Goal: Transaction & Acquisition: Purchase product/service

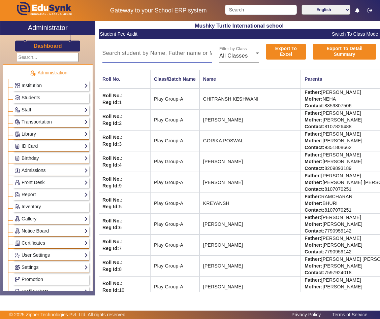
click at [158, 53] on input at bounding box center [157, 53] width 110 height 8
paste input "SHIVANGI BARI"
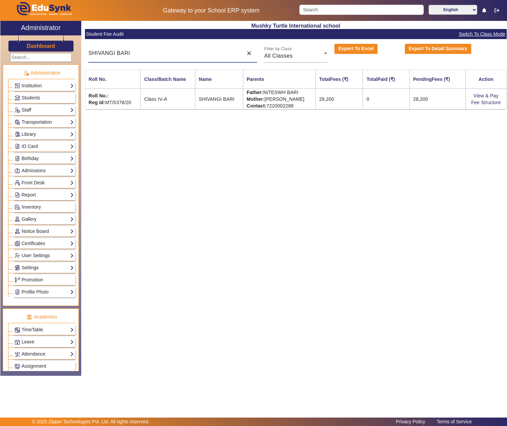
type input "SHIVANGI BARI"
click at [280, 94] on td "Father: [PERSON_NAME] Mother: [PERSON_NAME] Contact: [PHONE_NUMBER]" at bounding box center [279, 99] width 72 height 21
click at [301, 93] on td "Father: [PERSON_NAME] Mother: [PERSON_NAME] Contact: [PHONE_NUMBER]" at bounding box center [279, 99] width 72 height 21
copy td "NITESWH BARI"
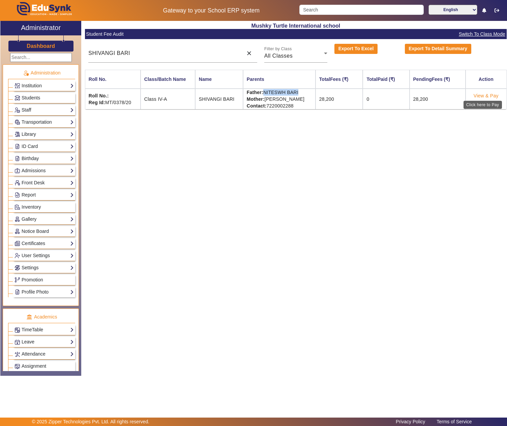
click at [484, 97] on link "View & Pay" at bounding box center [485, 95] width 25 height 5
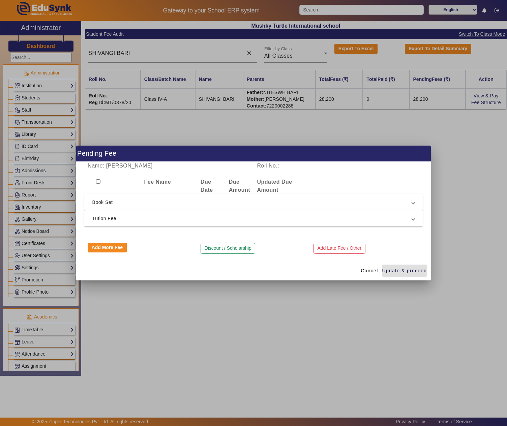
click at [179, 216] on span "Tution Fee" at bounding box center [252, 218] width 320 height 8
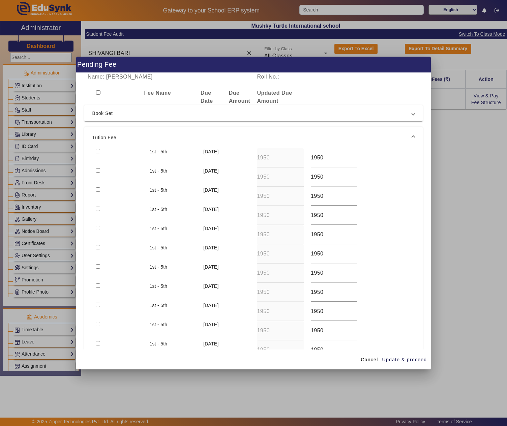
click at [98, 153] on div at bounding box center [119, 157] width 54 height 19
click at [99, 151] on input "checkbox" at bounding box center [98, 151] width 4 height 4
checkbox input "true"
click at [398, 360] on span "Update & proceed" at bounding box center [404, 359] width 45 height 7
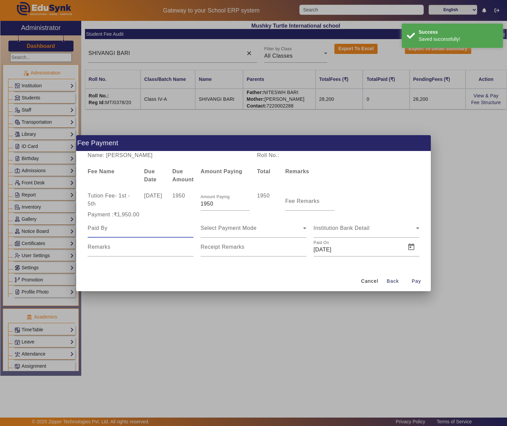
click at [139, 226] on input at bounding box center [141, 228] width 106 height 8
paste input "NITESWH BARI"
type input "NITESWH BARI"
click at [292, 202] on mat-label "Fee Remarks" at bounding box center [302, 201] width 34 height 6
click at [292, 202] on input "Fee Remarks" at bounding box center [309, 204] width 49 height 8
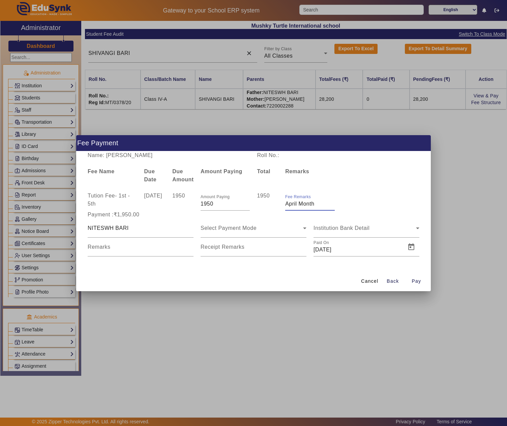
click at [307, 202] on input "Fee Remarks" at bounding box center [309, 204] width 49 height 8
type input "April Fee"
click at [281, 235] on div "Select Payment Mode" at bounding box center [253, 228] width 106 height 19
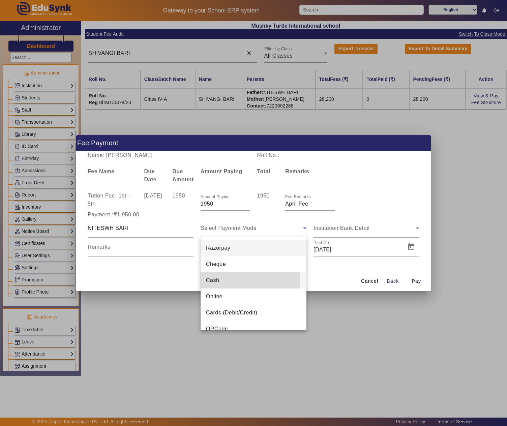
click at [220, 282] on mat-option "Cash" at bounding box center [253, 280] width 106 height 16
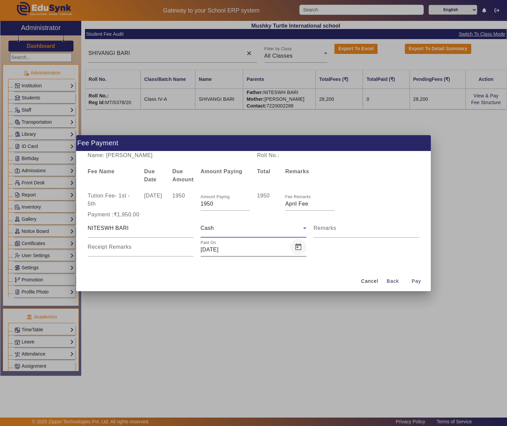
click at [296, 247] on span "Open calendar" at bounding box center [298, 247] width 16 height 16
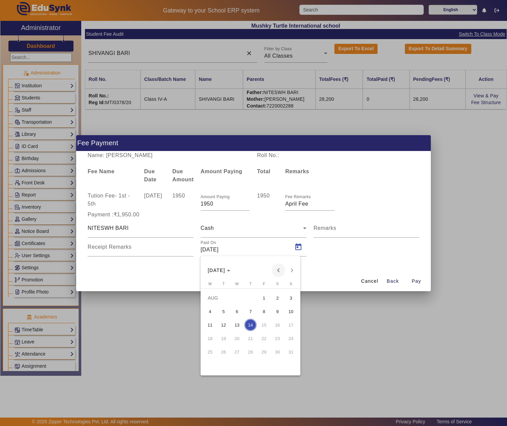
click at [281, 268] on span "Previous month" at bounding box center [278, 269] width 13 height 13
click at [238, 323] on span "14" at bounding box center [237, 325] width 12 height 12
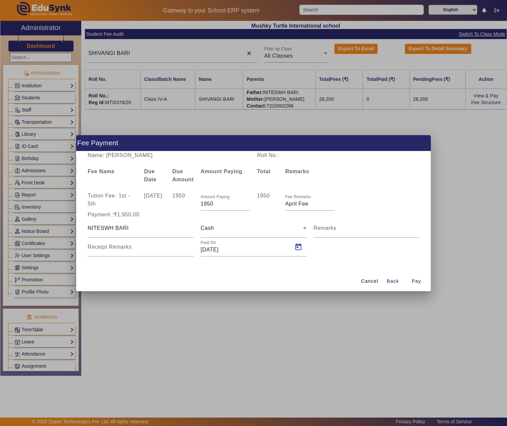
type input "[DATE]"
click at [412, 280] on span "Pay" at bounding box center [415, 281] width 9 height 7
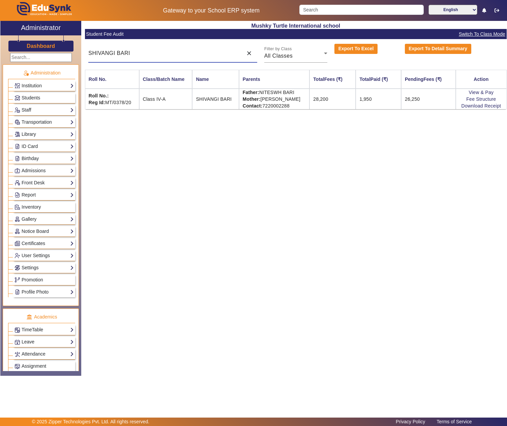
click at [146, 54] on input "SHIVANGI BARI" at bounding box center [163, 53] width 151 height 8
paste input "[DATE][PERSON_NAME]"
type input "[DATE][PERSON_NAME]"
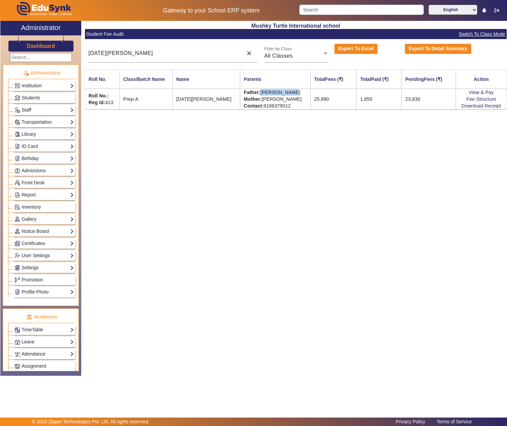
drag, startPoint x: 251, startPoint y: 91, endPoint x: 285, endPoint y: 92, distance: 33.7
click at [285, 92] on td "Father: [PERSON_NAME] Mother: [PERSON_NAME] Contact: [PHONE_NUMBER]" at bounding box center [275, 99] width 70 height 21
copy td "[PERSON_NAME]"
click at [480, 92] on link "View & Pay" at bounding box center [481, 92] width 25 height 5
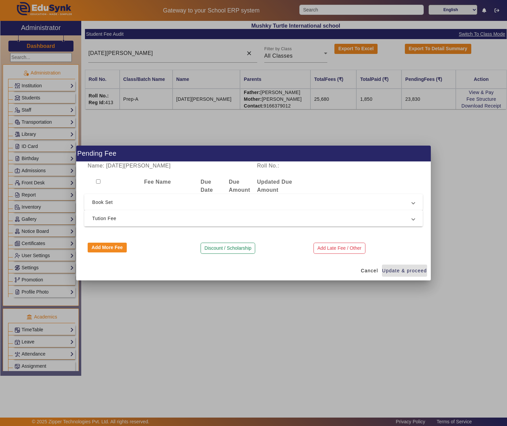
click at [172, 216] on span "Tution Fee" at bounding box center [252, 218] width 320 height 8
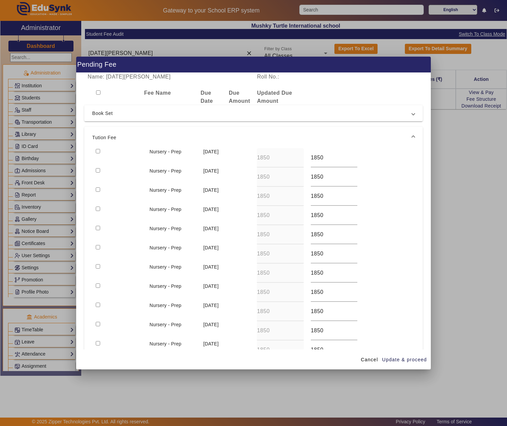
click at [98, 150] on input "checkbox" at bounding box center [98, 151] width 4 height 4
checkbox input "true"
click at [410, 360] on span "Update & proceed" at bounding box center [404, 359] width 45 height 7
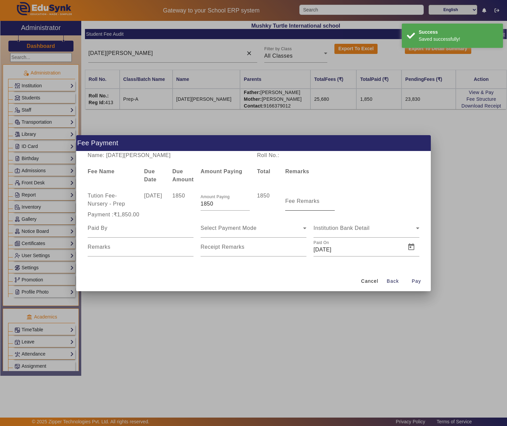
click at [304, 198] on mat-label "Fee Remarks" at bounding box center [302, 201] width 34 height 6
click at [304, 200] on input "Fee Remarks" at bounding box center [309, 204] width 49 height 8
type input "May Fee"
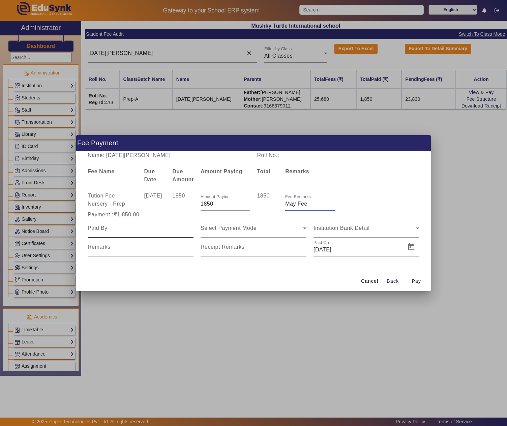
click at [133, 231] on input at bounding box center [141, 228] width 106 height 8
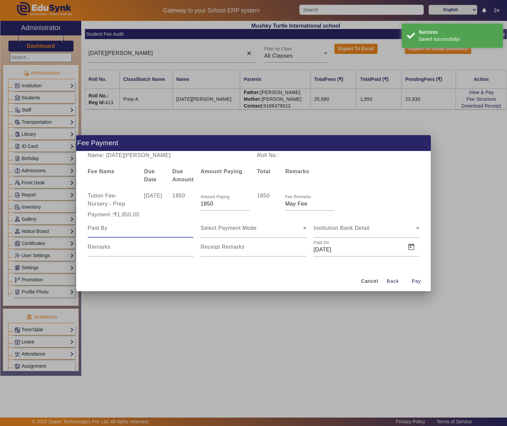
paste input "[PERSON_NAME]"
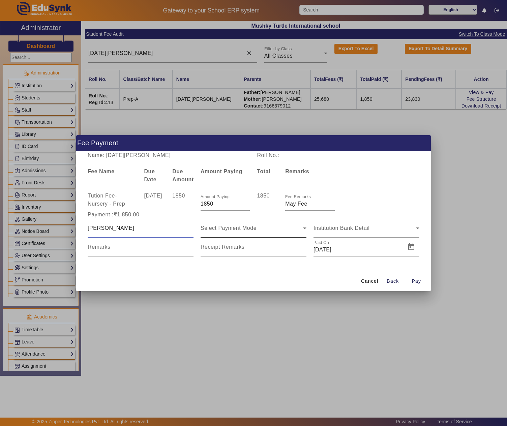
type input "[PERSON_NAME]"
click at [218, 231] on div "Select Payment Mode" at bounding box center [251, 228] width 102 height 8
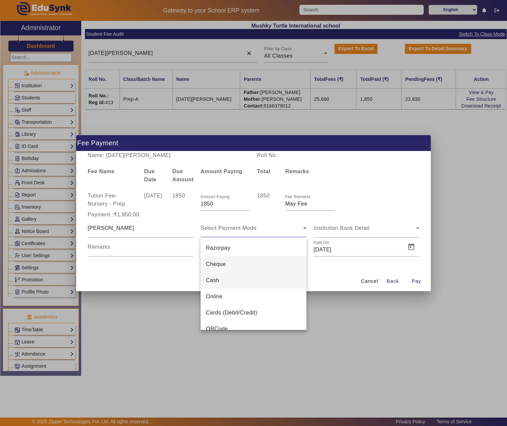
click at [212, 278] on span "Cash" at bounding box center [212, 280] width 13 height 8
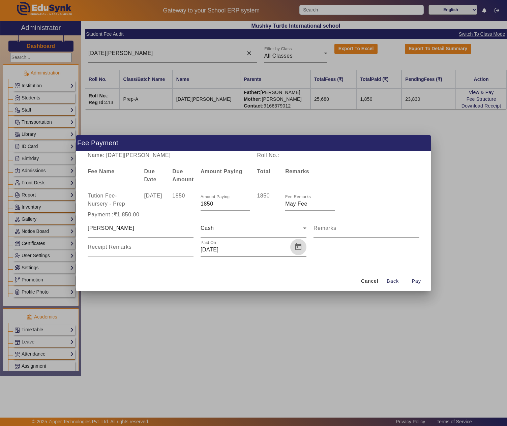
click at [295, 247] on span "Open calendar" at bounding box center [298, 247] width 16 height 16
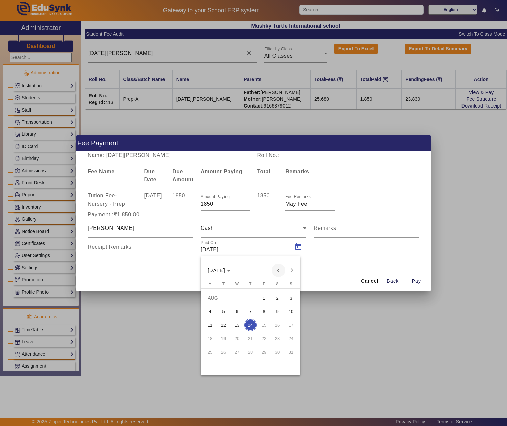
click at [278, 268] on span "Previous month" at bounding box center [278, 269] width 13 height 13
click at [233, 326] on span "14" at bounding box center [237, 325] width 12 height 12
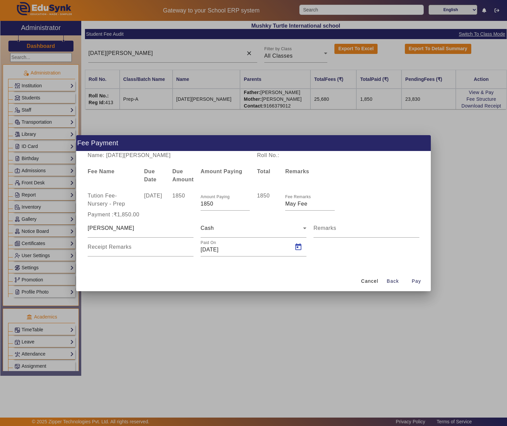
type input "[DATE]"
click at [415, 279] on span "Pay" at bounding box center [415, 281] width 9 height 7
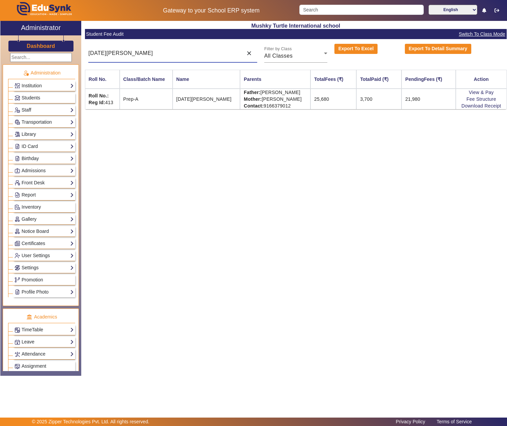
drag, startPoint x: 125, startPoint y: 54, endPoint x: 60, endPoint y: 53, distance: 65.4
click at [60, 53] on div "X Administrator Dashboard Administration Institution Institution Details Sessio…" at bounding box center [253, 198] width 506 height 355
type input "[PERSON_NAME]"
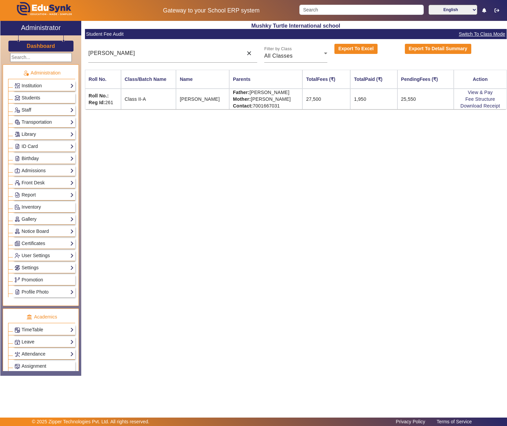
click at [253, 90] on td "Father: [PERSON_NAME] Mother: [PERSON_NAME] Contact: [PHONE_NUMBER]" at bounding box center [265, 99] width 73 height 21
click at [290, 90] on td "Father: [PERSON_NAME] Mother: [PERSON_NAME] Contact: [PHONE_NUMBER]" at bounding box center [265, 99] width 73 height 21
copy td "[PERSON_NAME]"
click at [483, 92] on link "View & Pay" at bounding box center [480, 92] width 25 height 5
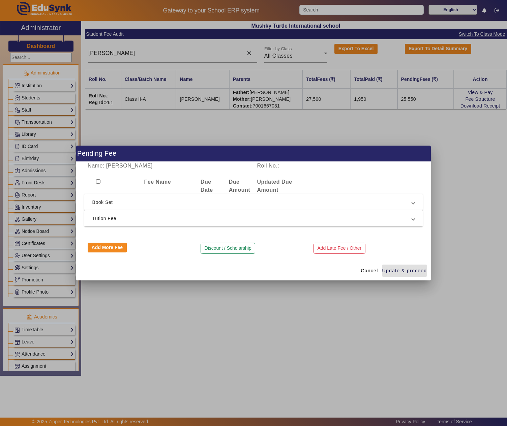
click at [150, 216] on span "Tution Fee" at bounding box center [252, 218] width 320 height 8
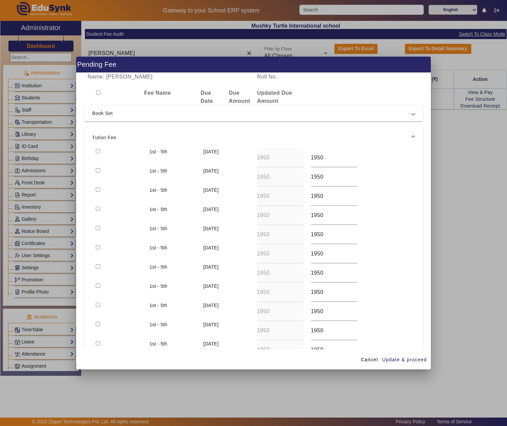
click at [98, 151] on input "checkbox" at bounding box center [98, 151] width 4 height 4
checkbox input "true"
click at [410, 357] on span "Update & proceed" at bounding box center [404, 359] width 45 height 7
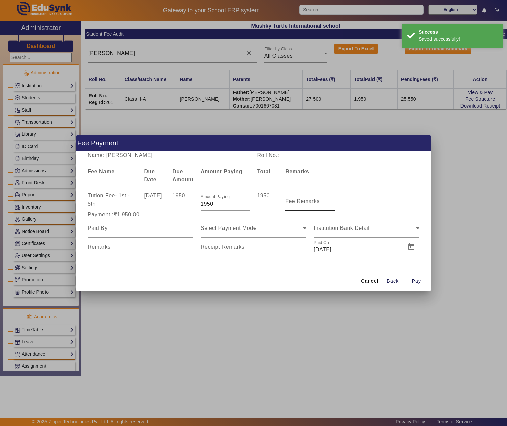
click at [305, 197] on div "Fee Remarks" at bounding box center [309, 201] width 49 height 19
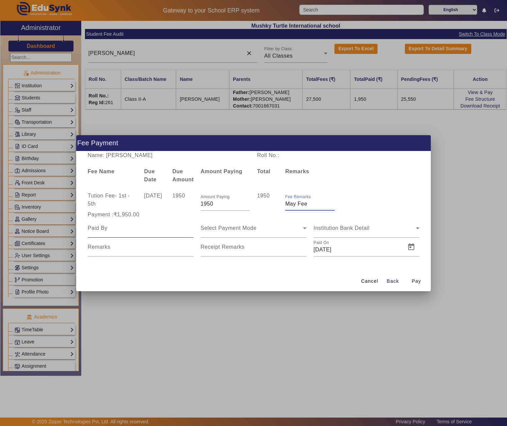
type input "May Fee"
click at [157, 228] on input at bounding box center [141, 228] width 106 height 8
paste input "[PERSON_NAME]"
type input "[PERSON_NAME]"
click at [279, 226] on div "Select Payment Mode" at bounding box center [251, 228] width 102 height 8
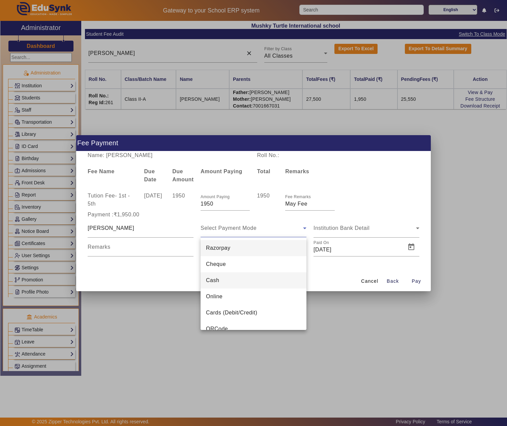
click at [230, 276] on mat-option "Cash" at bounding box center [253, 280] width 106 height 16
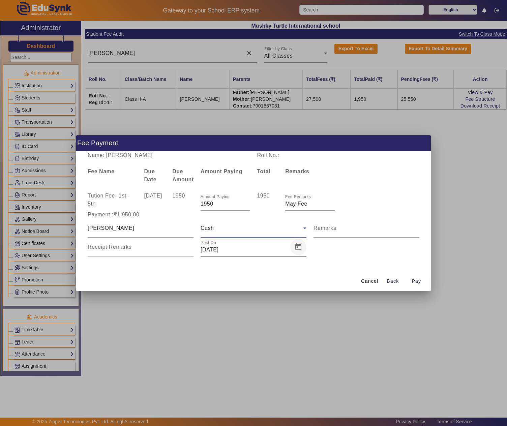
click at [296, 248] on span "Open calendar" at bounding box center [298, 247] width 16 height 16
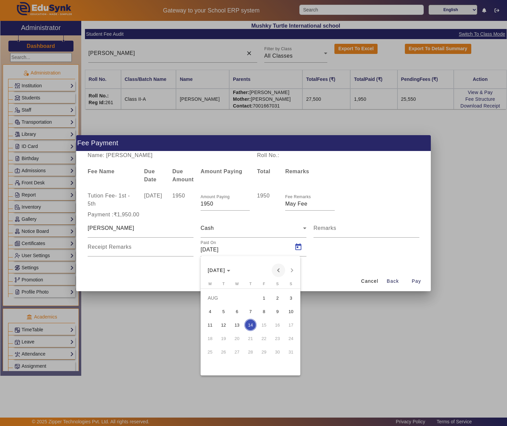
click at [276, 270] on span "Previous month" at bounding box center [278, 269] width 13 height 13
click at [239, 324] on span "14" at bounding box center [237, 325] width 12 height 12
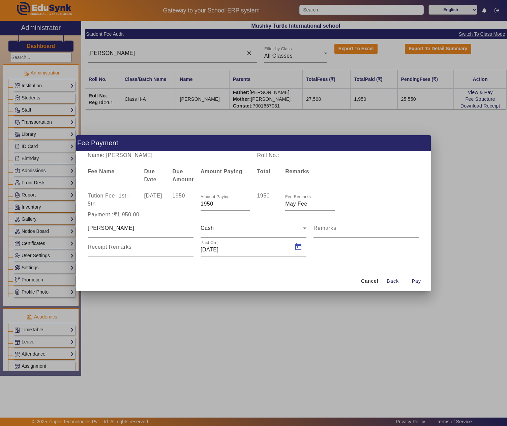
type input "[DATE]"
click at [412, 281] on span "Pay" at bounding box center [415, 281] width 9 height 7
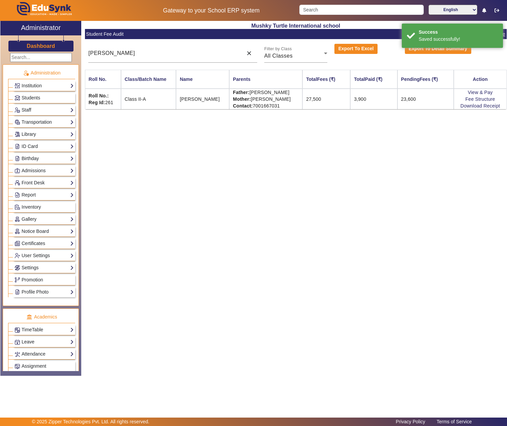
drag, startPoint x: 239, startPoint y: 251, endPoint x: 183, endPoint y: 105, distance: 155.9
click at [239, 249] on div "Mushky Turtle International school Student Fee Audit Switch To Class Mode [PERS…" at bounding box center [293, 195] width 425 height 348
click at [156, 59] on div "[PERSON_NAME]" at bounding box center [163, 53] width 151 height 19
click at [155, 59] on div "[PERSON_NAME]" at bounding box center [163, 53] width 151 height 19
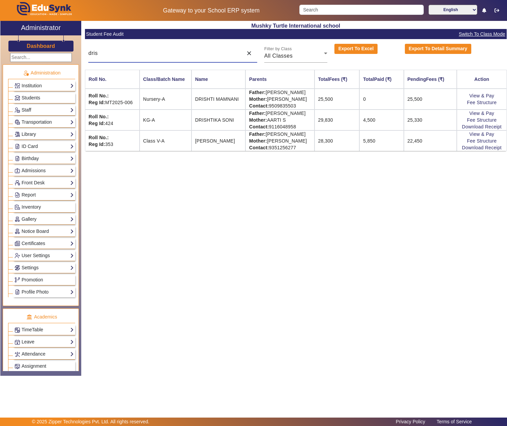
type input "dris"
drag, startPoint x: 259, startPoint y: 94, endPoint x: 296, endPoint y: 92, distance: 37.2
click at [296, 92] on td "Father: [PERSON_NAME] Mother: [PERSON_NAME] Contact: [PHONE_NUMBER]" at bounding box center [279, 99] width 69 height 21
copy td "[PERSON_NAME]"
click at [482, 94] on link "View & Pay" at bounding box center [481, 95] width 25 height 5
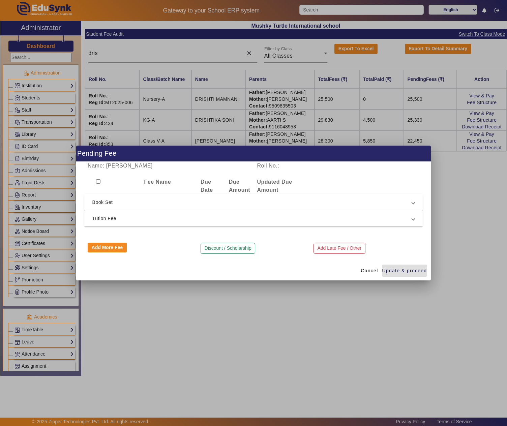
click at [154, 222] on mat-expansion-panel-header "Tution Fee" at bounding box center [253, 218] width 339 height 16
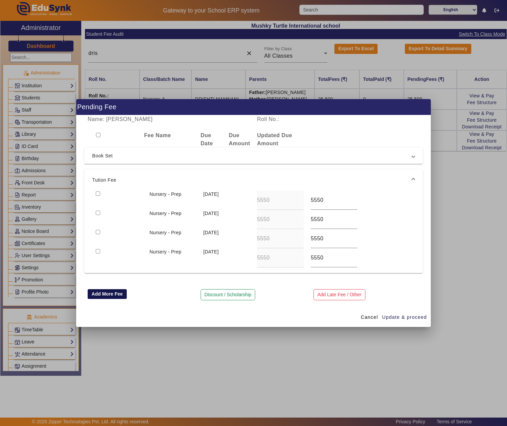
click at [104, 298] on button "Add More Fee" at bounding box center [107, 294] width 39 height 10
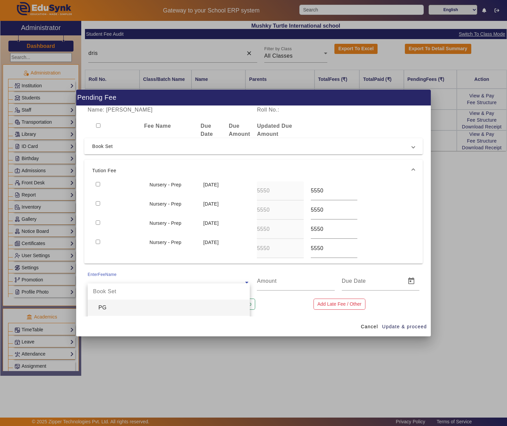
click at [145, 278] on div "EnterFeeName" at bounding box center [166, 276] width 156 height 9
type input "pros"
click at [157, 305] on div "Prospectus Fee" at bounding box center [169, 308] width 162 height 16
type input "200"
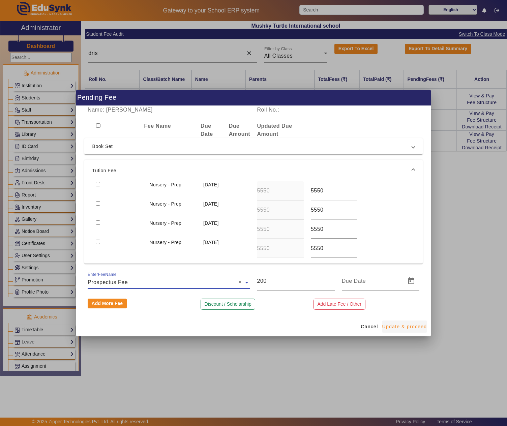
click at [394, 328] on span "Update & proceed" at bounding box center [404, 326] width 45 height 7
type input "[DATE]"
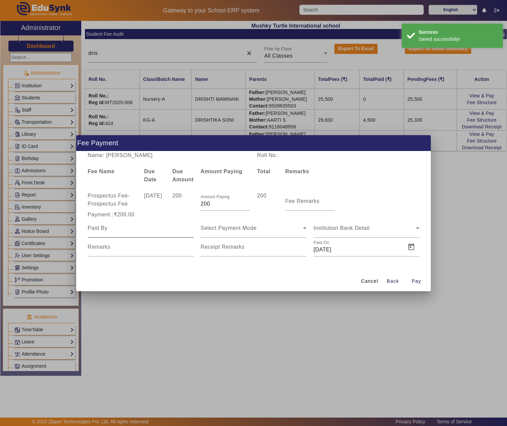
click at [100, 229] on input at bounding box center [141, 228] width 106 height 8
paste input "[PERSON_NAME]"
type input "[PERSON_NAME]"
click at [230, 230] on span "Select Payment Mode" at bounding box center [228, 228] width 56 height 6
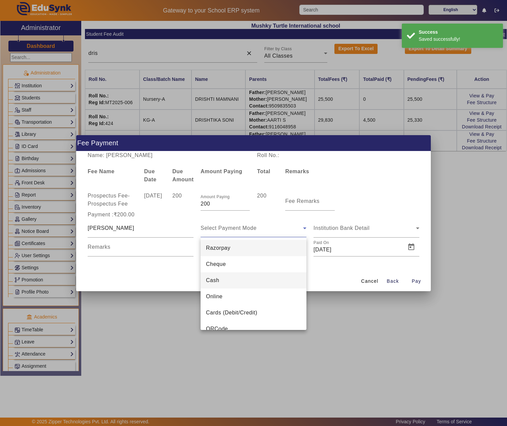
click at [230, 282] on mat-option "Cash" at bounding box center [253, 280] width 106 height 16
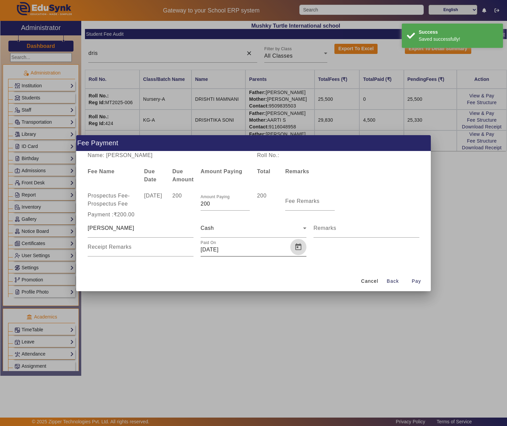
click at [297, 247] on span "Open calendar" at bounding box center [298, 247] width 16 height 16
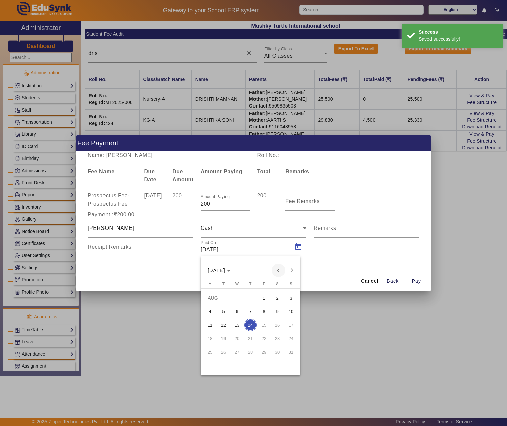
click at [281, 270] on span "Previous month" at bounding box center [278, 269] width 13 height 13
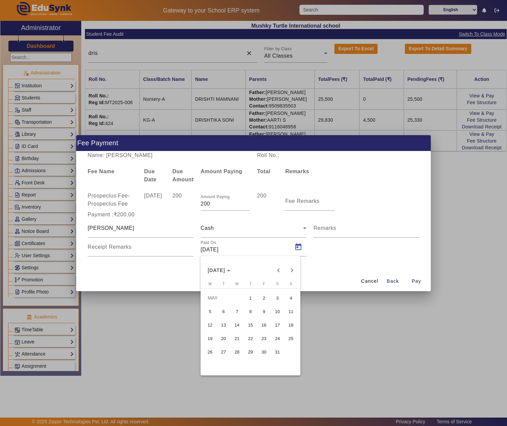
click at [236, 325] on span "14" at bounding box center [237, 325] width 12 height 12
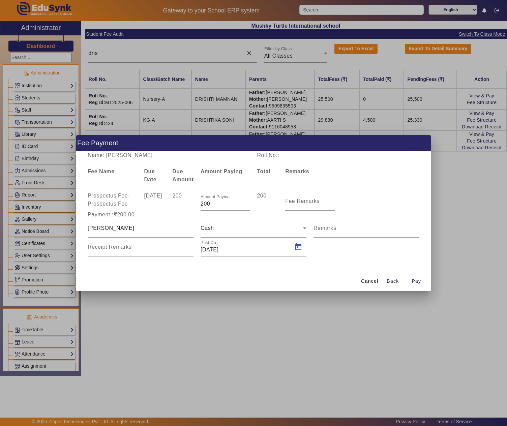
type input "[DATE]"
click at [420, 282] on span "Pay" at bounding box center [415, 281] width 9 height 7
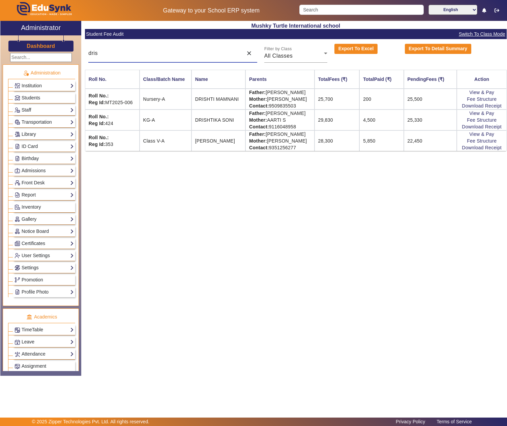
click at [156, 55] on input "dris" at bounding box center [163, 53] width 151 height 8
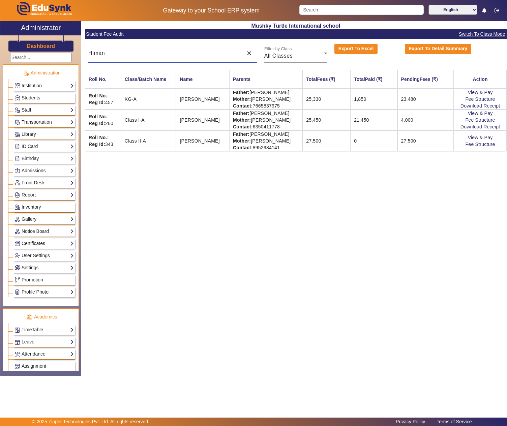
type input "Himan"
click at [260, 93] on td "Father: [PERSON_NAME] Mother: [PERSON_NAME] Contact: [PHONE_NUMBER]" at bounding box center [265, 99] width 73 height 21
click at [291, 94] on td "Father: [PERSON_NAME] Mother: [PERSON_NAME] Contact: [PHONE_NUMBER]" at bounding box center [265, 99] width 73 height 21
copy td "[PERSON_NAME]"
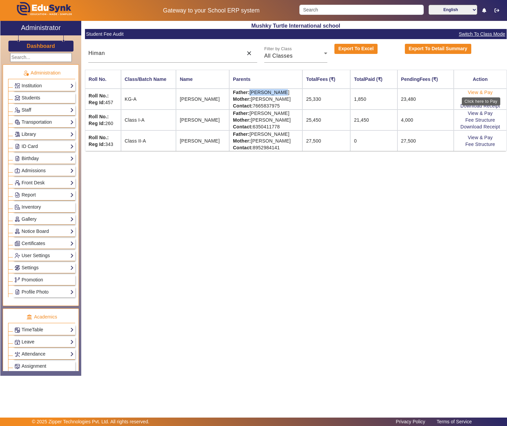
click at [478, 91] on link "View & Pay" at bounding box center [480, 92] width 25 height 5
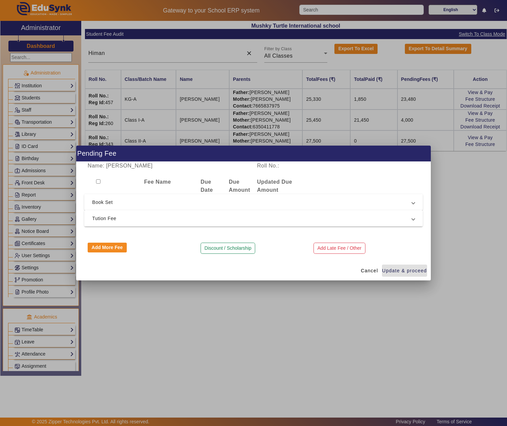
click at [127, 225] on mat-expansion-panel-header "Tution Fee" at bounding box center [253, 218] width 339 height 16
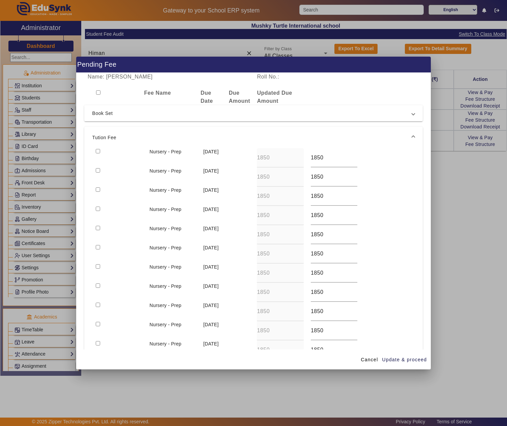
click at [98, 150] on input "checkbox" at bounding box center [98, 151] width 4 height 4
checkbox input "true"
click at [398, 362] on span "Update & proceed" at bounding box center [404, 359] width 45 height 7
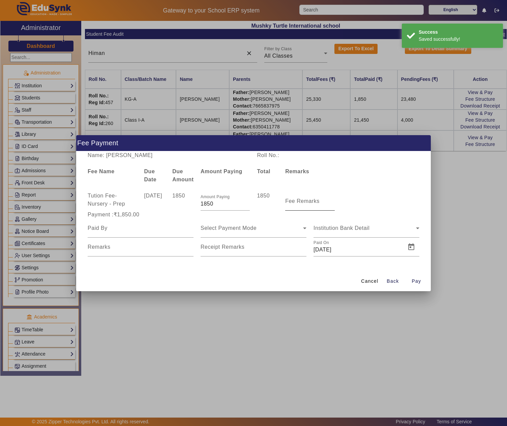
click at [310, 204] on mat-label "Fee Remarks" at bounding box center [302, 201] width 34 height 6
click at [310, 204] on input "Fee Remarks" at bounding box center [309, 204] width 49 height 8
type input "May"
click at [127, 228] on input at bounding box center [141, 228] width 106 height 8
paste input "[PERSON_NAME]"
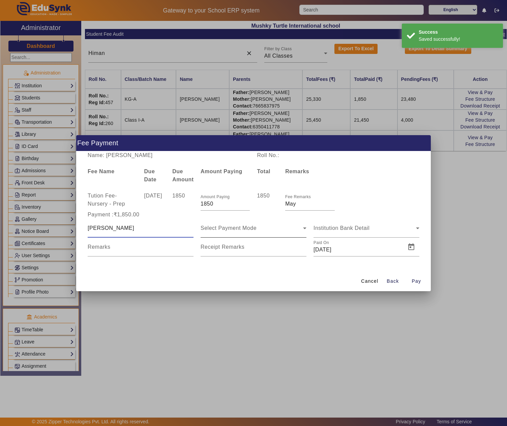
type input "[PERSON_NAME]"
click at [228, 229] on span "Select Payment Mode" at bounding box center [228, 228] width 56 height 6
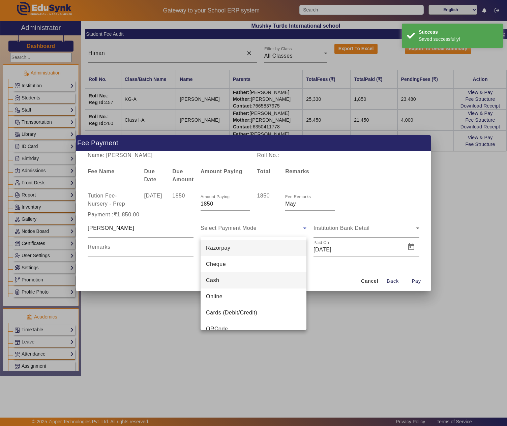
click at [228, 275] on mat-option "Cash" at bounding box center [253, 280] width 106 height 16
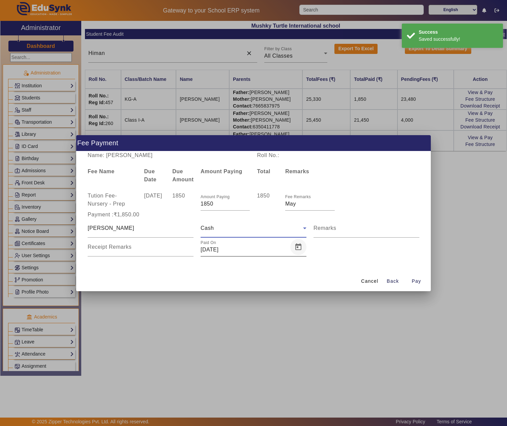
click at [301, 249] on span "Open calendar" at bounding box center [298, 247] width 16 height 16
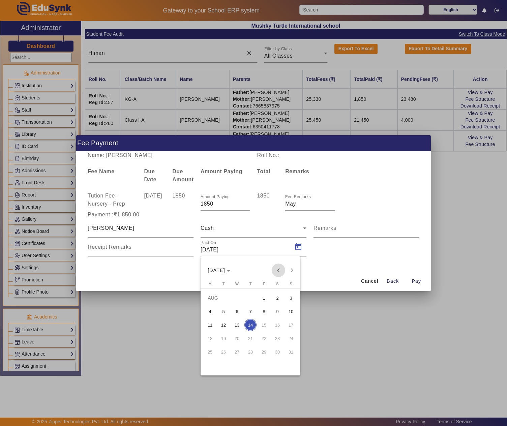
click at [278, 268] on span "Previous month" at bounding box center [278, 269] width 13 height 13
click at [237, 323] on span "14" at bounding box center [237, 325] width 12 height 12
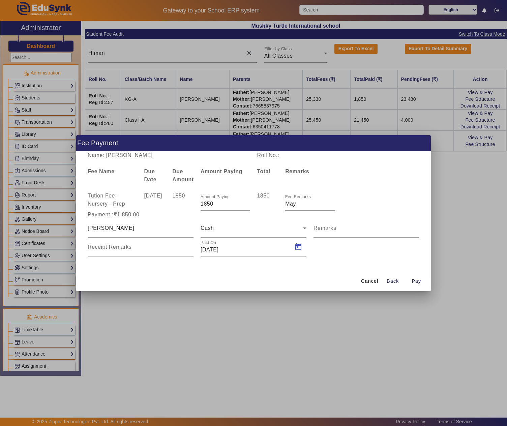
type input "[DATE]"
click at [416, 279] on span "Pay" at bounding box center [415, 281] width 9 height 7
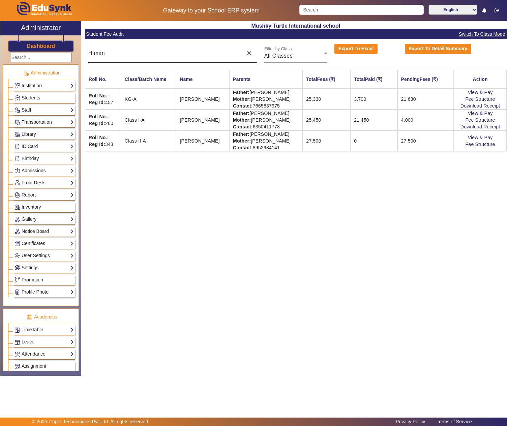
click at [167, 48] on div "Himan" at bounding box center [163, 53] width 151 height 19
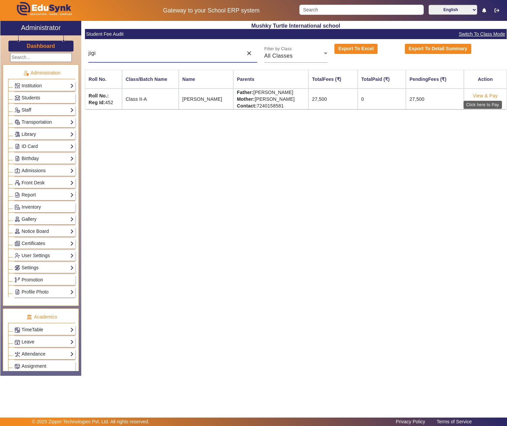
type input "jigi"
click at [483, 95] on link "View & Pay" at bounding box center [485, 95] width 25 height 5
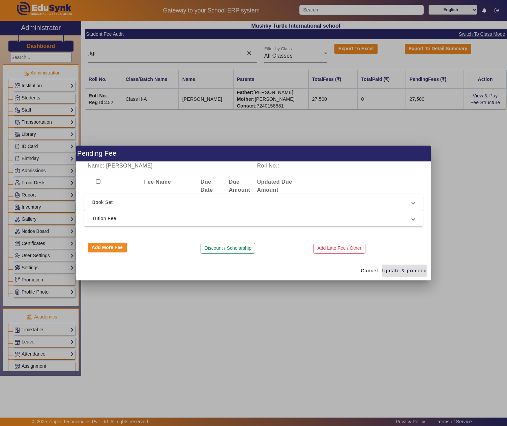
drag, startPoint x: 148, startPoint y: 220, endPoint x: 122, endPoint y: 222, distance: 26.4
click at [148, 220] on span "Tution Fee" at bounding box center [252, 218] width 320 height 8
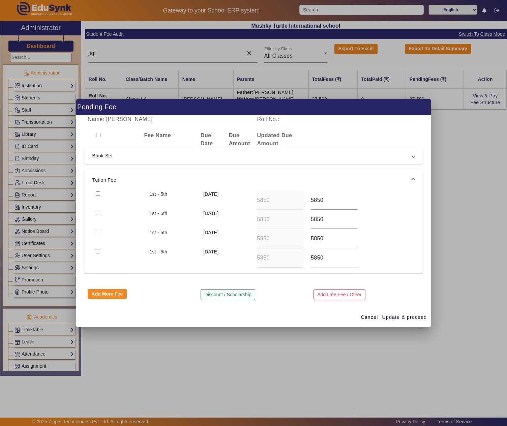
click at [98, 193] on input "checkbox" at bounding box center [98, 193] width 4 height 4
checkbox input "true"
click at [415, 313] on span "button" at bounding box center [404, 317] width 45 height 16
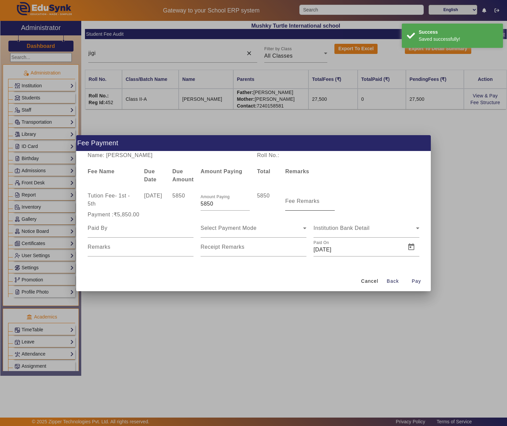
click at [299, 201] on mat-label "Fee Remarks" at bounding box center [302, 201] width 34 height 6
click at [299, 201] on input "Fee Remarks" at bounding box center [309, 204] width 49 height 8
click at [130, 226] on input at bounding box center [141, 228] width 106 height 8
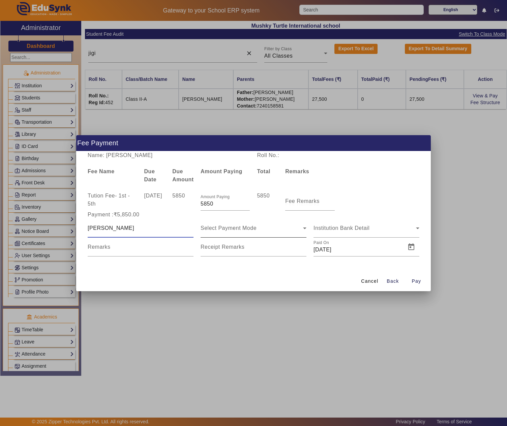
type input "[PERSON_NAME]"
click at [257, 232] on div "Select Payment Mode" at bounding box center [253, 228] width 106 height 19
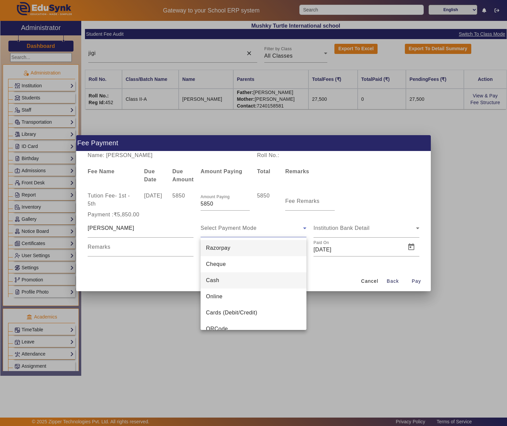
click at [234, 279] on mat-option "Cash" at bounding box center [253, 280] width 106 height 16
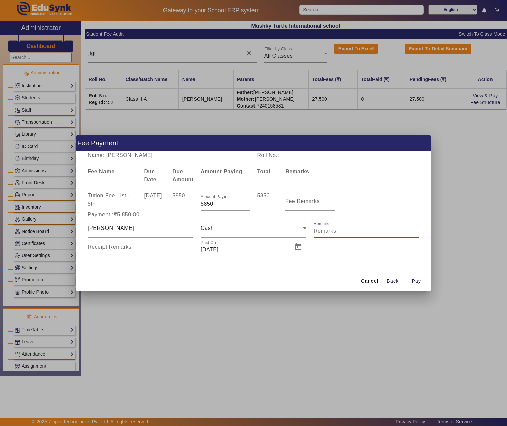
click at [344, 228] on input "Remarks" at bounding box center [366, 231] width 106 height 8
type input "Quarterly Fee"
click at [299, 245] on span "Open calendar" at bounding box center [298, 247] width 16 height 16
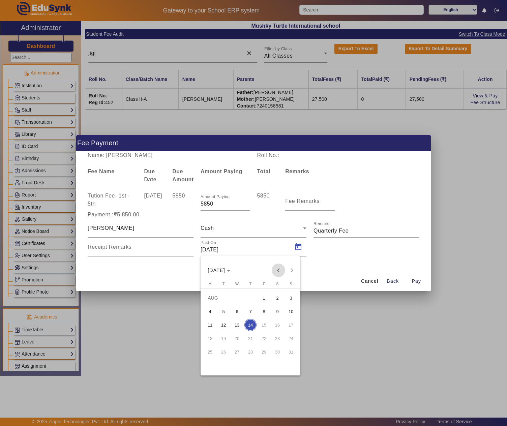
click at [276, 273] on span "Previous month" at bounding box center [278, 269] width 13 height 13
click at [280, 272] on span "Previous month" at bounding box center [278, 269] width 13 height 13
click at [253, 323] on span "15" at bounding box center [250, 325] width 12 height 12
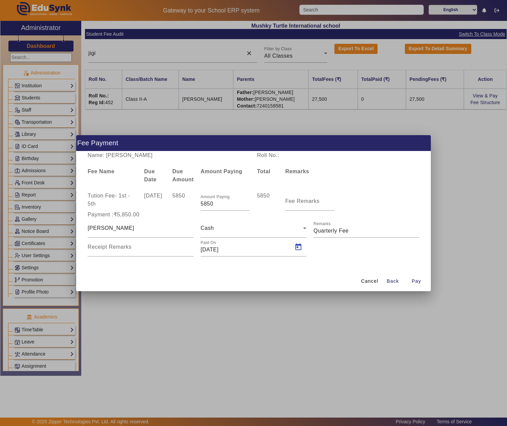
type input "[DATE]"
click at [419, 280] on span "Pay" at bounding box center [415, 281] width 9 height 7
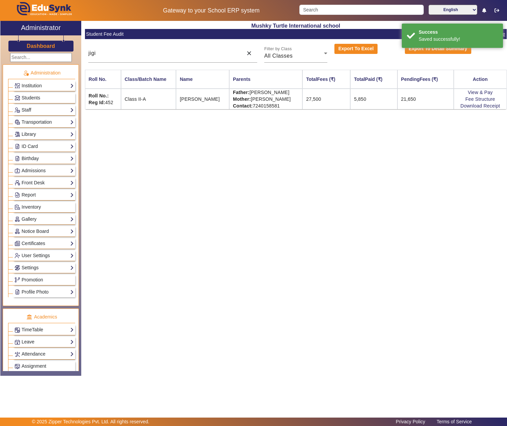
click at [244, 214] on div "Mushky Turtle International school Student Fee Audit Switch To Class Mode jigi …" at bounding box center [293, 195] width 425 height 348
click at [158, 55] on input "jigi" at bounding box center [163, 53] width 151 height 8
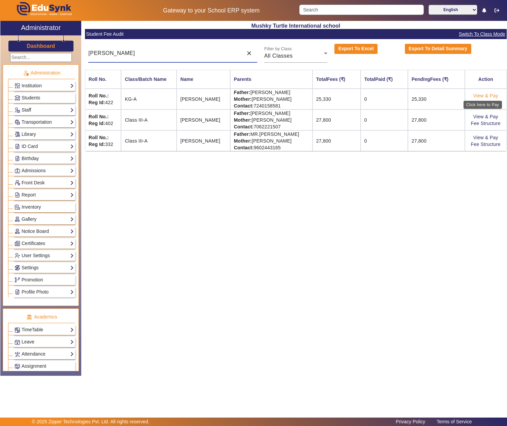
type input "[PERSON_NAME]"
click at [485, 96] on link "View & Pay" at bounding box center [485, 95] width 25 height 5
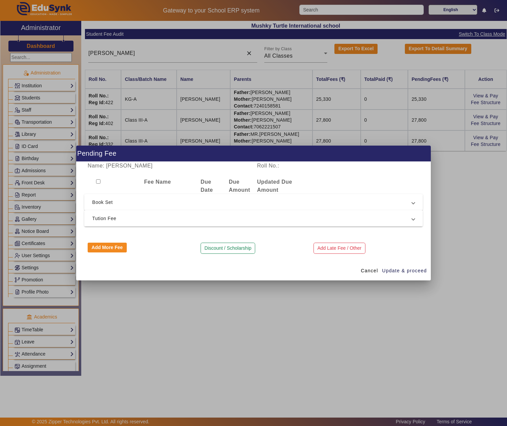
click at [130, 216] on span "Tution Fee" at bounding box center [252, 218] width 320 height 8
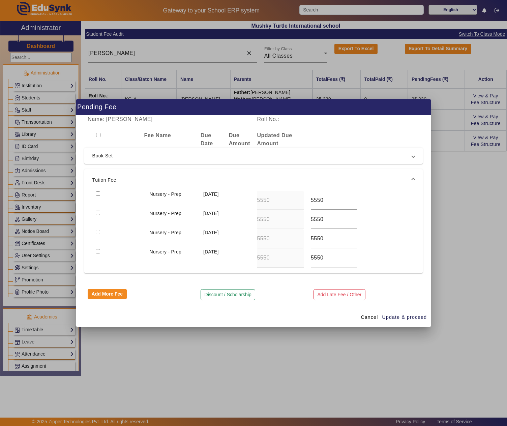
click at [98, 192] on input "checkbox" at bounding box center [98, 193] width 4 height 4
checkbox input "true"
click at [402, 318] on span "Update & proceed" at bounding box center [404, 317] width 45 height 7
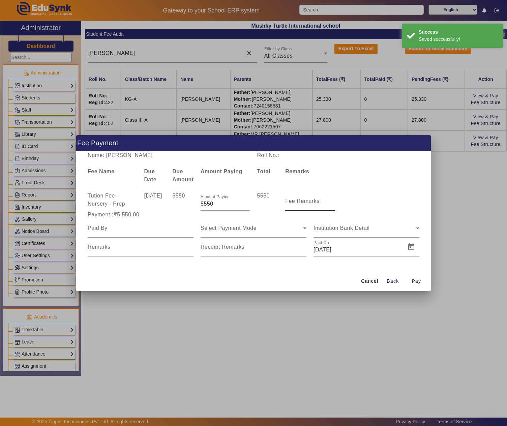
click at [299, 198] on mat-label "Fee Remarks" at bounding box center [302, 201] width 34 height 6
click at [299, 200] on input "Fee Remarks" at bounding box center [309, 204] width 49 height 8
click at [158, 232] on div at bounding box center [141, 228] width 106 height 19
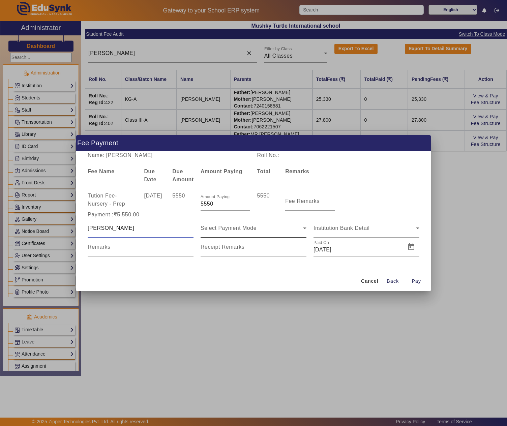
type input "[PERSON_NAME]"
click at [251, 222] on div "Select Payment Mode" at bounding box center [253, 228] width 106 height 19
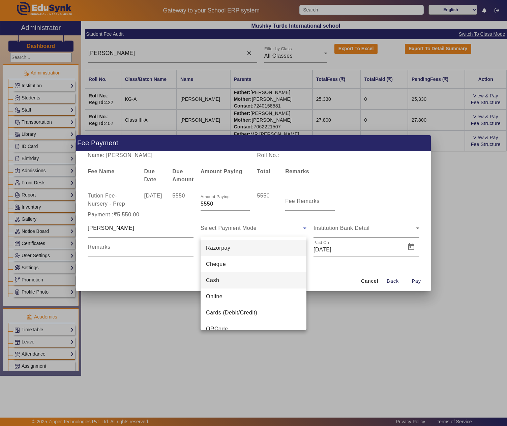
click at [223, 281] on mat-option "Cash" at bounding box center [253, 280] width 106 height 16
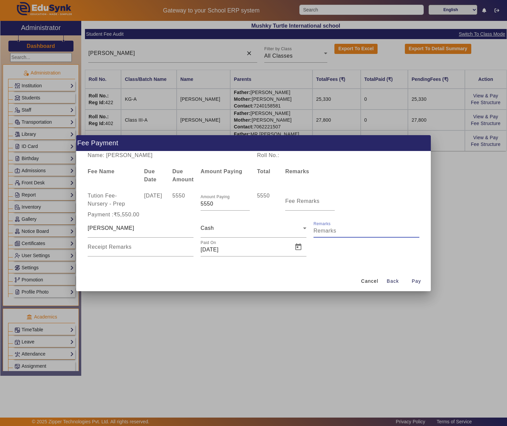
click at [339, 228] on input "Remarks" at bounding box center [366, 231] width 106 height 8
type input "O"
type input "Quarterly Fee"
click at [297, 245] on span "Open calendar" at bounding box center [298, 247] width 16 height 16
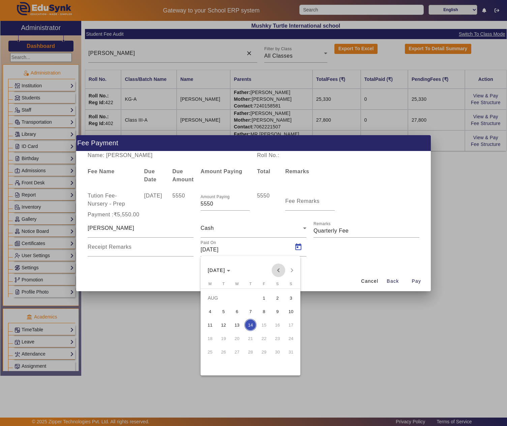
click at [274, 273] on span "Previous month" at bounding box center [278, 269] width 13 height 13
click at [293, 270] on span "Next month" at bounding box center [291, 269] width 13 height 13
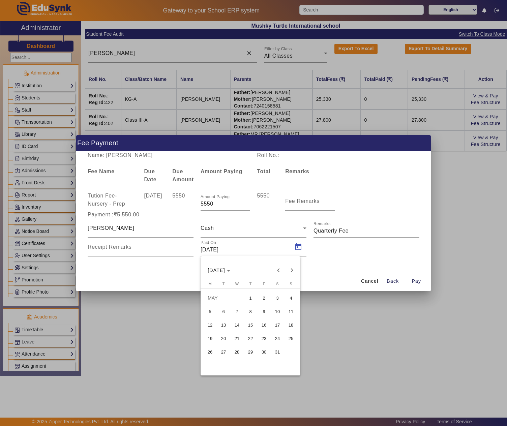
click at [253, 329] on span "15" at bounding box center [250, 325] width 12 height 12
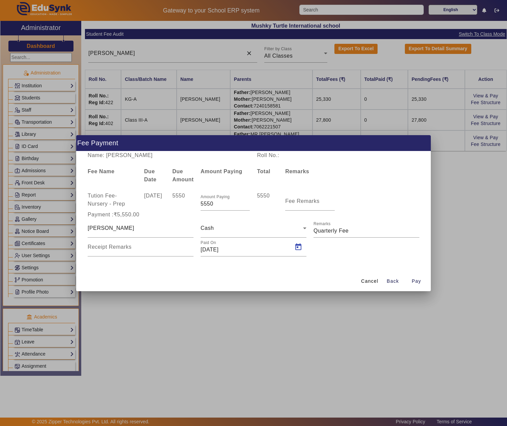
type input "[DATE]"
click at [412, 280] on span "Pay" at bounding box center [415, 281] width 9 height 7
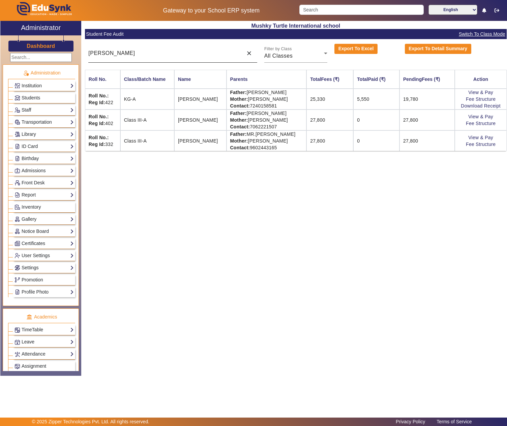
click at [187, 57] on input "[PERSON_NAME]" at bounding box center [163, 53] width 151 height 8
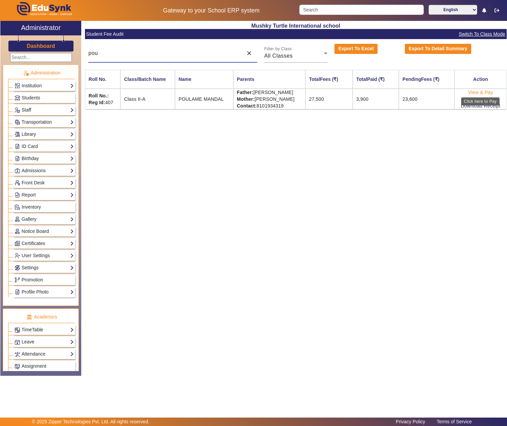
type input "pou"
click at [491, 92] on link "View & Pay" at bounding box center [480, 92] width 25 height 5
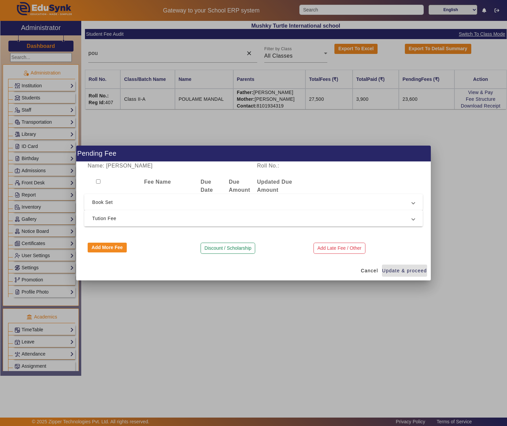
click at [166, 213] on mat-expansion-panel-header "Tution Fee" at bounding box center [253, 218] width 339 height 16
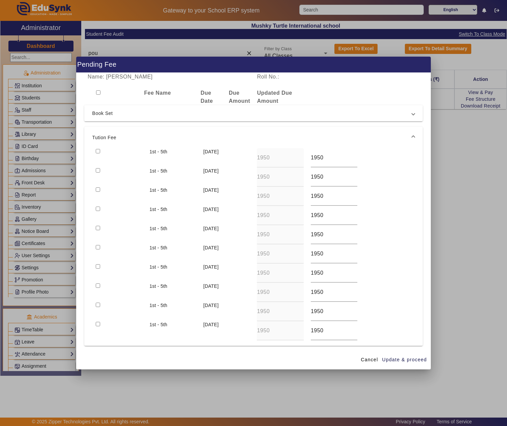
click at [98, 151] on input "checkbox" at bounding box center [98, 151] width 4 height 4
checkbox input "true"
click at [400, 359] on span "Update & proceed" at bounding box center [404, 359] width 45 height 7
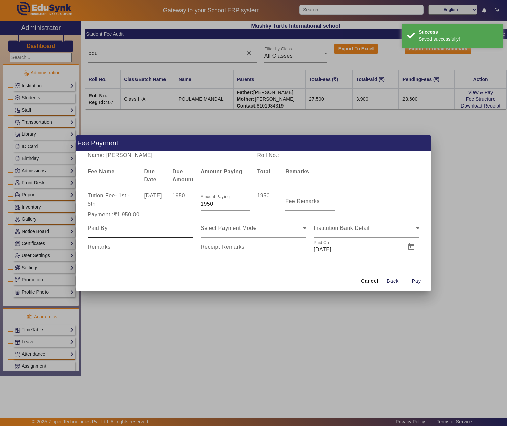
click at [153, 228] on input at bounding box center [141, 228] width 106 height 8
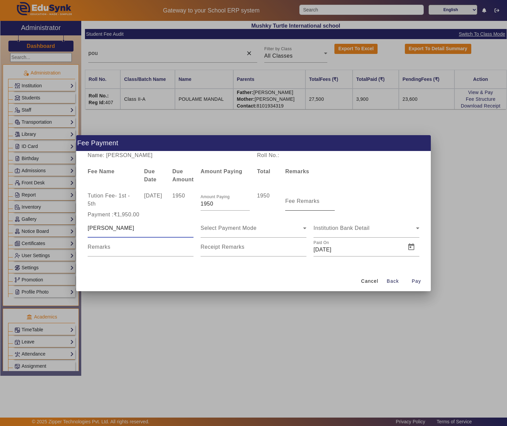
type input "[PERSON_NAME]"
click at [307, 199] on mat-label "Fee Remarks" at bounding box center [302, 201] width 34 height 6
click at [307, 200] on input "Fee Remarks" at bounding box center [309, 204] width 49 height 8
type input "June"
click at [282, 228] on div "Select Payment Mode" at bounding box center [251, 228] width 102 height 8
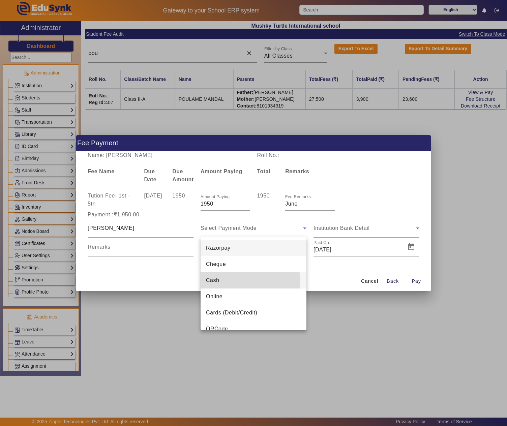
click at [245, 282] on mat-option "Cash" at bounding box center [253, 280] width 106 height 16
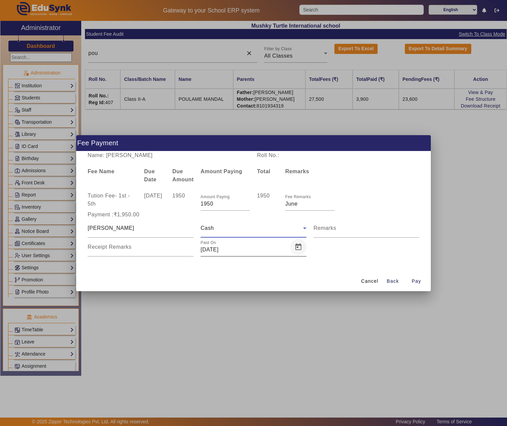
click at [295, 245] on span "Open calendar" at bounding box center [298, 247] width 16 height 16
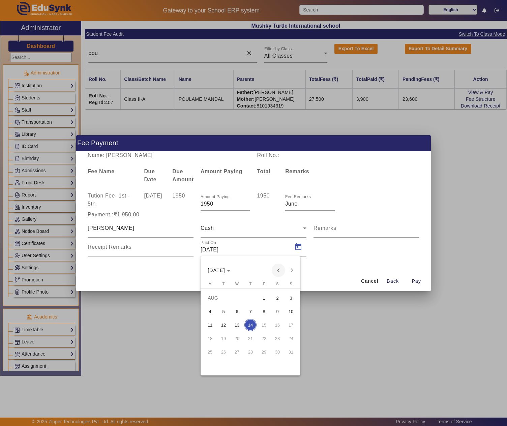
click at [276, 270] on span "Previous month" at bounding box center [278, 269] width 13 height 13
click at [249, 323] on span "15" at bounding box center [250, 325] width 12 height 12
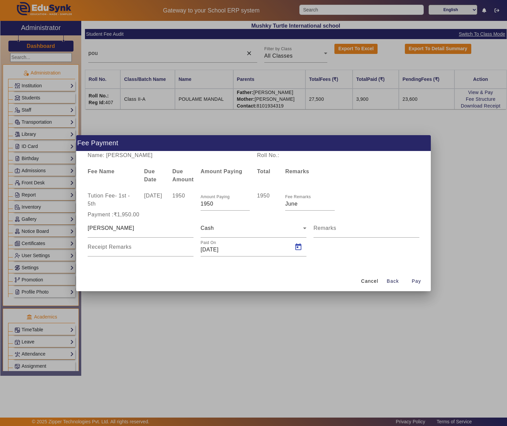
type input "[DATE]"
click at [421, 280] on span "Pay" at bounding box center [415, 281] width 9 height 7
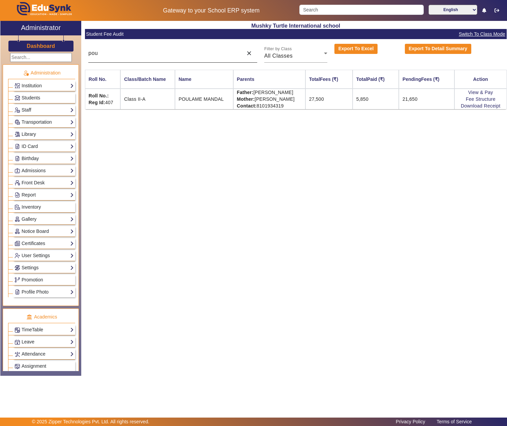
click at [188, 57] on input "pou" at bounding box center [163, 53] width 151 height 8
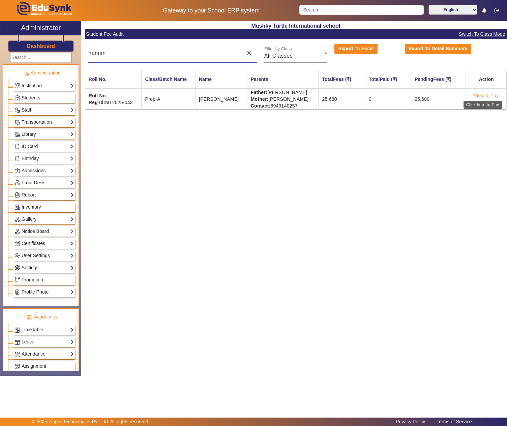
type input "naman"
click at [488, 94] on link "View & Pay" at bounding box center [486, 95] width 25 height 5
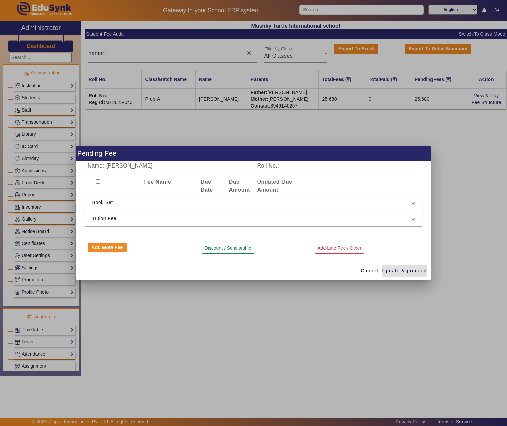
click at [96, 216] on span "Tution Fee" at bounding box center [252, 218] width 320 height 8
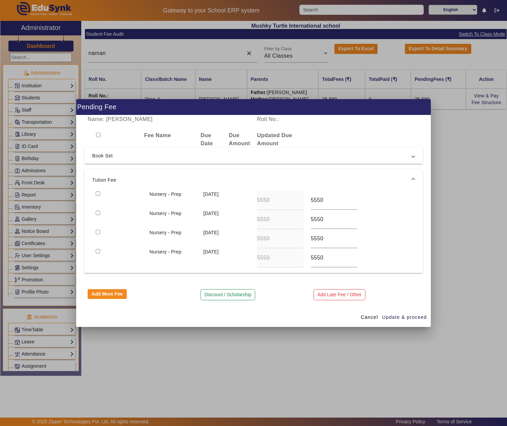
click at [96, 194] on input "checkbox" at bounding box center [98, 193] width 4 height 4
checkbox input "true"
drag, startPoint x: 393, startPoint y: 317, endPoint x: 369, endPoint y: 317, distance: 24.3
click at [394, 317] on span "Update & proceed" at bounding box center [404, 317] width 45 height 7
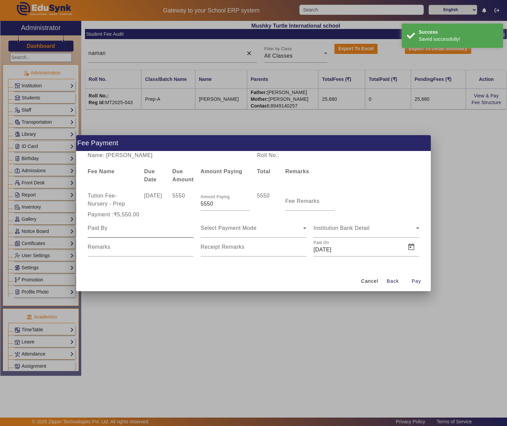
click at [144, 225] on input at bounding box center [141, 228] width 106 height 8
type input "[PERSON_NAME]"
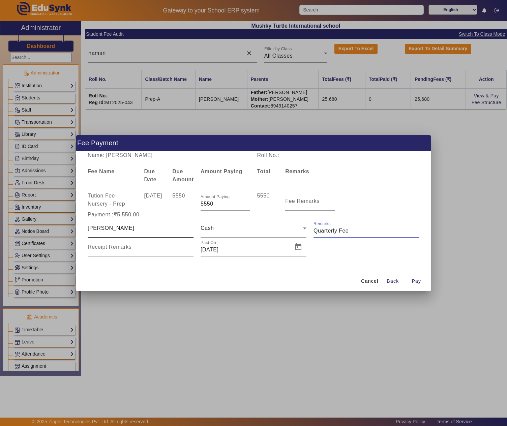
type input "Quarterly Fee"
click at [299, 247] on span "Open calendar" at bounding box center [298, 247] width 16 height 16
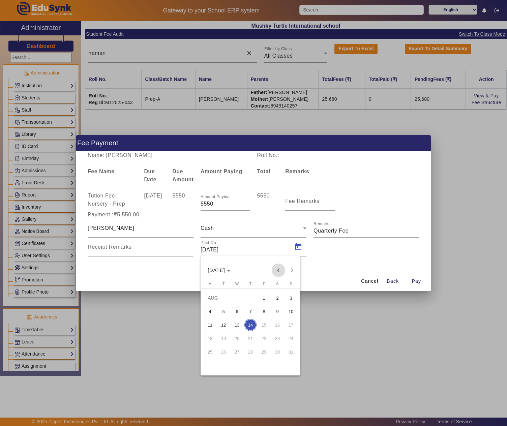
click at [278, 271] on span "Previous month" at bounding box center [278, 269] width 13 height 13
click at [247, 325] on span "15" at bounding box center [250, 325] width 12 height 12
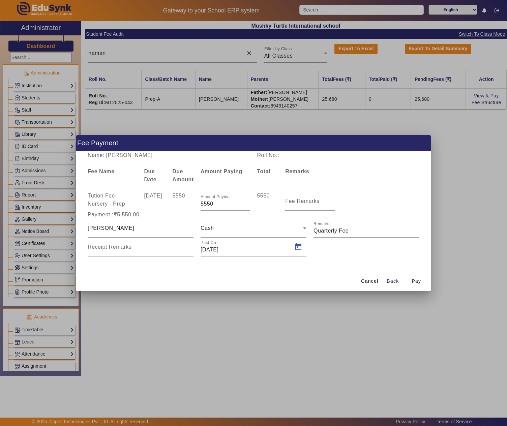
type input "[DATE]"
click at [414, 281] on span "Pay" at bounding box center [415, 281] width 9 height 7
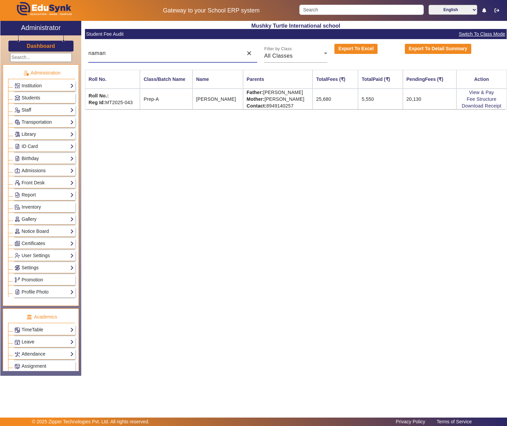
click at [179, 49] on input "naman" at bounding box center [163, 53] width 151 height 8
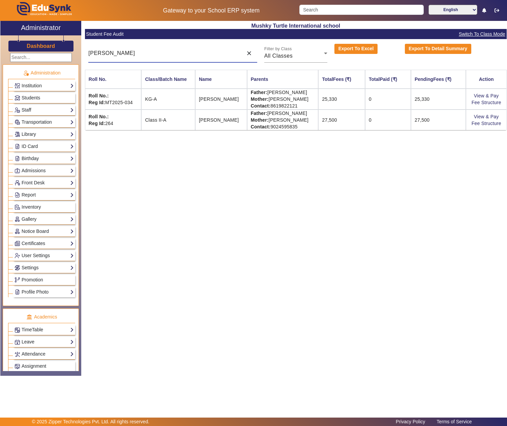
drag, startPoint x: 150, startPoint y: 50, endPoint x: 57, endPoint y: 52, distance: 92.3
click at [57, 52] on div "X Administrator Dashboard Administration Institution Institution Details Sessio…" at bounding box center [253, 198] width 506 height 355
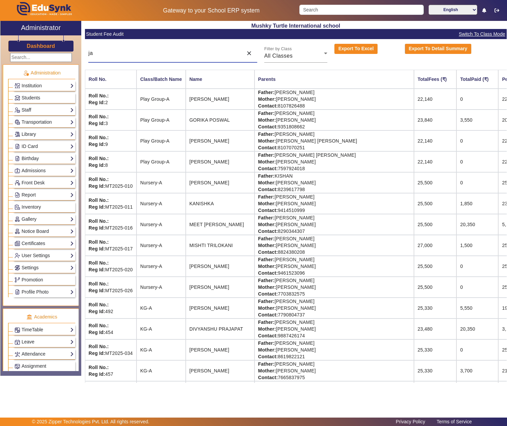
type input "j"
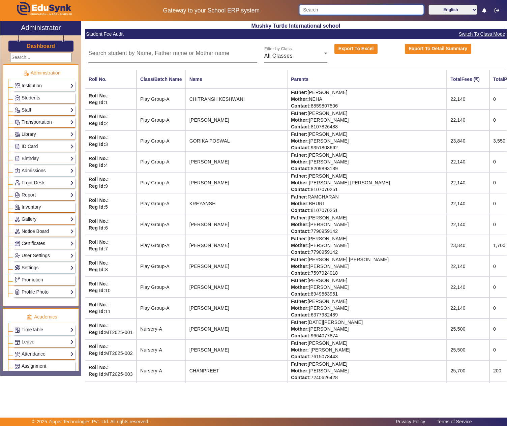
click at [323, 9] on input "Search" at bounding box center [361, 10] width 124 height 10
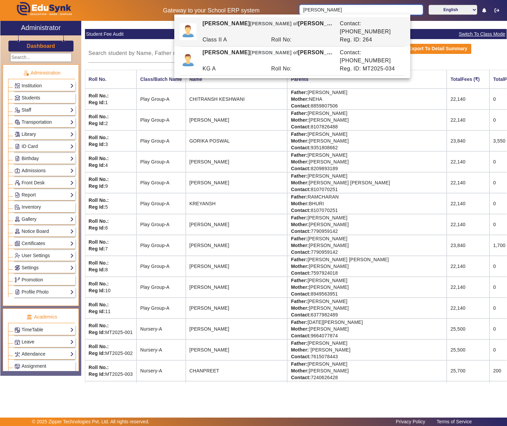
type input "[PERSON_NAME]"
click at [144, 57] on input at bounding box center [172, 53] width 168 height 8
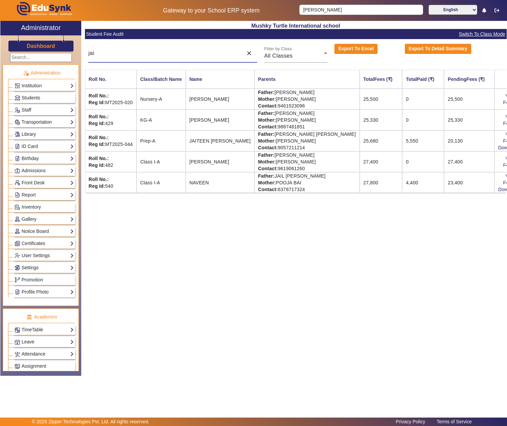
type input "jai"
drag, startPoint x: 261, startPoint y: 112, endPoint x: 316, endPoint y: 117, distance: 55.5
click at [316, 117] on td "Father: [PERSON_NAME] Mother: [PERSON_NAME] Contact: [PHONE_NUMBER]" at bounding box center [306, 120] width 105 height 21
copy td "[PERSON_NAME]"
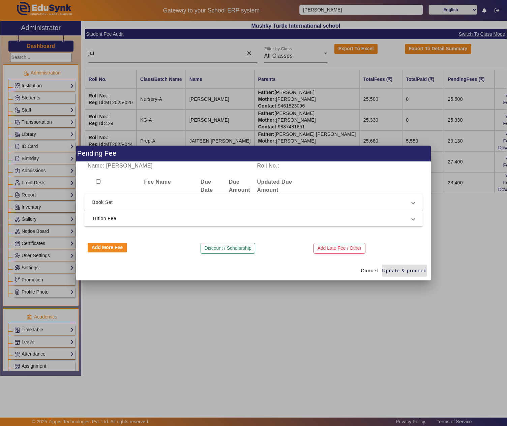
click at [146, 216] on span "Tution Fee" at bounding box center [252, 218] width 320 height 8
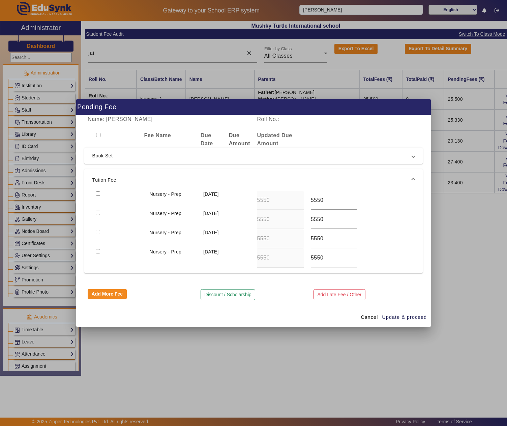
click at [96, 191] on input "checkbox" at bounding box center [98, 193] width 4 height 4
checkbox input "true"
click at [392, 316] on span "Update & proceed" at bounding box center [404, 317] width 45 height 7
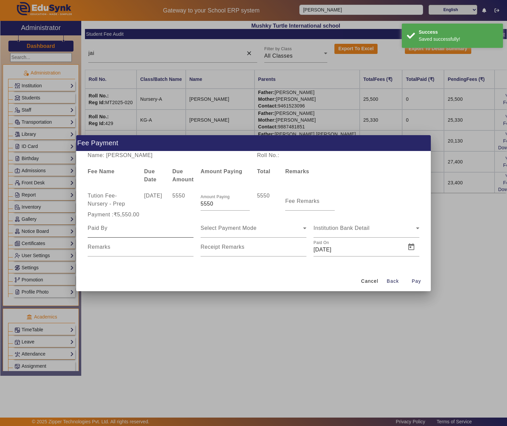
click at [139, 230] on input at bounding box center [141, 228] width 106 height 8
paste input "[PERSON_NAME]"
type input "[PERSON_NAME]"
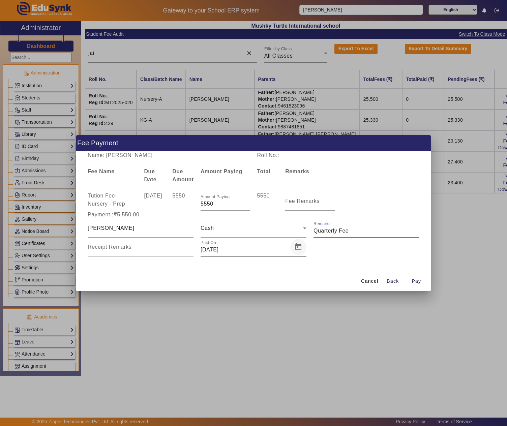
type input "Quarterly Fee"
click at [294, 245] on span "Open calendar" at bounding box center [298, 247] width 16 height 16
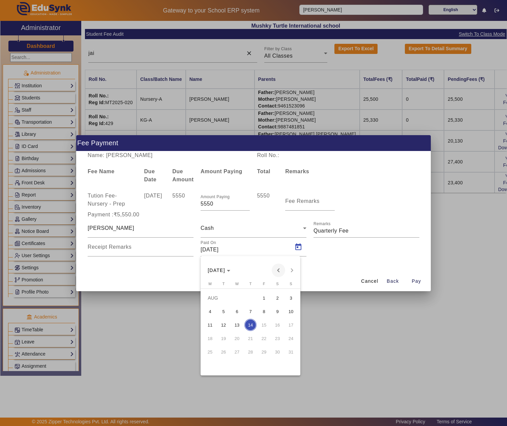
click at [277, 268] on span "Previous month" at bounding box center [278, 269] width 13 height 13
click at [298, 268] on span "Next month" at bounding box center [291, 269] width 13 height 13
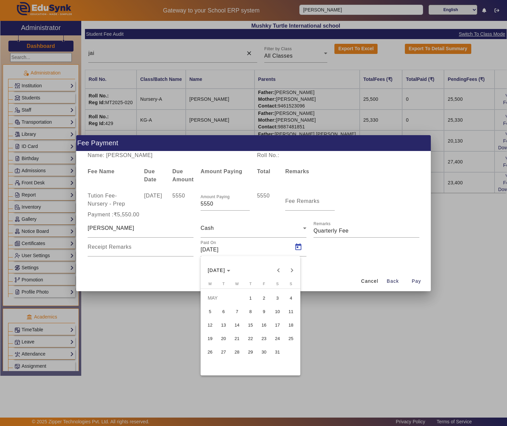
click at [247, 328] on span "15" at bounding box center [250, 325] width 12 height 12
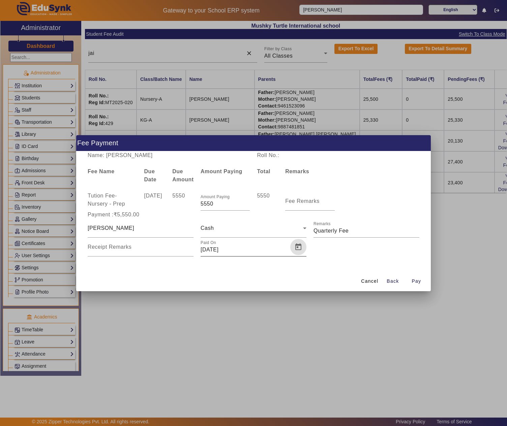
click at [295, 247] on span "Open calendar" at bounding box center [298, 247] width 16 height 16
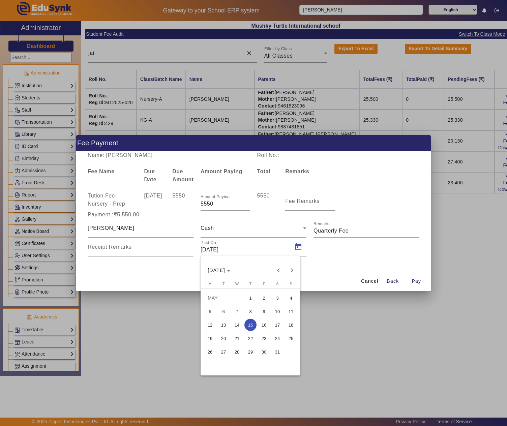
click at [267, 321] on span "16" at bounding box center [264, 325] width 12 height 12
type input "[DATE]"
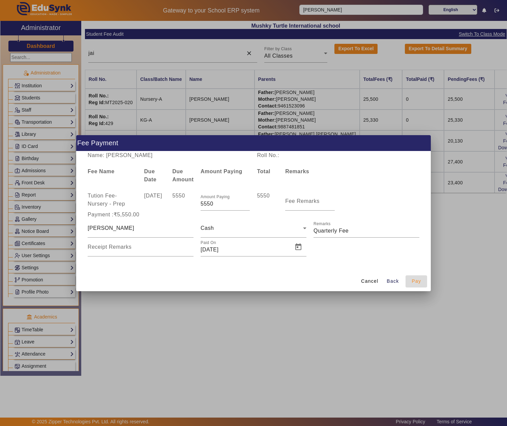
click at [416, 276] on span "button" at bounding box center [416, 281] width 22 height 16
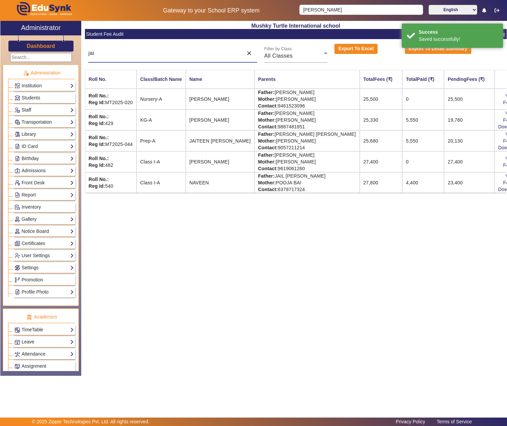
click at [154, 49] on input "jai" at bounding box center [163, 53] width 151 height 8
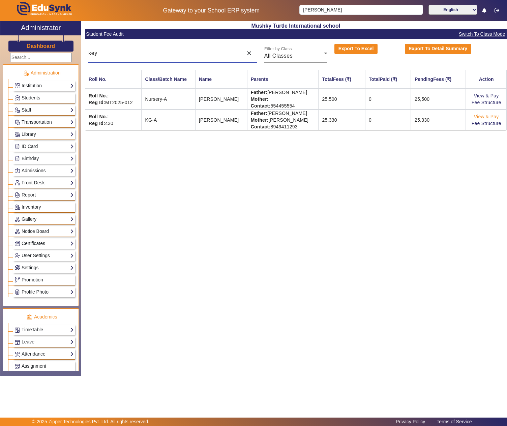
type input "key"
click at [482, 115] on link "View & Pay" at bounding box center [486, 116] width 25 height 5
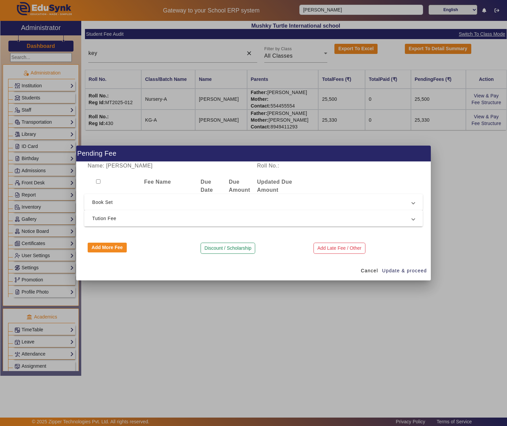
click at [138, 216] on span "Tution Fee" at bounding box center [252, 218] width 320 height 8
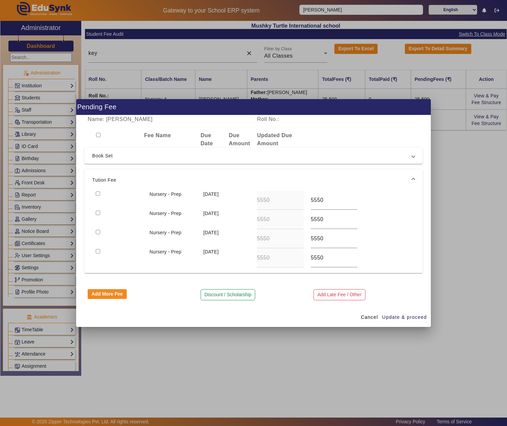
click at [94, 192] on div at bounding box center [119, 200] width 54 height 19
click at [98, 192] on input "checkbox" at bounding box center [98, 193] width 4 height 4
checkbox input "true"
click at [404, 322] on span "button" at bounding box center [404, 317] width 45 height 16
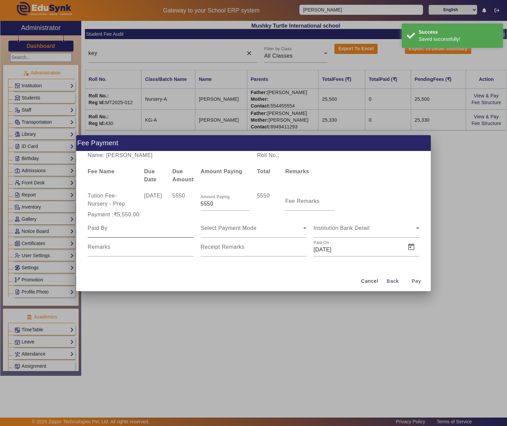
click at [113, 232] on div at bounding box center [141, 228] width 106 height 19
paste input "[PERSON_NAME]"
type input "[PERSON_NAME]"
click at [232, 226] on span "Select Payment Mode" at bounding box center [228, 228] width 56 height 6
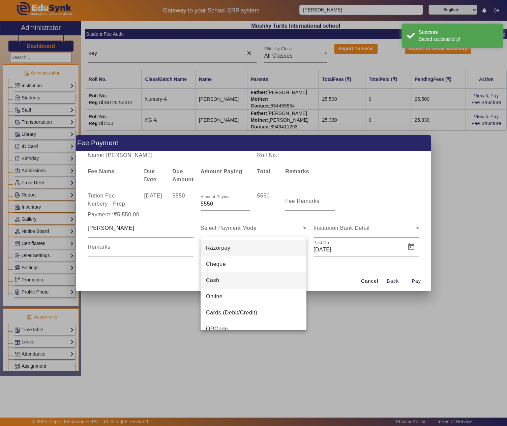
click at [220, 276] on mat-option "Cash" at bounding box center [253, 280] width 106 height 16
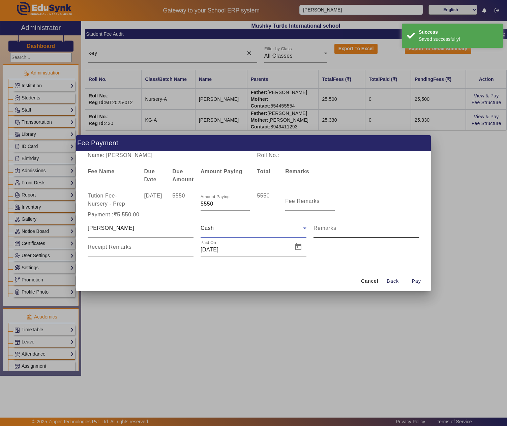
click at [351, 226] on div "Remarks" at bounding box center [366, 228] width 106 height 19
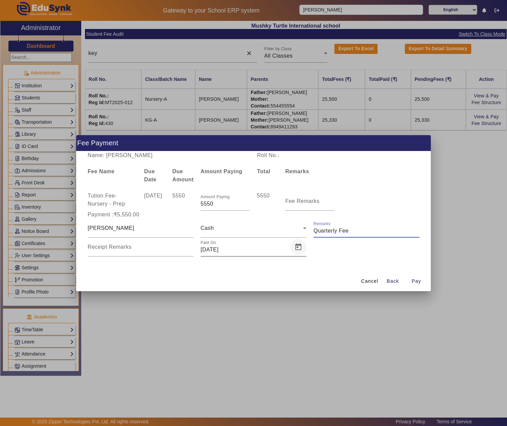
type input "Quarterly Fee"
click at [297, 245] on span "Open calendar" at bounding box center [298, 247] width 16 height 16
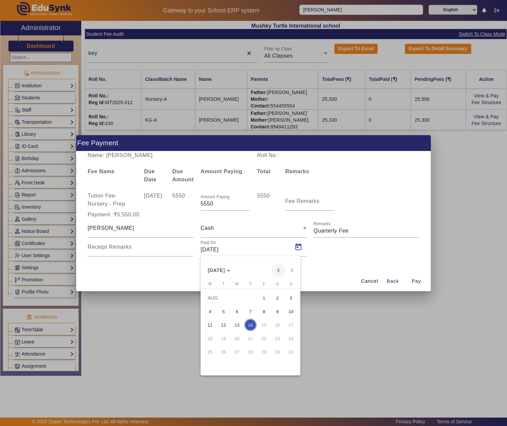
click at [279, 272] on span "Previous month" at bounding box center [278, 269] width 13 height 13
click at [274, 271] on span "Previous month" at bounding box center [278, 269] width 13 height 13
click at [262, 328] on span "16" at bounding box center [264, 325] width 12 height 12
type input "[DATE]"
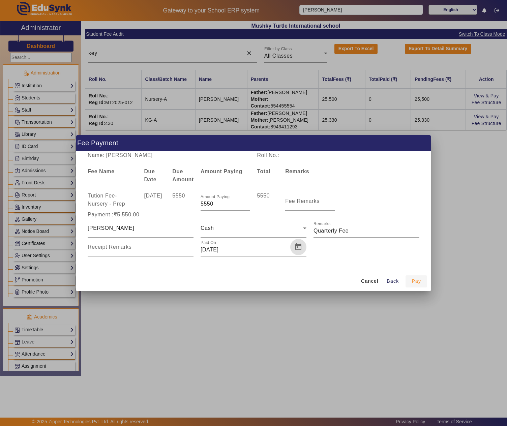
click at [414, 284] on span "Pay" at bounding box center [415, 281] width 9 height 7
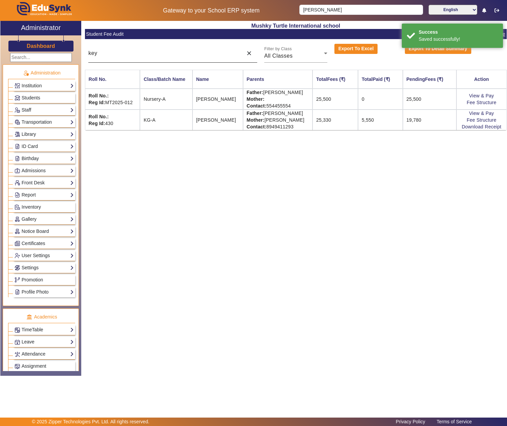
click at [177, 53] on input "key" at bounding box center [163, 53] width 151 height 8
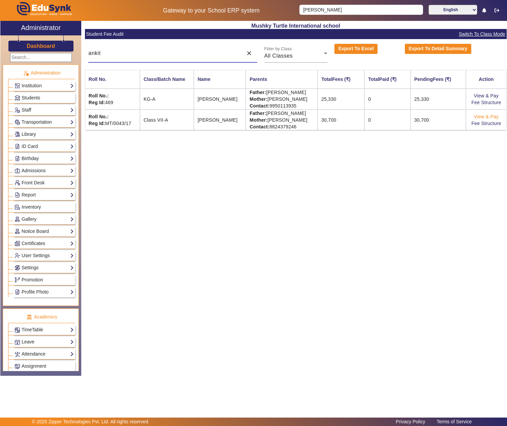
type input "ankit"
click at [487, 116] on link "View & Pay" at bounding box center [486, 116] width 25 height 5
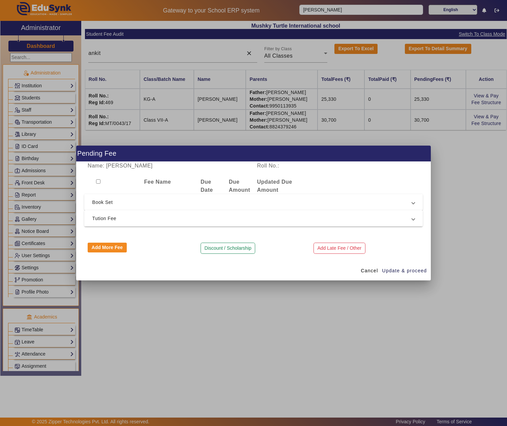
click at [215, 220] on span "Tution Fee" at bounding box center [252, 218] width 320 height 8
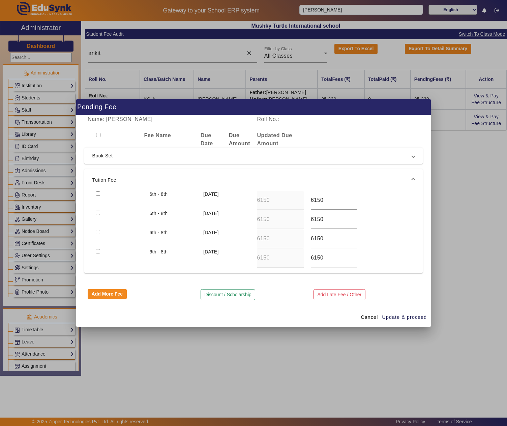
click at [97, 191] on input "checkbox" at bounding box center [98, 193] width 4 height 4
checkbox input "true"
click at [400, 313] on span "button" at bounding box center [404, 317] width 45 height 16
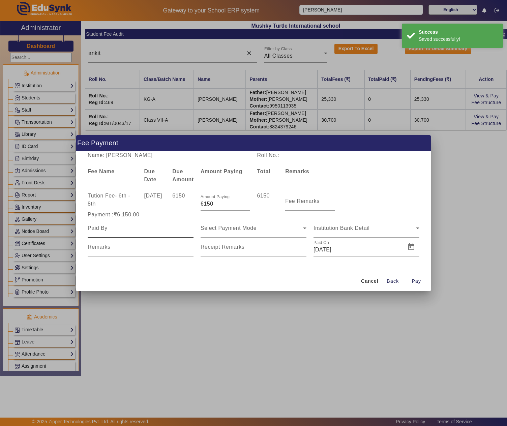
click at [150, 230] on input at bounding box center [141, 228] width 106 height 8
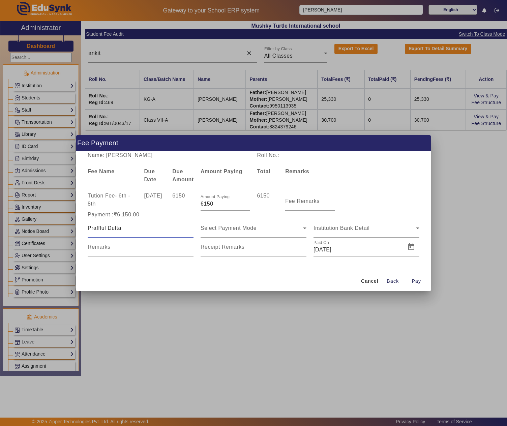
type input "Praffful Dutta"
type input "Quarterly fee"
click at [299, 243] on span "Open calendar" at bounding box center [298, 247] width 16 height 16
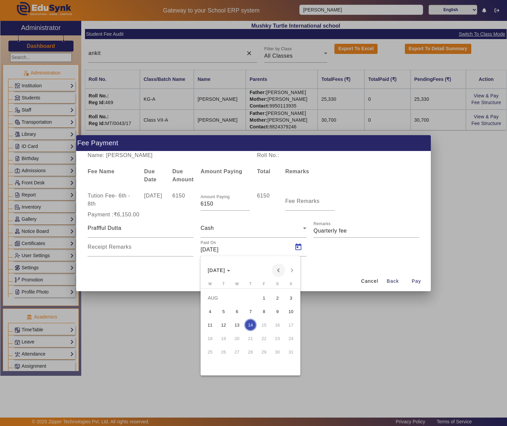
click at [276, 272] on span "Previous month" at bounding box center [278, 269] width 13 height 13
click at [265, 328] on span "16" at bounding box center [264, 325] width 12 height 12
type input "[DATE]"
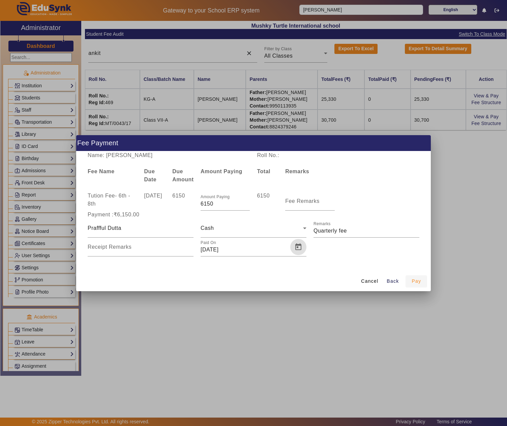
click at [413, 280] on span "Pay" at bounding box center [415, 281] width 9 height 7
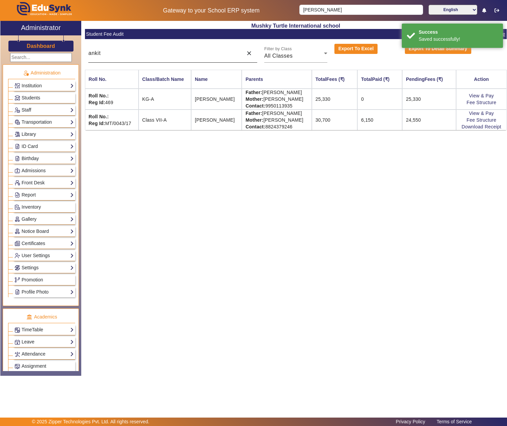
click at [163, 59] on div "ankit" at bounding box center [163, 53] width 151 height 19
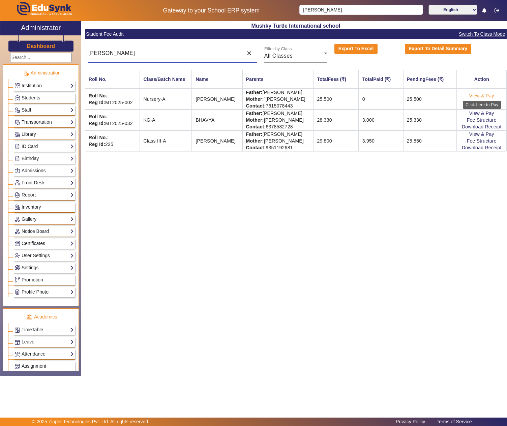
type input "[PERSON_NAME]"
click at [478, 93] on link "View & Pay" at bounding box center [481, 95] width 25 height 5
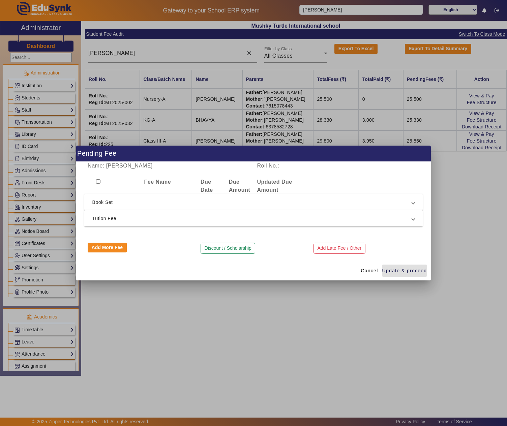
click at [113, 216] on span "Tution Fee" at bounding box center [252, 218] width 320 height 8
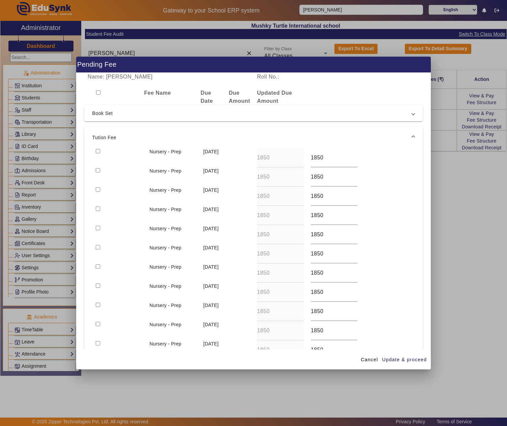
click at [96, 152] on input "checkbox" at bounding box center [98, 151] width 4 height 4
checkbox input "true"
click at [406, 362] on span "Update & proceed" at bounding box center [404, 359] width 45 height 7
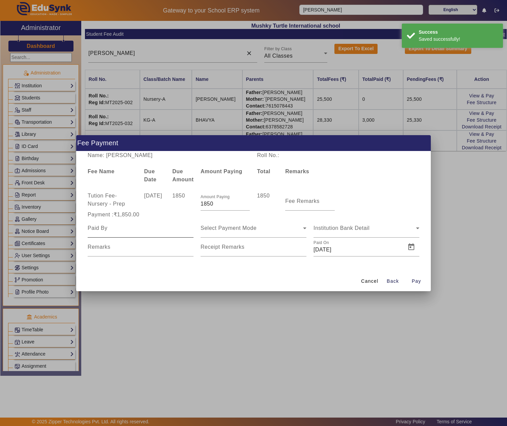
click at [152, 229] on input at bounding box center [141, 228] width 106 height 8
type input "[PERSON_NAME]"
click at [298, 201] on mat-label "Fee Remarks" at bounding box center [302, 201] width 34 height 6
click at [298, 201] on input "Fee Remarks" at bounding box center [309, 204] width 49 height 8
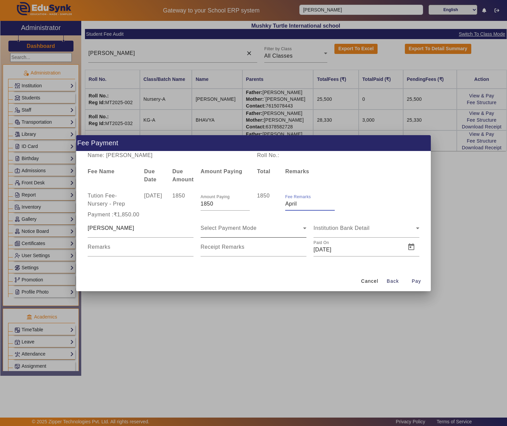
type input "April"
click at [278, 227] on div "Select Payment Mode" at bounding box center [251, 228] width 102 height 8
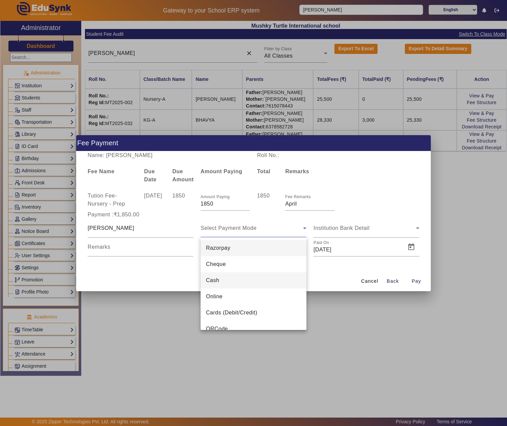
click at [225, 280] on mat-option "Cash" at bounding box center [253, 280] width 106 height 16
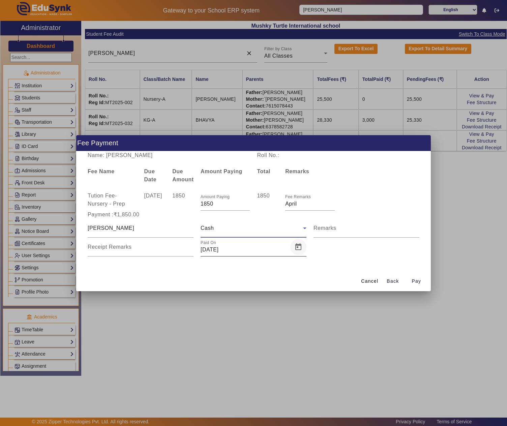
click at [296, 247] on span "Open calendar" at bounding box center [298, 247] width 16 height 16
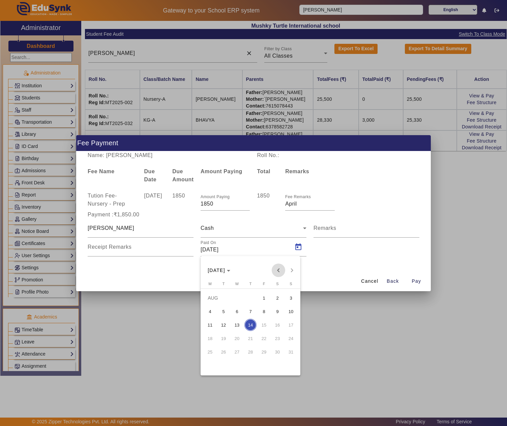
click at [278, 263] on span "Previous month" at bounding box center [278, 269] width 13 height 13
click at [279, 263] on span "Previous month" at bounding box center [278, 269] width 13 height 13
click at [262, 323] on span "16" at bounding box center [264, 325] width 12 height 12
type input "[DATE]"
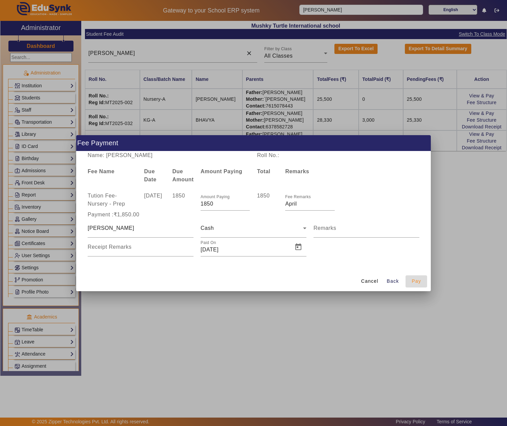
click at [417, 278] on span "Pay" at bounding box center [415, 281] width 9 height 7
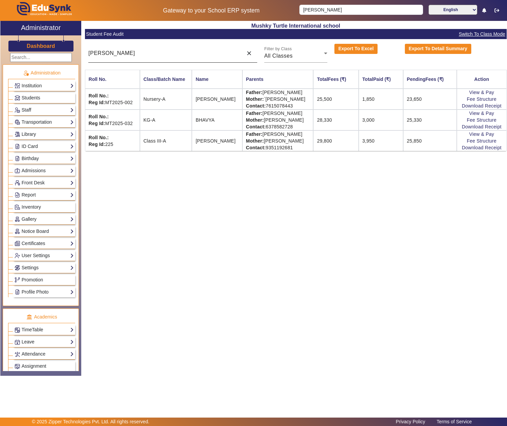
click at [128, 53] on input "[PERSON_NAME]" at bounding box center [163, 53] width 151 height 8
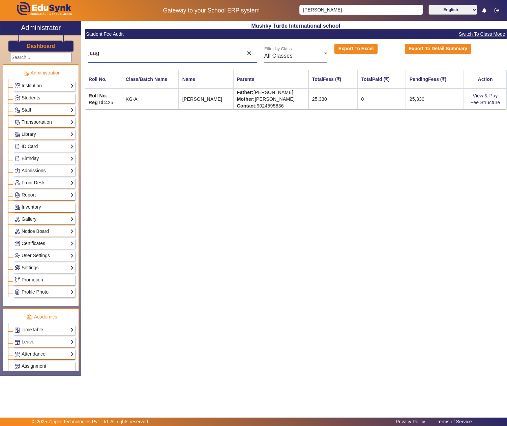
type input "jaag"
click at [261, 91] on td "Father: [PERSON_NAME] Mother: [PERSON_NAME] Contact: [PHONE_NUMBER]" at bounding box center [270, 99] width 75 height 21
click at [303, 94] on td "Father: [PERSON_NAME] Mother: [PERSON_NAME] Contact: [PHONE_NUMBER]" at bounding box center [270, 99] width 75 height 21
copy td "[PERSON_NAME]"
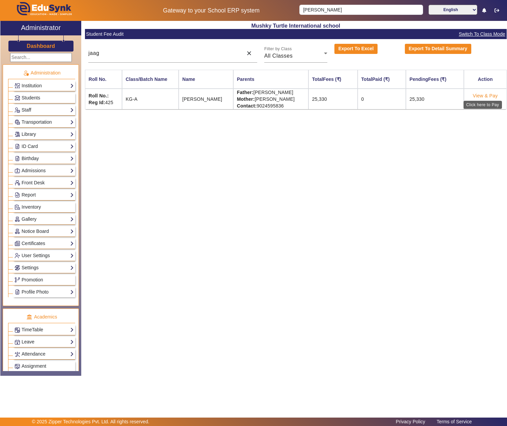
click at [478, 96] on link "View & Pay" at bounding box center [485, 95] width 25 height 5
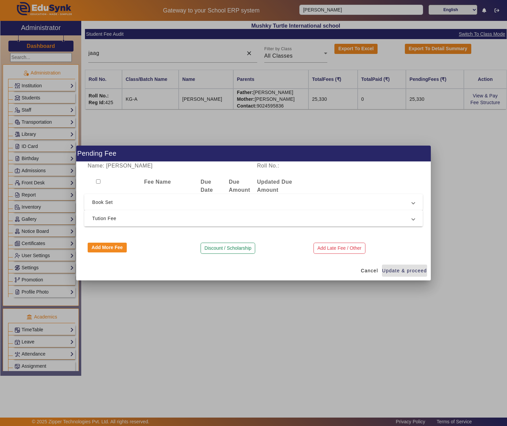
click at [106, 216] on span "Tution Fee" at bounding box center [252, 218] width 320 height 8
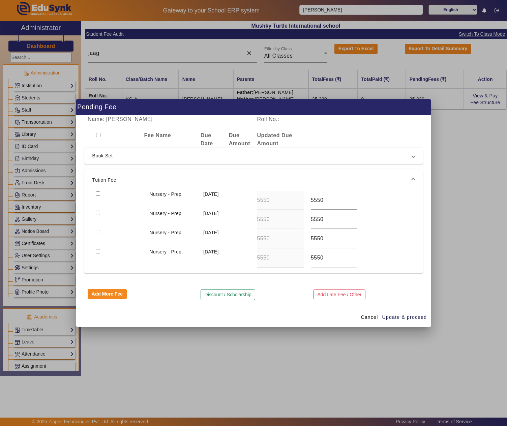
click at [99, 133] on input "checkbox" at bounding box center [98, 135] width 4 height 4
checkbox input "true"
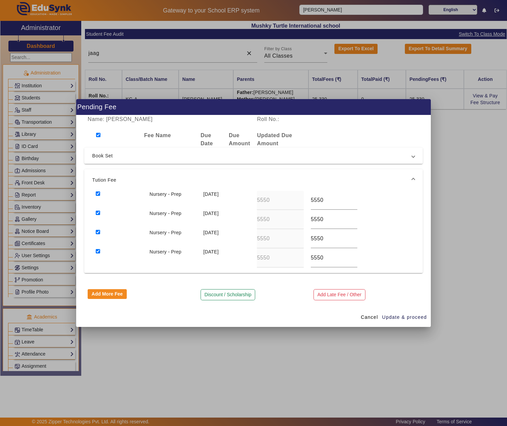
checkbox input "true"
click at [104, 152] on span "Book Set" at bounding box center [252, 156] width 320 height 8
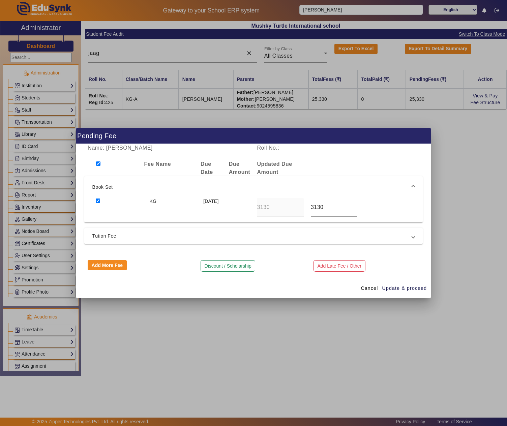
click at [98, 198] on input "checkbox" at bounding box center [98, 200] width 4 height 4
checkbox input "false"
click at [236, 265] on button "Discount / Scholarship" at bounding box center [227, 265] width 55 height 11
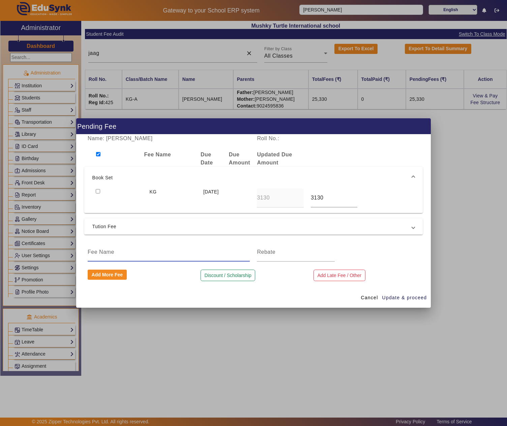
click at [125, 254] on input at bounding box center [169, 252] width 162 height 8
type input "1 month discount"
click at [309, 255] on input at bounding box center [295, 252] width 77 height 8
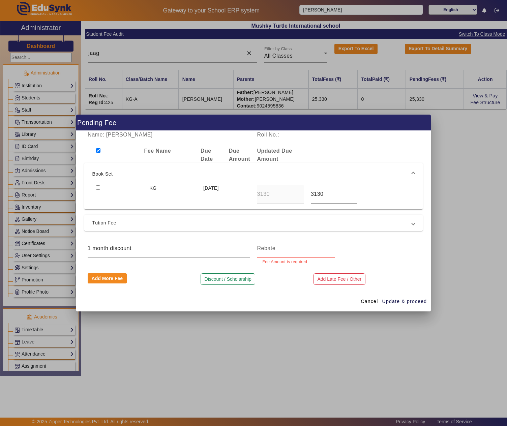
click at [230, 233] on div "Name: [PERSON_NAME] Roll No.: Fee Name Due Date Due Amount Updated Due Amount B…" at bounding box center [253, 211] width 355 height 161
click at [239, 222] on span "Tution Fee" at bounding box center [252, 223] width 320 height 8
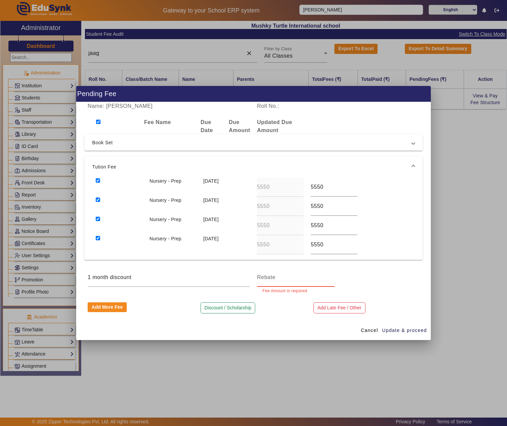
click at [292, 278] on input at bounding box center [295, 277] width 77 height 8
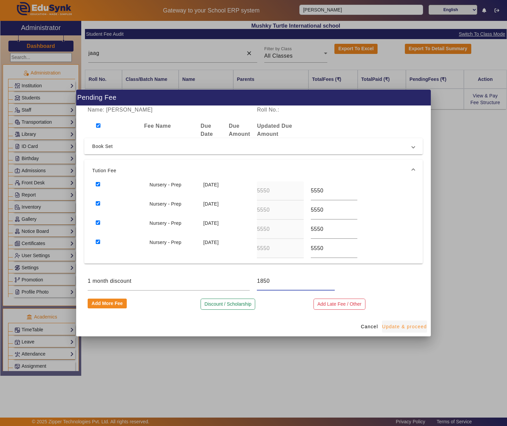
type input "1850"
click at [412, 328] on span "Update & proceed" at bounding box center [404, 326] width 45 height 7
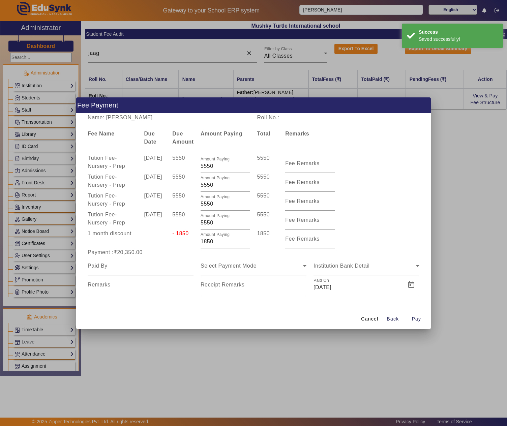
click at [157, 265] on input at bounding box center [141, 266] width 106 height 8
paste input "[PERSON_NAME]"
type input "[PERSON_NAME]"
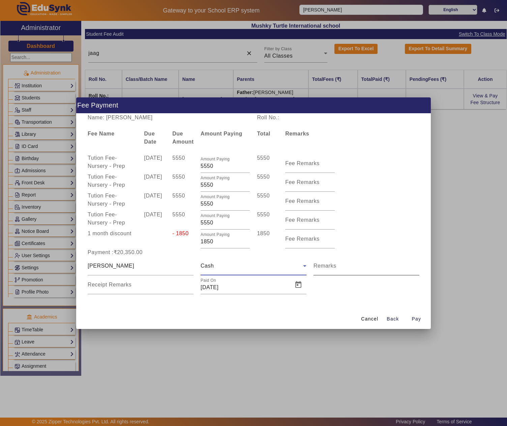
click at [334, 268] on mat-label "Remarks" at bounding box center [324, 266] width 23 height 6
click at [334, 268] on input "Remarks" at bounding box center [366, 269] width 106 height 8
type input "Full Year Fee"
type input "A"
type input "Inv no. 2749 (total amount paid: 41800)"
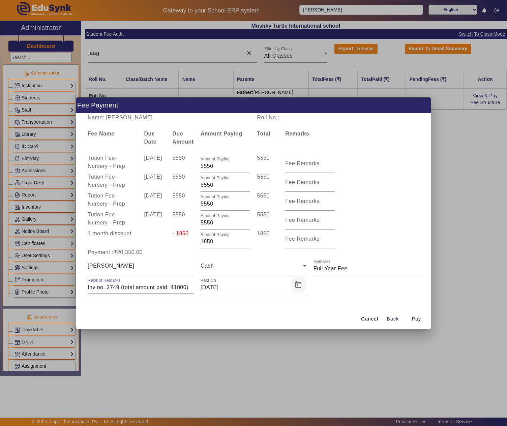
click at [298, 284] on span "Open calendar" at bounding box center [298, 285] width 16 height 16
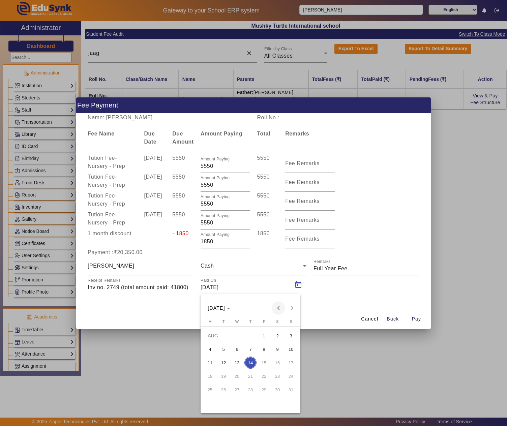
click at [276, 310] on span "Previous month" at bounding box center [278, 307] width 13 height 13
click at [255, 363] on span "15" at bounding box center [250, 362] width 12 height 12
type input "[DATE]"
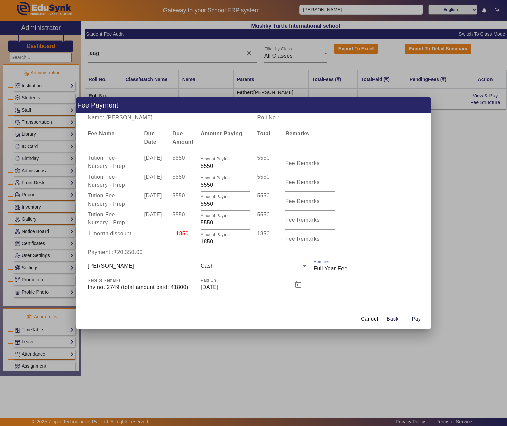
click at [369, 268] on input "Remarks" at bounding box center [366, 269] width 106 height 8
type input "Full Year Fee (paid along [PERSON_NAME]'s fee)"
click at [415, 316] on span "Pay" at bounding box center [415, 318] width 9 height 7
type input "0"
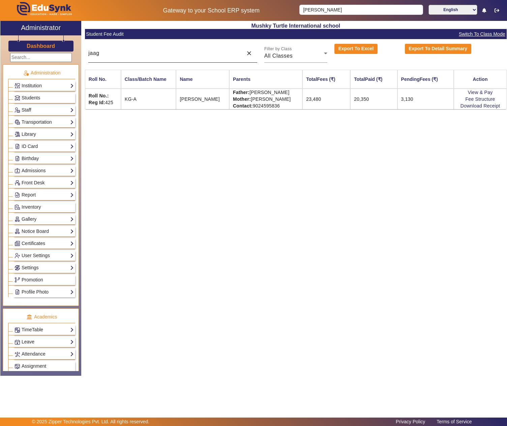
click at [154, 61] on div "jaag" at bounding box center [163, 53] width 151 height 19
click at [152, 57] on input "jaag" at bounding box center [163, 53] width 151 height 8
type input "privi"
click at [489, 96] on link "View & Pay" at bounding box center [485, 95] width 25 height 5
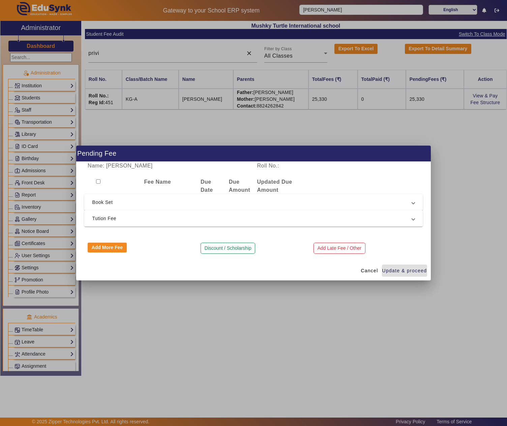
click at [116, 216] on span "Tution Fee" at bounding box center [252, 218] width 320 height 8
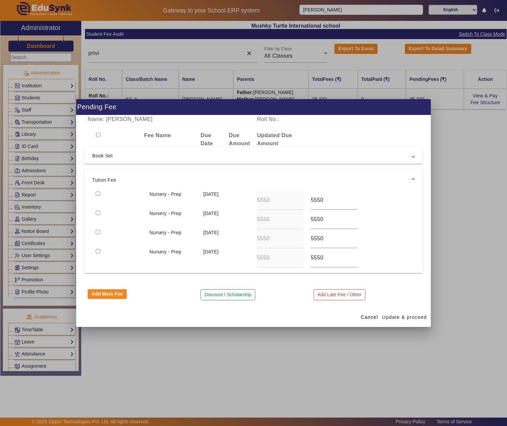
click at [98, 193] on input "checkbox" at bounding box center [98, 193] width 4 height 4
checkbox input "true"
click at [393, 318] on span "Update & proceed" at bounding box center [404, 317] width 45 height 7
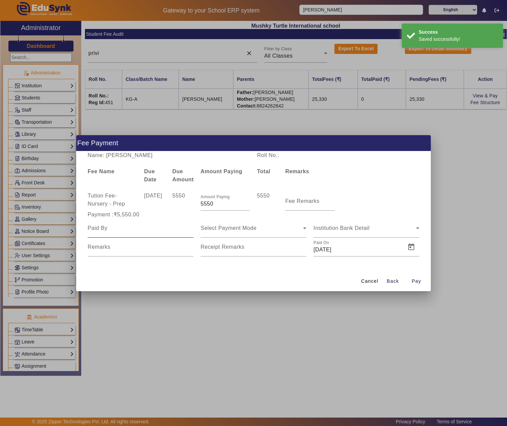
click at [139, 232] on div at bounding box center [141, 228] width 106 height 19
type input "[PERSON_NAME]"
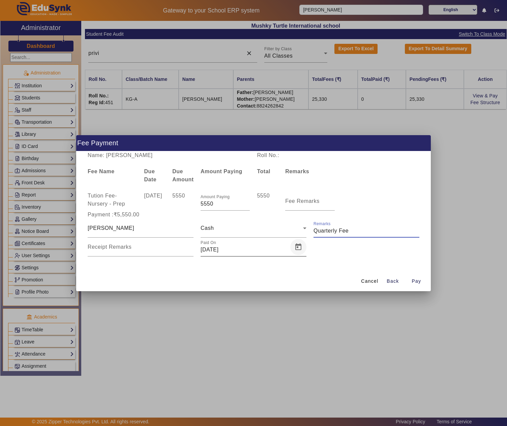
type input "Quarterly Fee"
click at [298, 247] on span "Open calendar" at bounding box center [298, 247] width 16 height 16
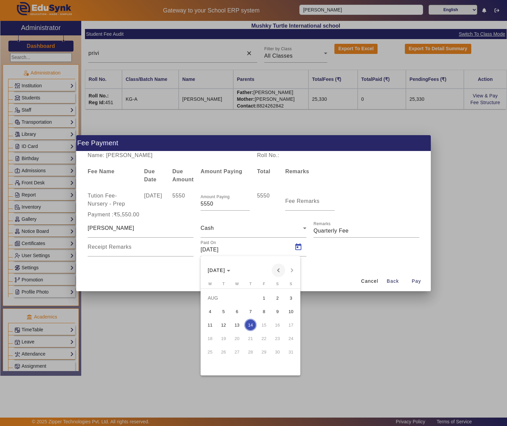
click at [280, 270] on span "Previous month" at bounding box center [278, 269] width 13 height 13
click at [278, 269] on span "Previous month" at bounding box center [278, 269] width 13 height 13
click at [276, 325] on span "17" at bounding box center [277, 325] width 12 height 12
type input "[DATE]"
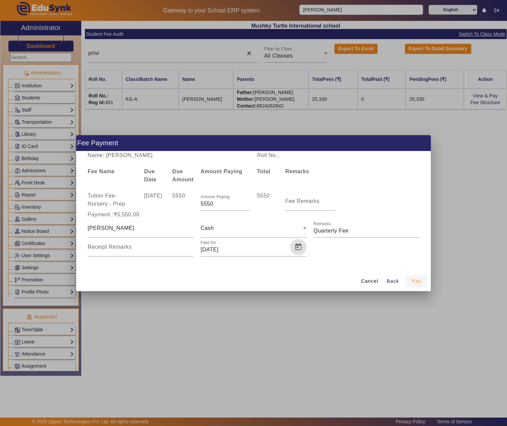
click at [418, 282] on span "Pay" at bounding box center [415, 281] width 9 height 7
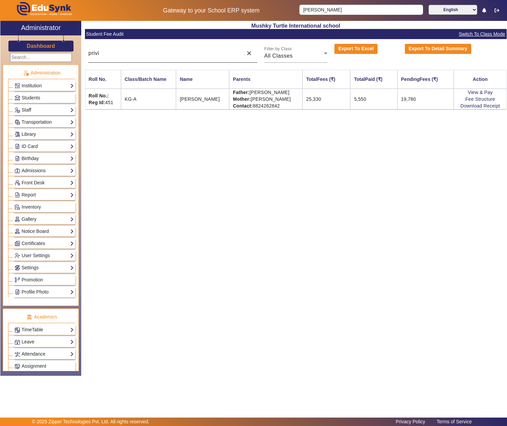
click at [178, 51] on input "privi" at bounding box center [163, 53] width 151 height 8
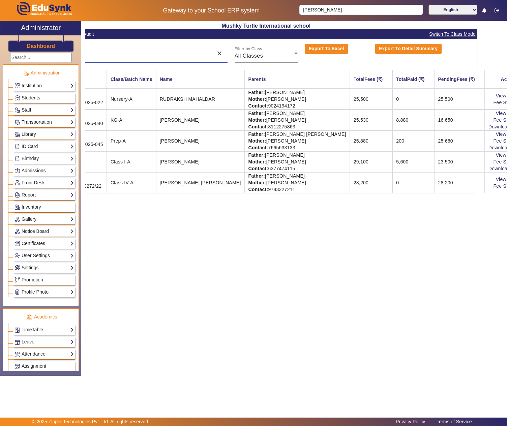
scroll to position [0, 34]
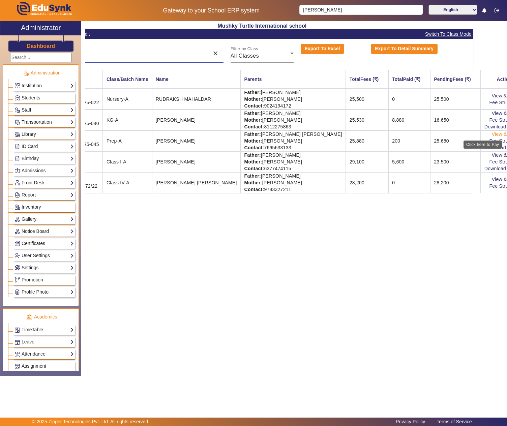
type input "rudra"
click at [492, 135] on link "View & Pay" at bounding box center [504, 133] width 25 height 5
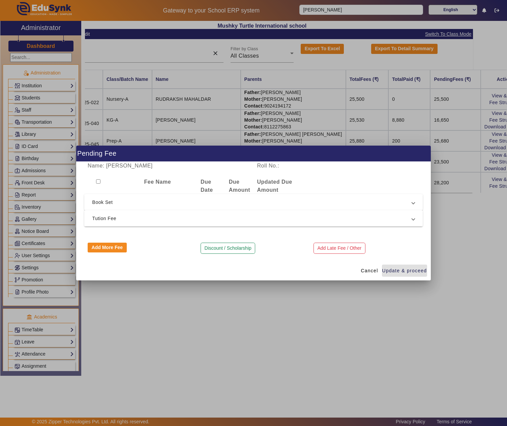
click at [132, 220] on span "Tution Fee" at bounding box center [252, 218] width 320 height 8
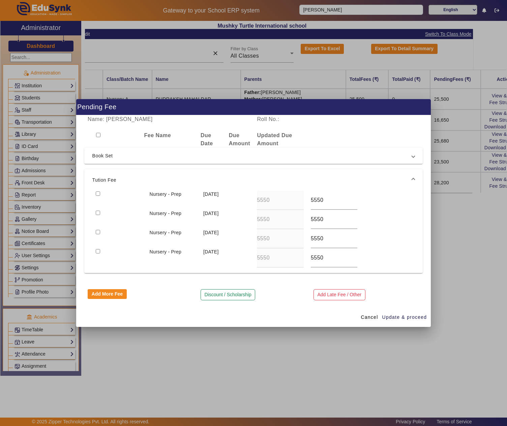
click at [94, 152] on span "Book Set" at bounding box center [252, 156] width 320 height 8
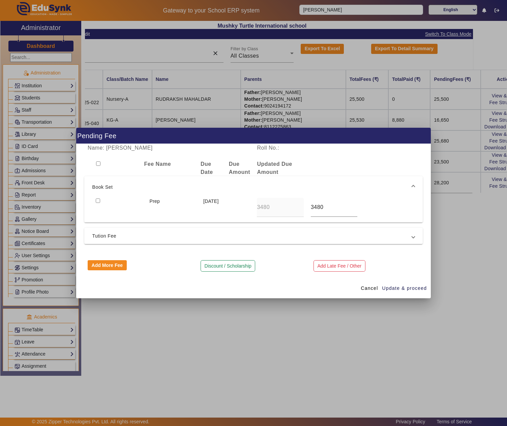
click at [99, 162] on input "checkbox" at bounding box center [98, 163] width 4 height 4
checkbox input "true"
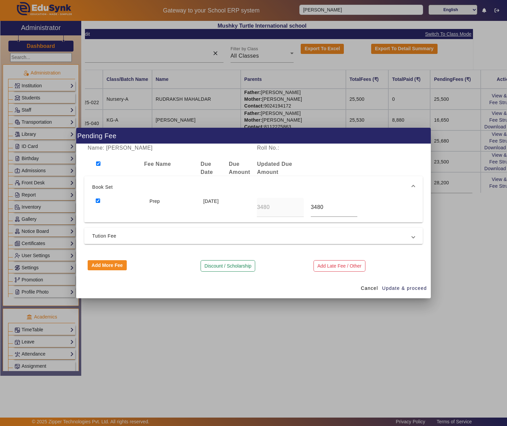
checkbox input "true"
click at [99, 198] on input "checkbox" at bounding box center [98, 200] width 4 height 4
checkbox input "false"
click at [148, 232] on span "Tution Fee" at bounding box center [252, 236] width 320 height 8
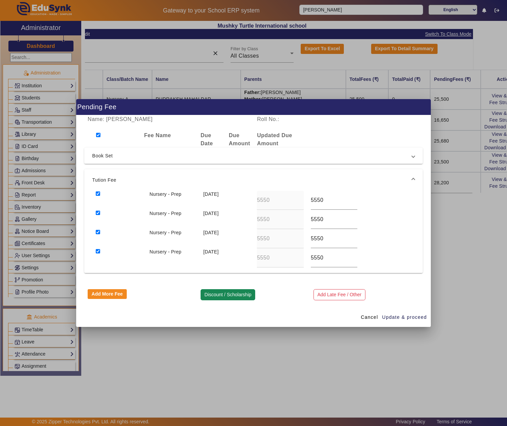
click at [232, 294] on button "Discount / Scholarship" at bounding box center [227, 294] width 55 height 11
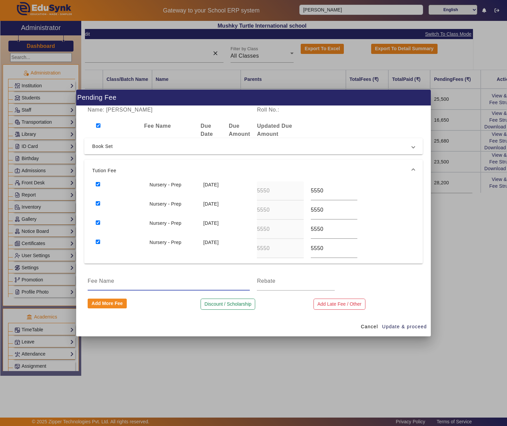
click at [164, 280] on input at bounding box center [169, 281] width 162 height 8
type input "2 month discount"
type input "3700"
click at [405, 323] on span "button" at bounding box center [404, 326] width 45 height 16
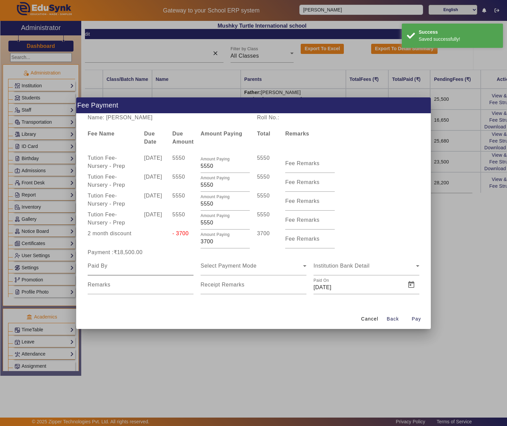
click at [162, 268] on input at bounding box center [141, 266] width 106 height 8
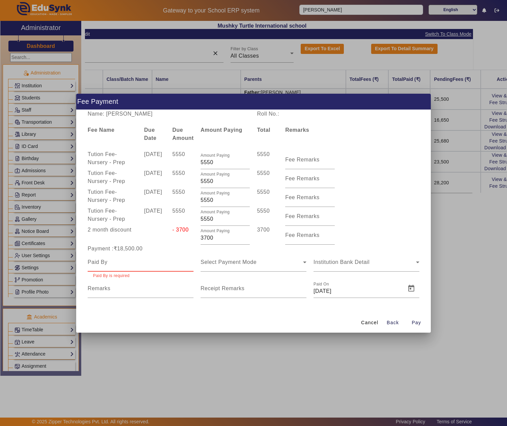
click at [148, 267] on div at bounding box center [141, 262] width 106 height 19
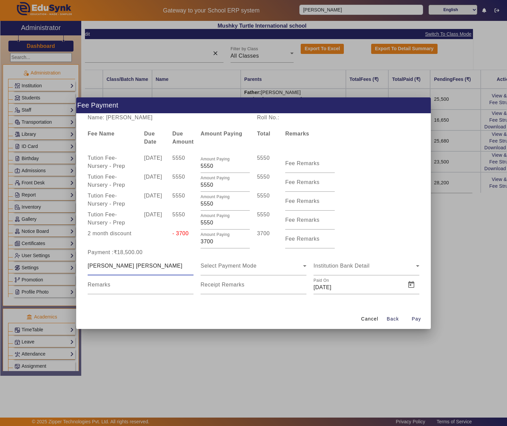
type input "[PERSON_NAME] [PERSON_NAME]"
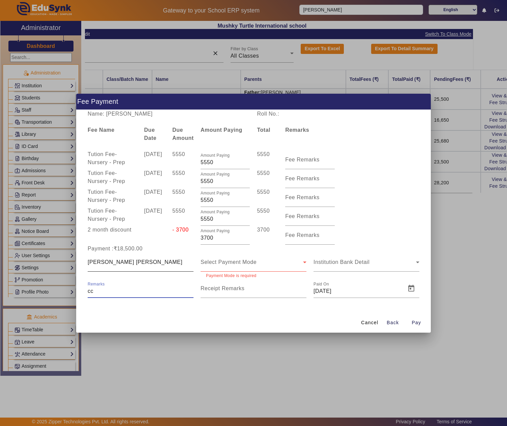
type input "c"
click at [208, 263] on span "Select Payment Mode" at bounding box center [228, 262] width 56 height 6
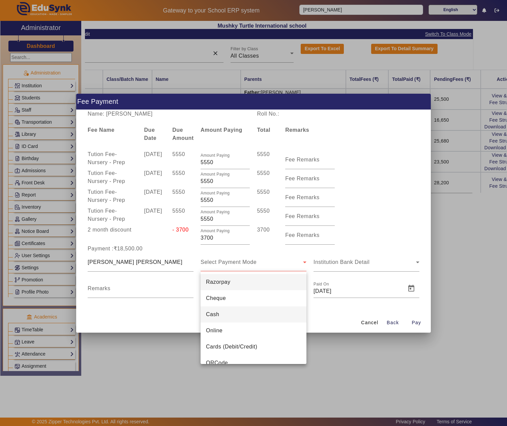
click at [211, 311] on span "Cash" at bounding box center [212, 314] width 13 height 8
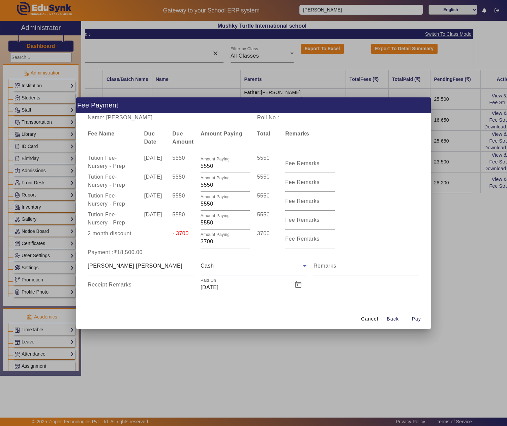
click at [338, 267] on input "Remarks" at bounding box center [366, 269] width 106 height 8
type input "G"
type input "Full Year Fee"
click at [297, 286] on span "Open calendar" at bounding box center [298, 285] width 16 height 16
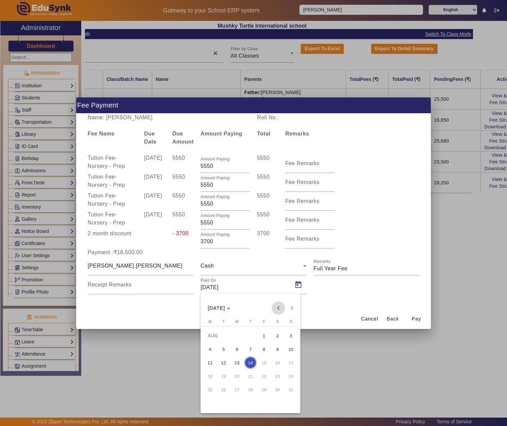
click at [279, 307] on span "Previous month" at bounding box center [278, 307] width 13 height 13
click at [278, 307] on span "Previous month" at bounding box center [278, 307] width 13 height 13
click at [277, 362] on span "17" at bounding box center [277, 362] width 12 height 12
type input "[DATE]"
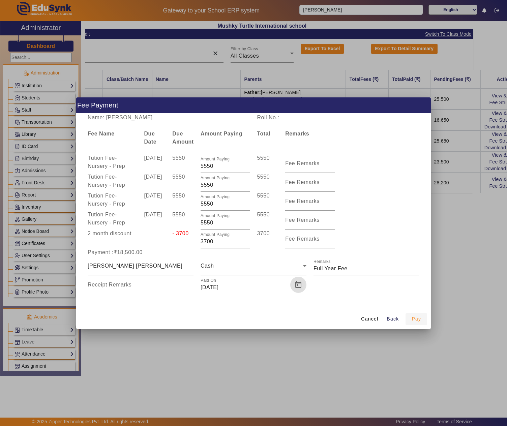
click at [416, 319] on span "Pay" at bounding box center [415, 318] width 9 height 7
type input "0"
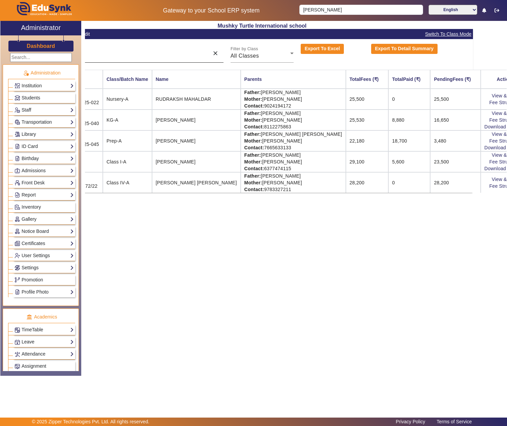
click at [121, 58] on div "rudra" at bounding box center [130, 53] width 151 height 19
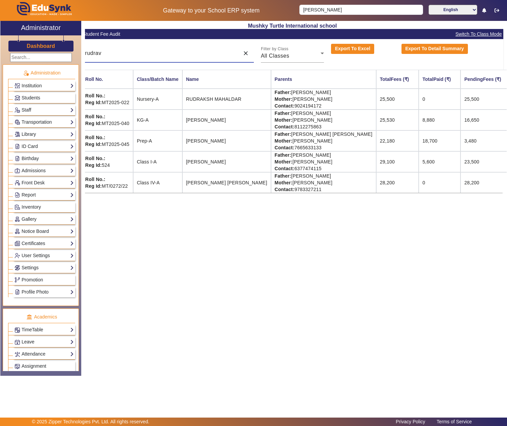
scroll to position [0, 0]
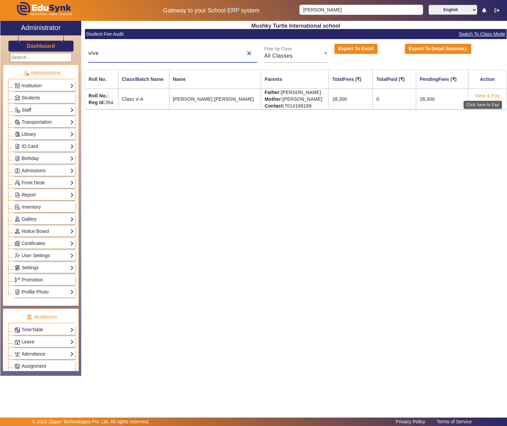
type input "vive"
click at [489, 94] on link "View & Pay" at bounding box center [487, 95] width 25 height 5
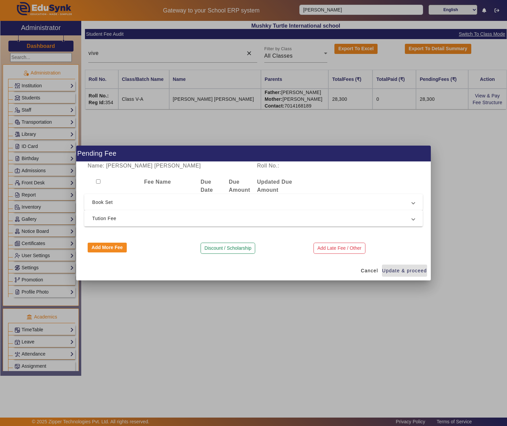
click at [139, 220] on span "Tution Fee" at bounding box center [252, 218] width 320 height 8
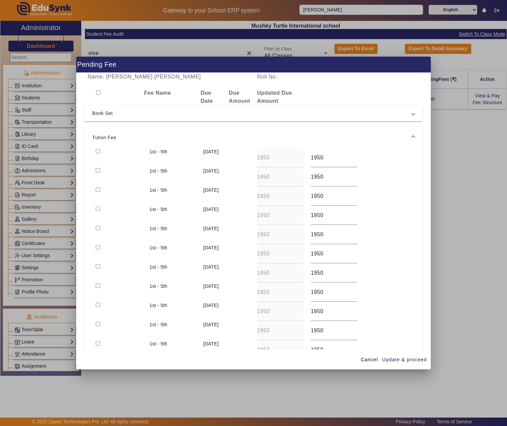
click at [98, 152] on input "checkbox" at bounding box center [98, 151] width 4 height 4
checkbox input "true"
click at [98, 170] on input "checkbox" at bounding box center [98, 170] width 4 height 4
checkbox input "true"
click at [100, 191] on input "checkbox" at bounding box center [98, 189] width 4 height 4
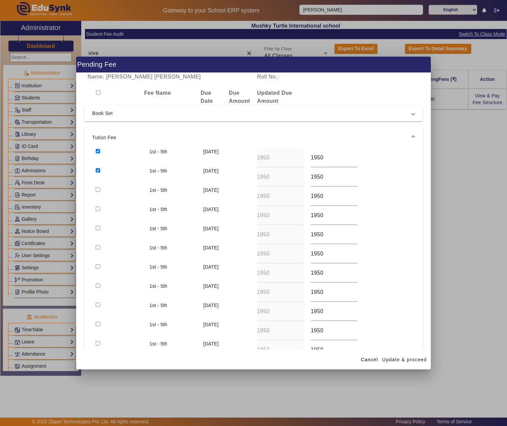
checkbox input "true"
click at [416, 360] on span "Update & proceed" at bounding box center [404, 359] width 45 height 7
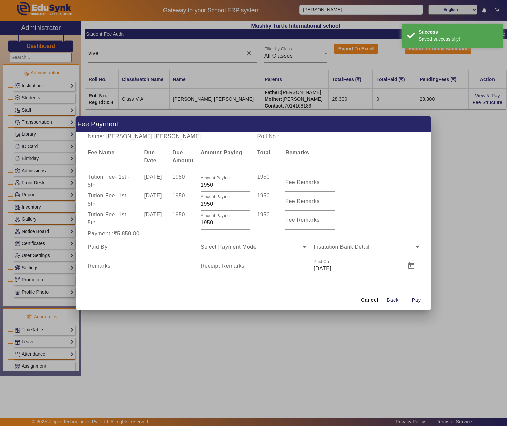
click at [144, 248] on input at bounding box center [141, 247] width 106 height 8
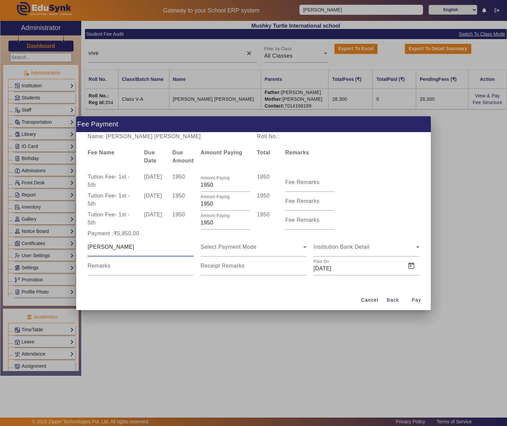
type input "[PERSON_NAME]"
click at [345, 249] on input "Remarks" at bounding box center [366, 250] width 106 height 8
type input "Quarterly Fee"
click at [301, 263] on span "Open calendar" at bounding box center [298, 266] width 16 height 16
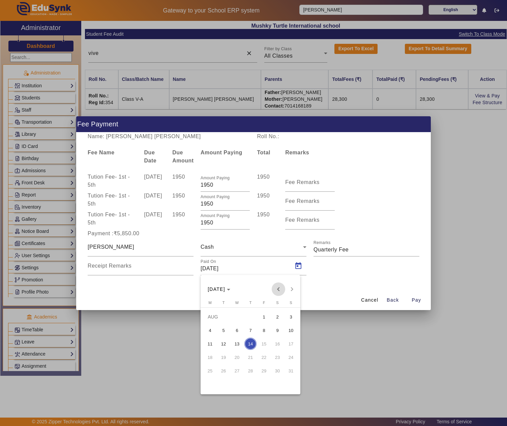
click at [276, 286] on span "Previous month" at bounding box center [278, 288] width 13 height 13
click at [280, 344] on span "17" at bounding box center [277, 344] width 12 height 12
type input "[DATE]"
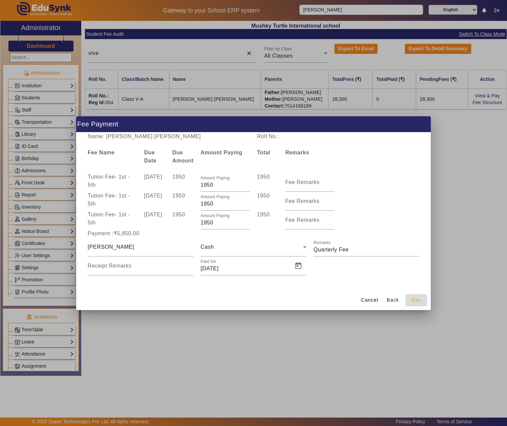
click at [419, 299] on span "Pay" at bounding box center [415, 300] width 9 height 7
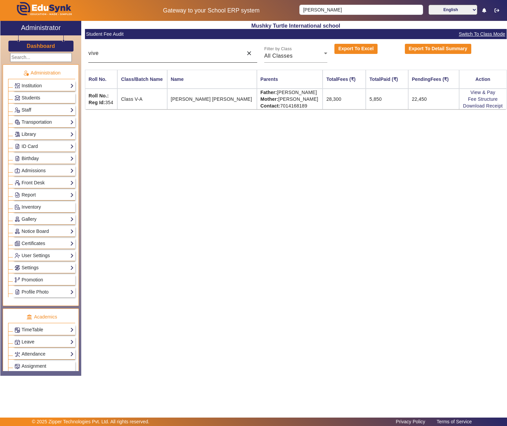
click at [165, 55] on input "vive" at bounding box center [163, 53] width 151 height 8
click at [164, 55] on input "vive" at bounding box center [163, 53] width 151 height 8
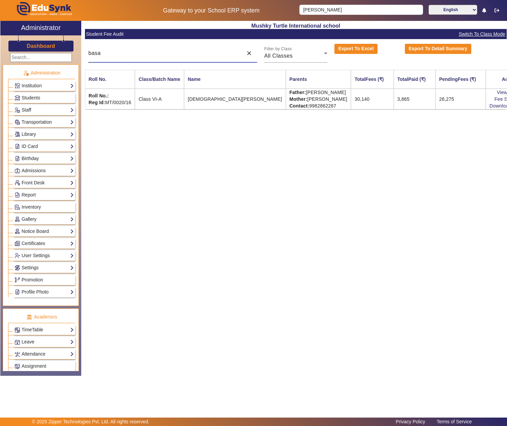
click at [166, 50] on input "basa" at bounding box center [163, 53] width 151 height 8
click at [143, 59] on div "basa" at bounding box center [163, 53] width 151 height 19
type input "b"
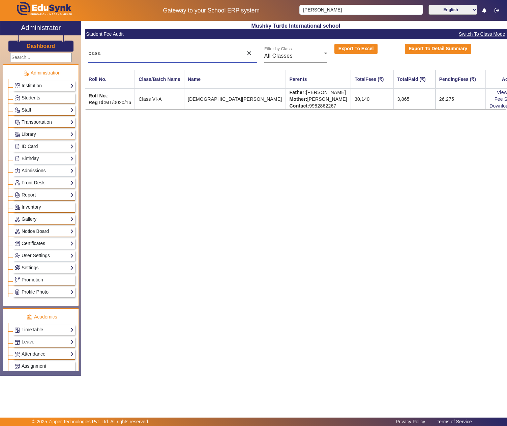
click at [156, 57] on input "basa" at bounding box center [163, 53] width 151 height 8
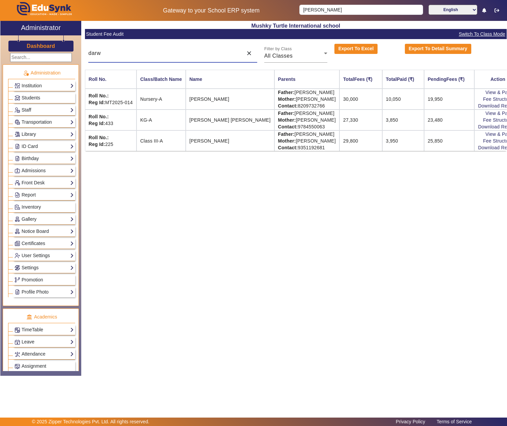
type input "darw"
drag, startPoint x: 267, startPoint y: 135, endPoint x: 319, endPoint y: 137, distance: 51.9
click at [319, 137] on tr "Roll No.: Reg Id: 225 Class III-A [PERSON_NAME] Father: [PERSON_NAME] Mother: […" at bounding box center [303, 140] width 436 height 21
click at [303, 136] on td "Father: [PERSON_NAME] Mother: [PERSON_NAME] Contact: [PHONE_NUMBER]" at bounding box center [306, 140] width 65 height 21
copy td "[PERSON_NAME]"
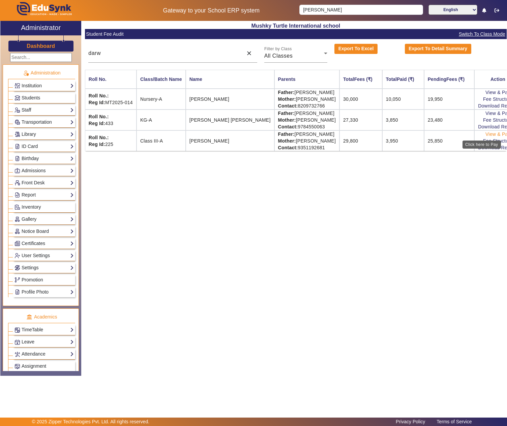
click at [485, 134] on link "View & Pay" at bounding box center [497, 133] width 25 height 5
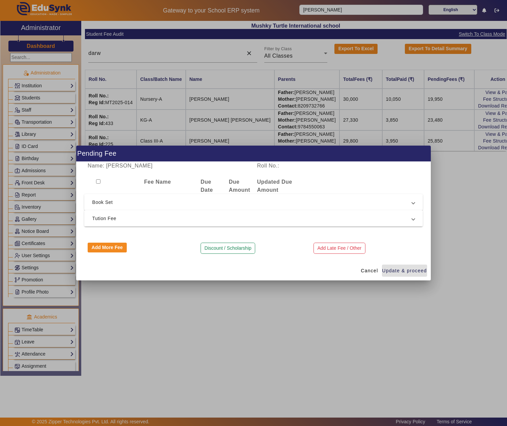
click at [144, 218] on span "Tution Fee" at bounding box center [252, 218] width 320 height 8
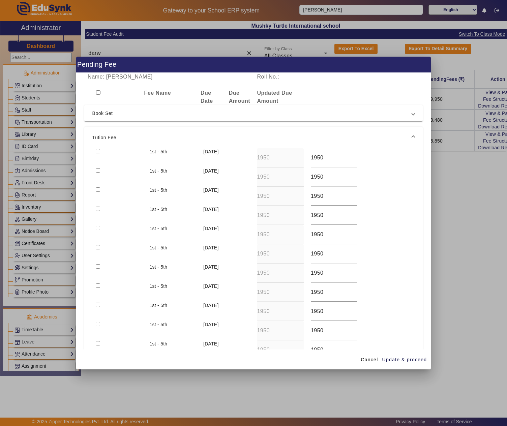
click at [98, 149] on input "checkbox" at bounding box center [98, 151] width 4 height 4
checkbox input "true"
click at [400, 361] on span "Update & proceed" at bounding box center [404, 359] width 45 height 7
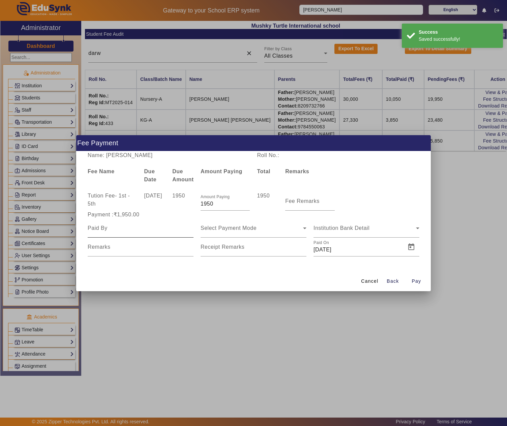
click at [162, 230] on input at bounding box center [141, 228] width 106 height 8
paste input "[PERSON_NAME]"
type input "[PERSON_NAME]"
click at [288, 200] on div "Fee Remarks" at bounding box center [309, 201] width 49 height 19
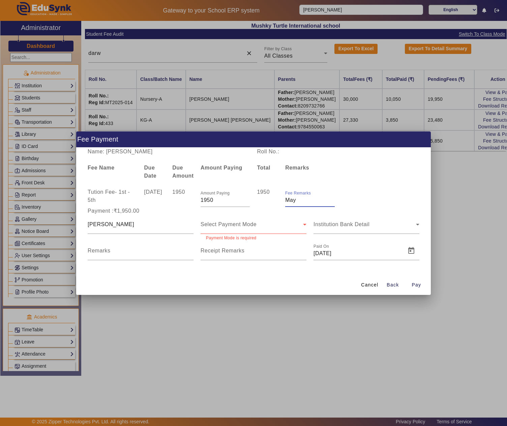
type input "May"
click at [276, 222] on div "Select Payment Mode" at bounding box center [251, 224] width 102 height 8
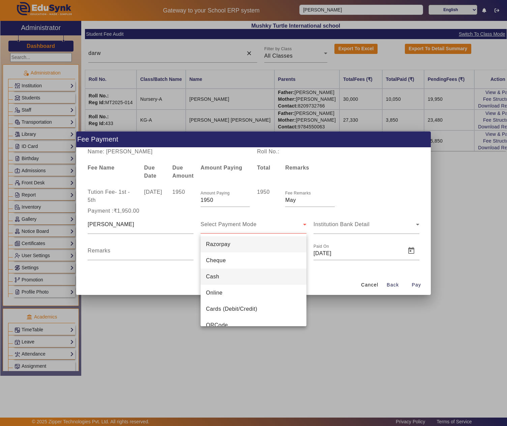
click at [228, 270] on mat-option "Cash" at bounding box center [253, 277] width 106 height 16
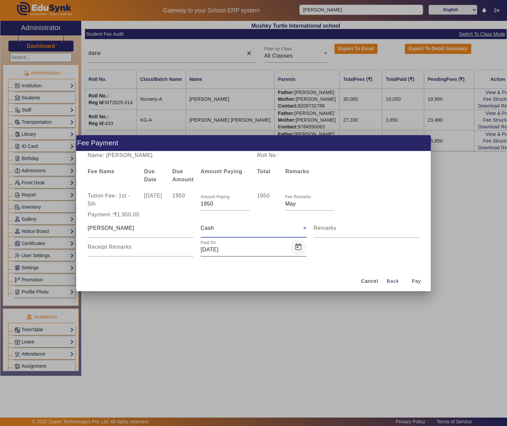
click at [299, 247] on span "Open calendar" at bounding box center [298, 247] width 16 height 16
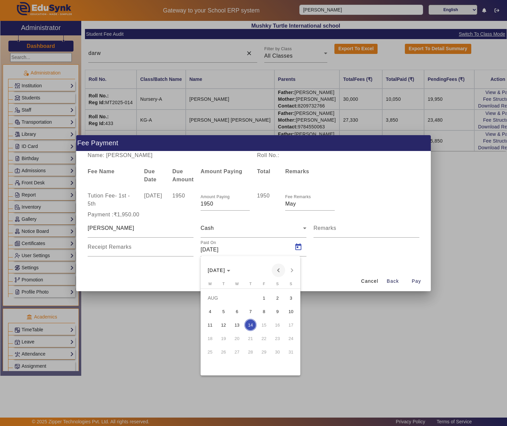
click at [279, 270] on span "Previous month" at bounding box center [278, 269] width 13 height 13
click at [278, 270] on span "Previous month" at bounding box center [278, 269] width 13 height 13
click at [211, 339] on span "19" at bounding box center [210, 338] width 12 height 12
type input "[DATE]"
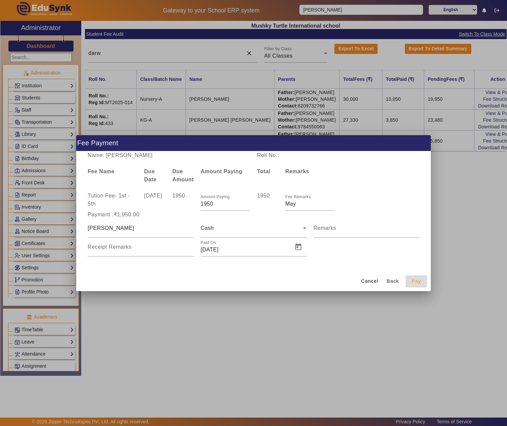
click at [419, 280] on span "Pay" at bounding box center [415, 281] width 9 height 7
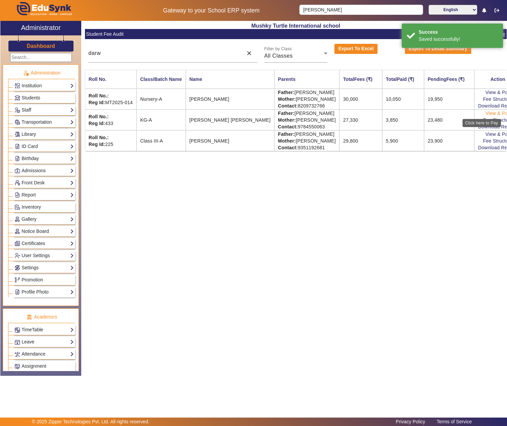
click at [485, 115] on link "View & Pay" at bounding box center [497, 113] width 25 height 5
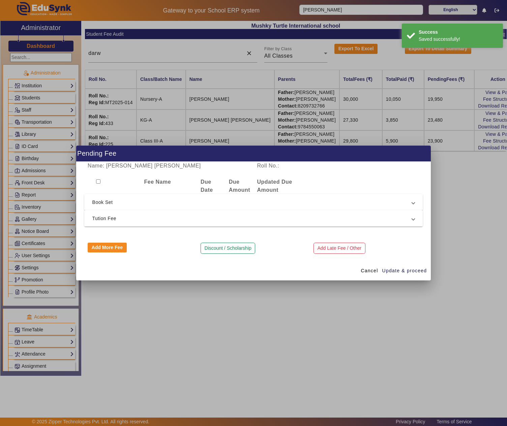
click at [112, 221] on span "Tution Fee" at bounding box center [252, 218] width 320 height 8
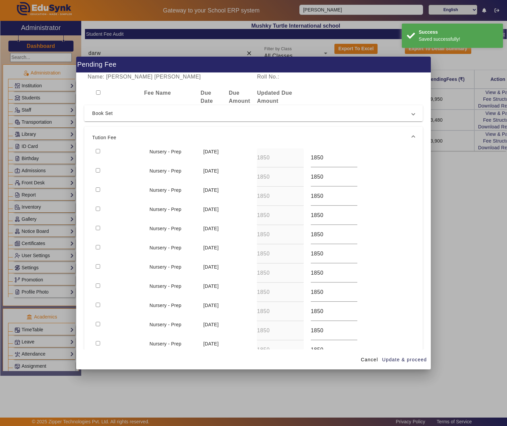
click at [98, 149] on input "checkbox" at bounding box center [98, 151] width 4 height 4
checkbox input "true"
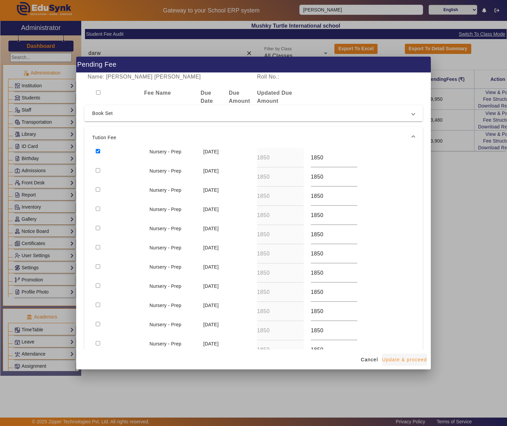
click at [404, 356] on span "Update & proceed" at bounding box center [404, 359] width 45 height 7
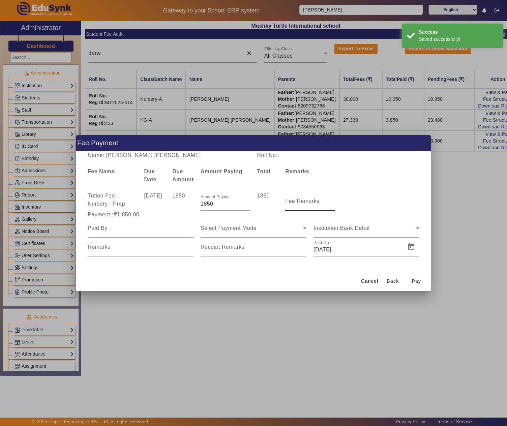
click at [313, 201] on mat-label "Fee Remarks" at bounding box center [302, 201] width 34 height 6
click at [313, 201] on input "Fee Remarks" at bounding box center [309, 204] width 49 height 8
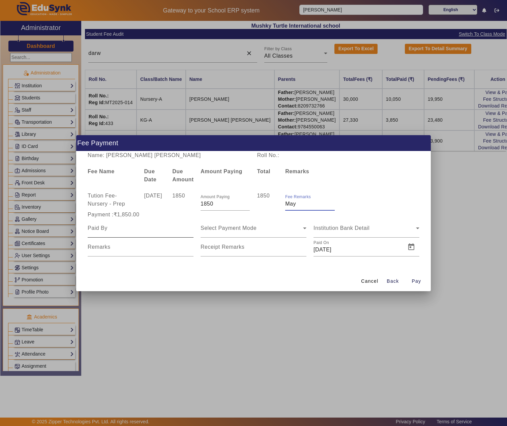
type input "May"
click at [102, 228] on input at bounding box center [141, 228] width 106 height 8
paste input "[PERSON_NAME]"
type input "[PERSON_NAME]"
click at [247, 228] on span "Select Payment Mode" at bounding box center [228, 228] width 56 height 6
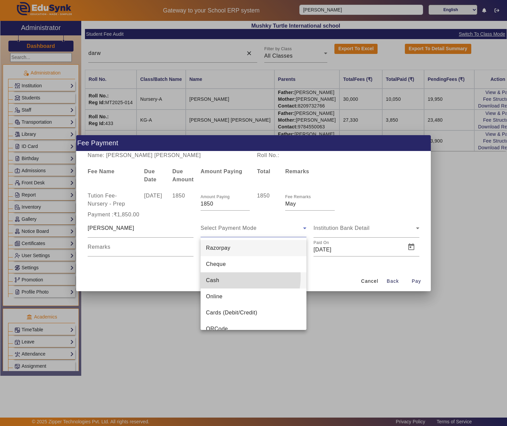
click at [222, 276] on mat-option "Cash" at bounding box center [253, 280] width 106 height 16
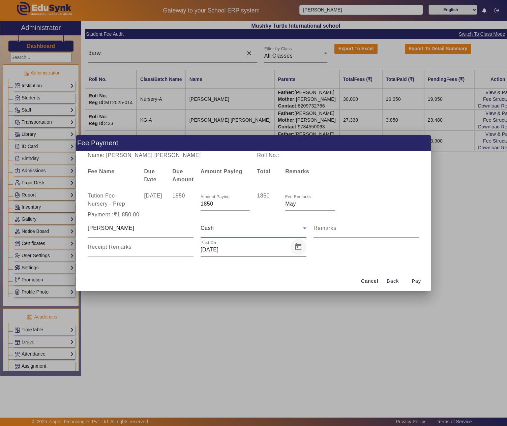
click at [302, 243] on span "Open calendar" at bounding box center [298, 247] width 16 height 16
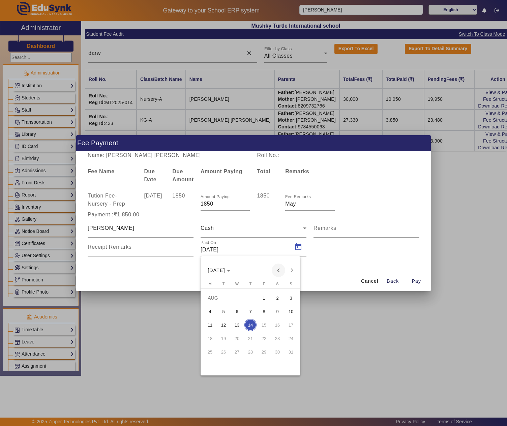
click at [279, 268] on span "Previous month" at bounding box center [278, 269] width 13 height 13
click at [278, 269] on span "Previous month" at bounding box center [278, 269] width 13 height 13
click at [210, 338] on span "19" at bounding box center [210, 338] width 12 height 12
type input "[DATE]"
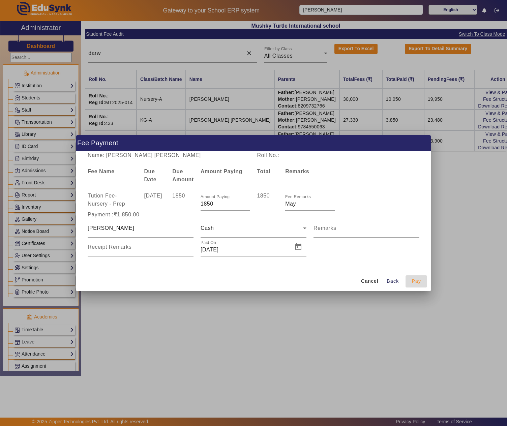
click at [420, 279] on span "Pay" at bounding box center [415, 281] width 9 height 7
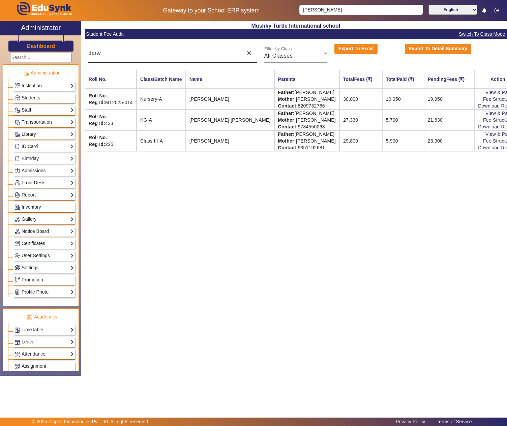
click at [142, 53] on input "darw" at bounding box center [163, 53] width 151 height 8
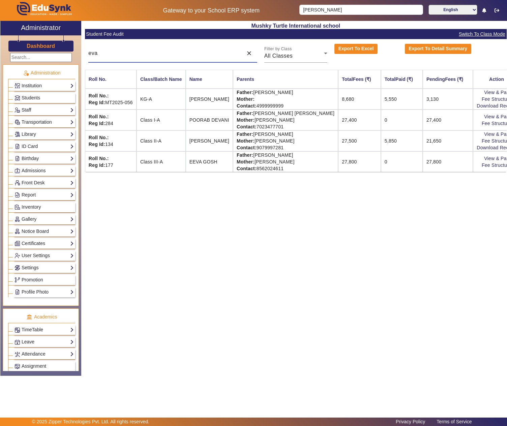
type input "eva"
click at [284, 157] on td "Father: [PERSON_NAME] Mother: [PERSON_NAME] Contact: [PHONE_NUMBER]" at bounding box center [285, 161] width 105 height 21
drag, startPoint x: 283, startPoint y: 156, endPoint x: 323, endPoint y: 158, distance: 39.8
click at [323, 158] on td "Father: [PERSON_NAME] Mother: [PERSON_NAME] Contact: [PHONE_NUMBER]" at bounding box center [285, 161] width 105 height 21
copy td "BAPPA GHOSH"
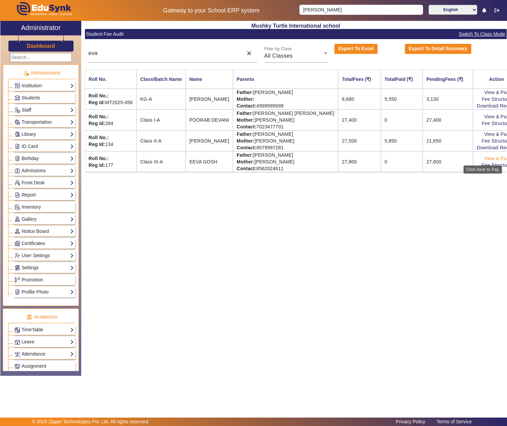
click at [487, 158] on link "View & Pay" at bounding box center [496, 158] width 25 height 5
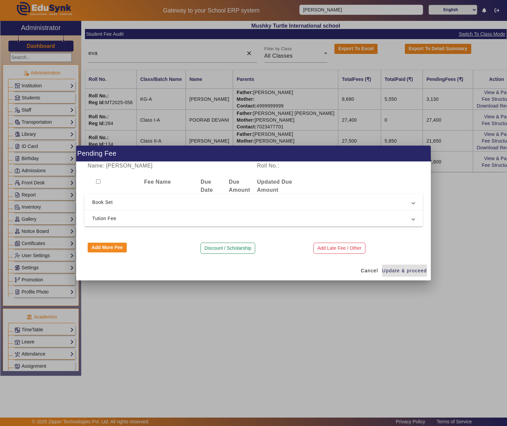
click at [154, 218] on span "Tution Fee" at bounding box center [252, 218] width 320 height 8
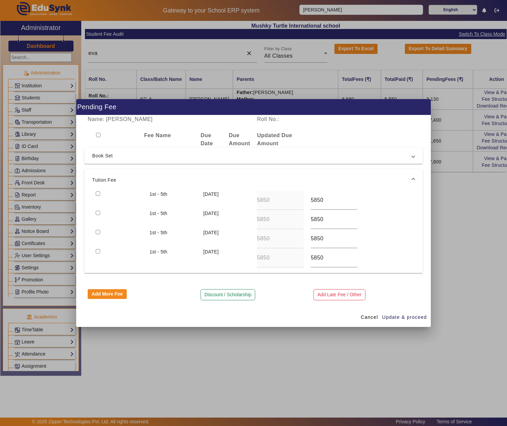
click at [97, 191] on input "checkbox" at bounding box center [98, 193] width 4 height 4
checkbox input "true"
click at [398, 321] on span "Update & proceed" at bounding box center [404, 317] width 45 height 7
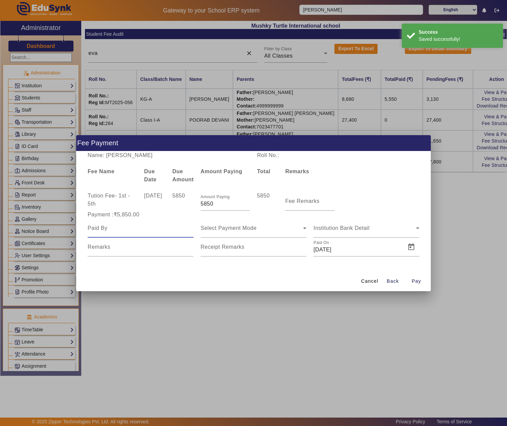
click at [166, 226] on input at bounding box center [141, 228] width 106 height 8
paste input "BAPPA GHOSH"
type input "BAPPA GHOSH"
click at [234, 228] on span "Select Payment Mode" at bounding box center [228, 228] width 56 height 6
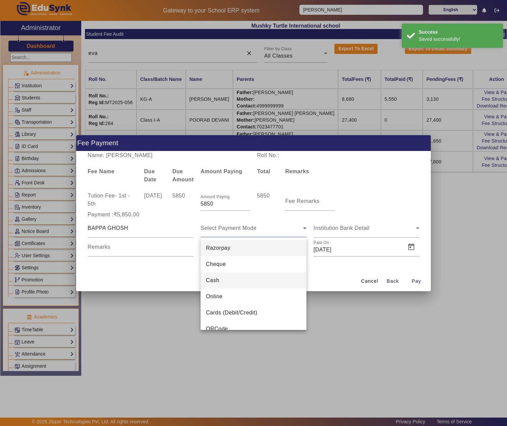
drag, startPoint x: 222, startPoint y: 279, endPoint x: 313, endPoint y: 234, distance: 101.6
click at [224, 276] on mat-option "Cash" at bounding box center [253, 280] width 106 height 16
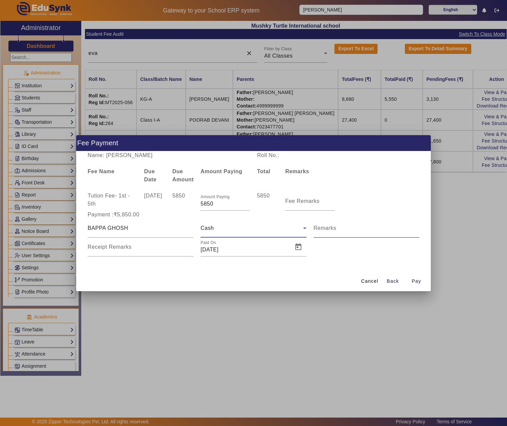
click at [331, 225] on mat-label "Remarks" at bounding box center [324, 228] width 23 height 6
click at [331, 227] on input "Remarks" at bounding box center [366, 231] width 106 height 8
type input "Quarterly fee"
click at [301, 249] on span "Open calendar" at bounding box center [298, 247] width 16 height 16
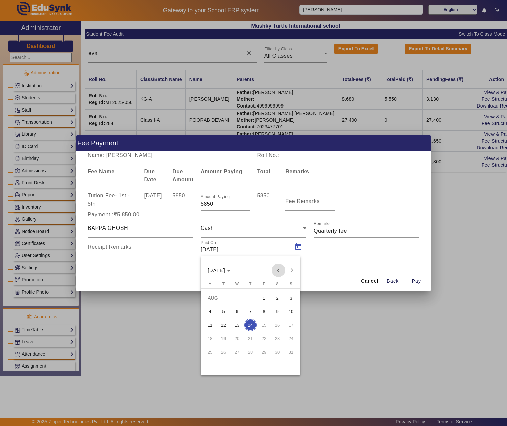
click at [282, 268] on span "Previous month" at bounding box center [278, 269] width 13 height 13
click at [235, 338] on span "21" at bounding box center [237, 338] width 12 height 12
type input "[DATE]"
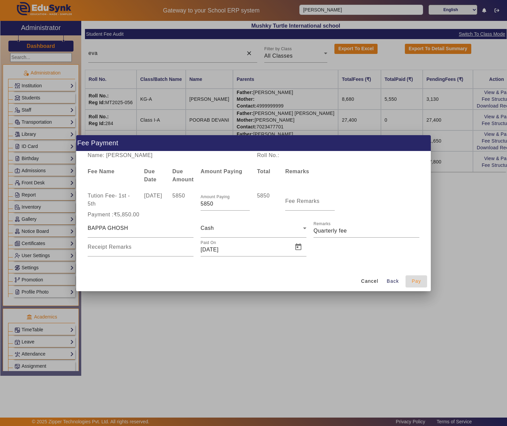
click at [412, 278] on span "Pay" at bounding box center [415, 281] width 9 height 7
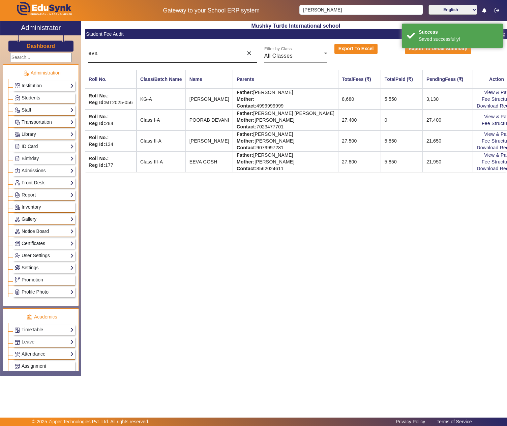
click at [175, 56] on input "eva" at bounding box center [163, 53] width 151 height 8
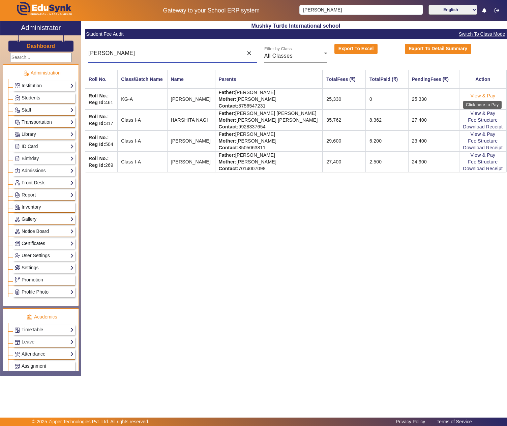
type input "[PERSON_NAME]"
click at [482, 97] on link "View & Pay" at bounding box center [482, 95] width 25 height 5
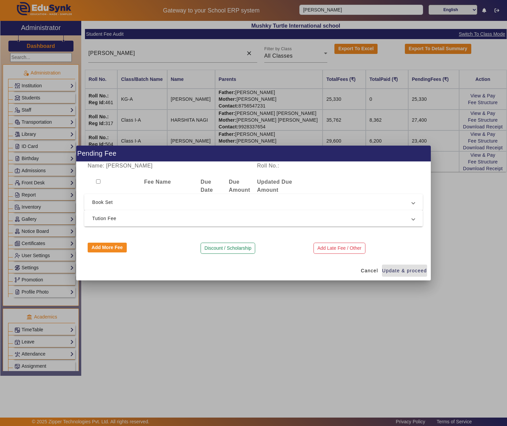
click at [196, 214] on span "Tution Fee" at bounding box center [252, 218] width 320 height 8
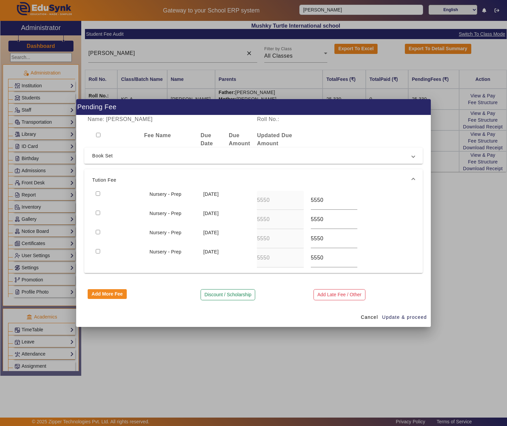
click at [98, 191] on input "checkbox" at bounding box center [98, 193] width 4 height 4
checkbox input "true"
click at [417, 317] on span "Update & proceed" at bounding box center [404, 317] width 45 height 7
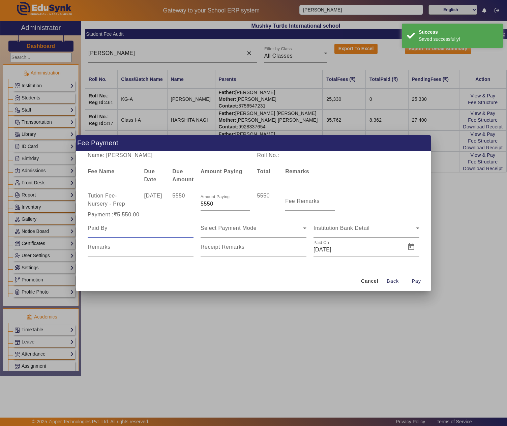
click at [150, 226] on input at bounding box center [141, 228] width 106 height 8
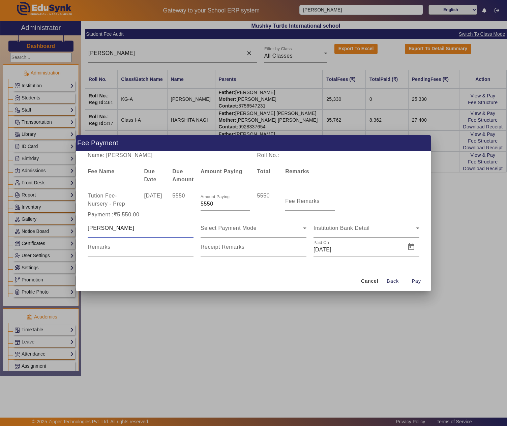
type input "[PERSON_NAME]"
type input "Quarterly Fee"
click at [298, 249] on span "Open calendar" at bounding box center [298, 247] width 16 height 16
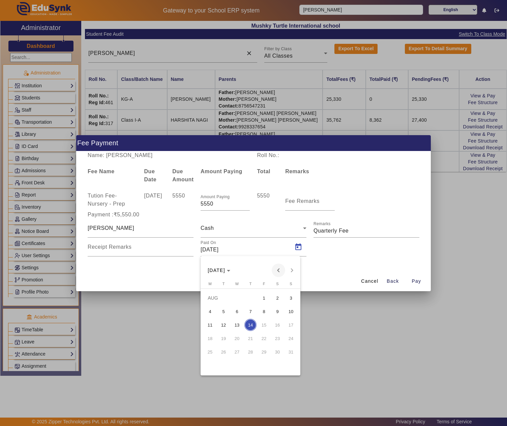
click at [278, 270] on span "Previous month" at bounding box center [278, 269] width 13 height 13
click at [223, 312] on span "3" at bounding box center [223, 311] width 12 height 12
type input "[DATE]"
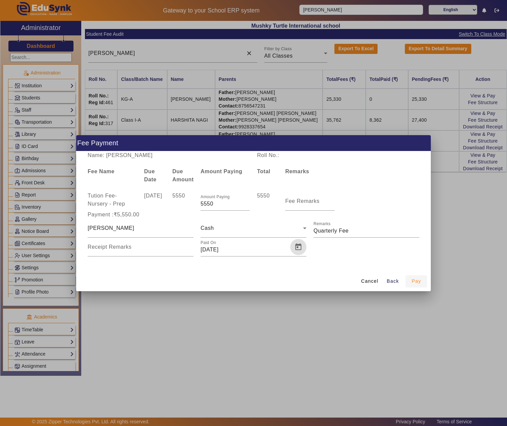
click at [413, 281] on span "Pay" at bounding box center [415, 281] width 9 height 7
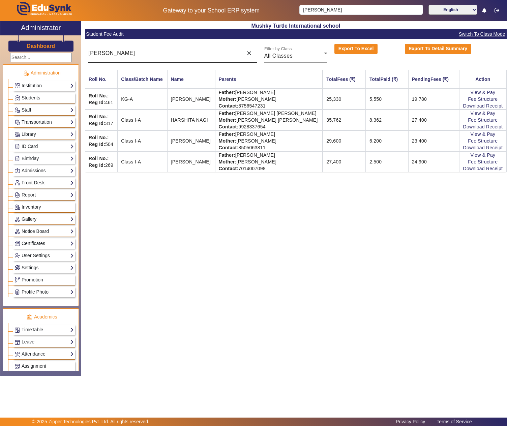
click at [162, 60] on div "[PERSON_NAME]" at bounding box center [163, 53] width 151 height 19
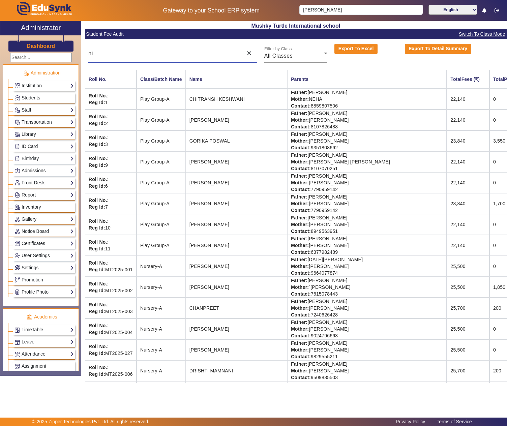
type input "n"
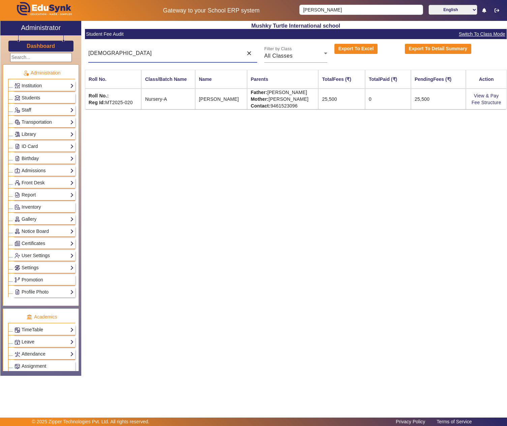
type input "[DEMOGRAPHIC_DATA]"
drag, startPoint x: 258, startPoint y: 93, endPoint x: 313, endPoint y: 92, distance: 55.3
click at [313, 92] on td "Father: [PERSON_NAME] Mother: [PERSON_NAME] Contact: [PHONE_NUMBER]" at bounding box center [282, 99] width 71 height 21
copy td "[PERSON_NAME]"
click at [486, 93] on link "View & Pay" at bounding box center [486, 95] width 25 height 5
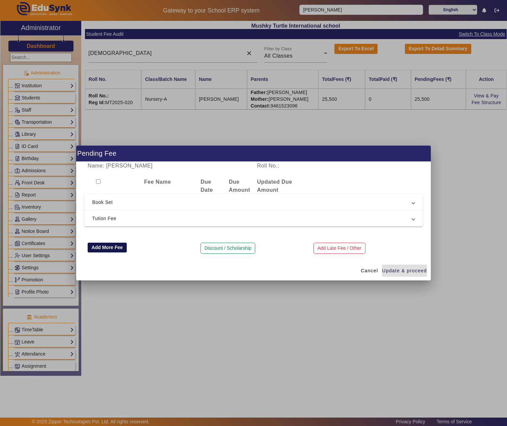
click at [102, 244] on button "Add More Fee" at bounding box center [107, 248] width 39 height 10
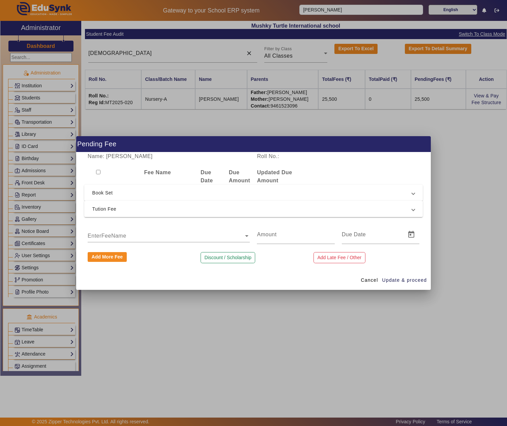
drag, startPoint x: 114, startPoint y: 230, endPoint x: 114, endPoint y: 222, distance: 8.1
click at [114, 232] on div "EnterFeeName" at bounding box center [107, 236] width 39 height 8
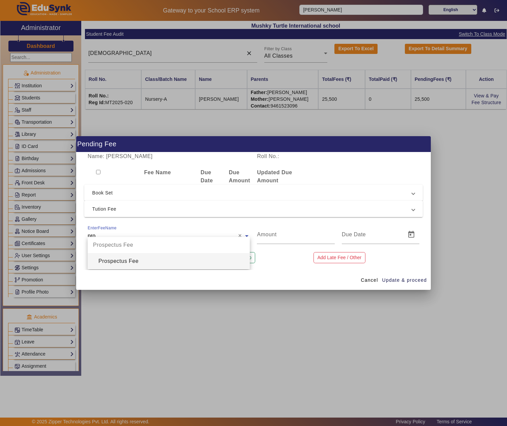
type input "pros"
click at [115, 258] on div "Prospectus Fee" at bounding box center [169, 261] width 162 height 16
type input "200"
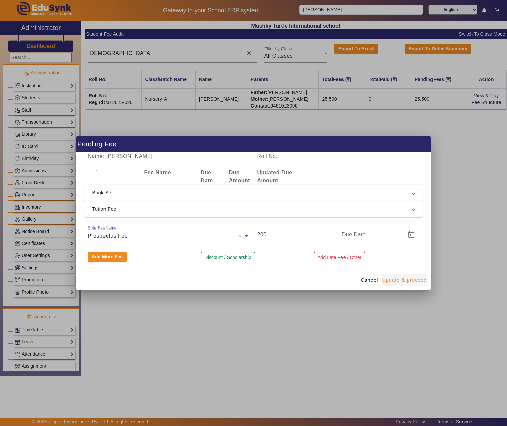
click at [408, 278] on span "Update & proceed" at bounding box center [404, 280] width 45 height 7
type input "[DATE]"
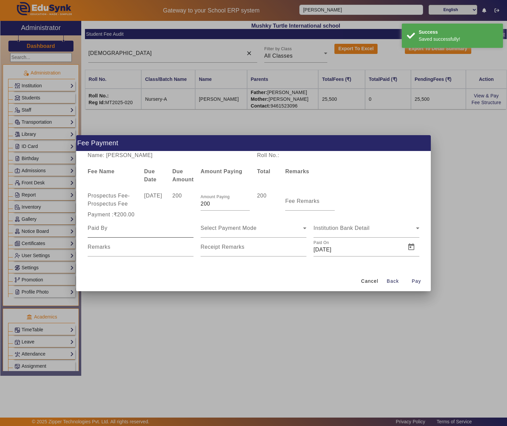
click at [140, 232] on div at bounding box center [141, 228] width 106 height 19
paste input "[PERSON_NAME]"
type input "[PERSON_NAME]"
click at [244, 228] on span "Select Payment Mode" at bounding box center [228, 228] width 56 height 6
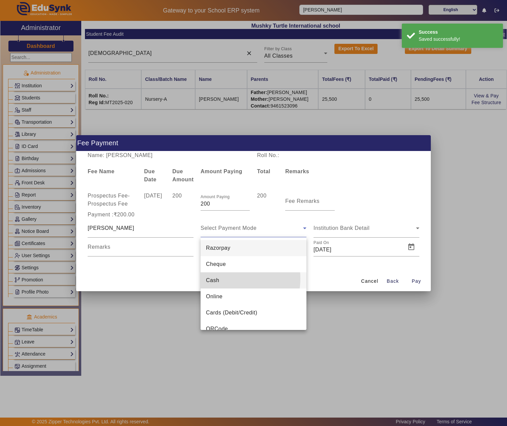
drag, startPoint x: 222, startPoint y: 278, endPoint x: 322, endPoint y: 247, distance: 104.4
click at [224, 278] on mat-option "Cash" at bounding box center [253, 280] width 106 height 16
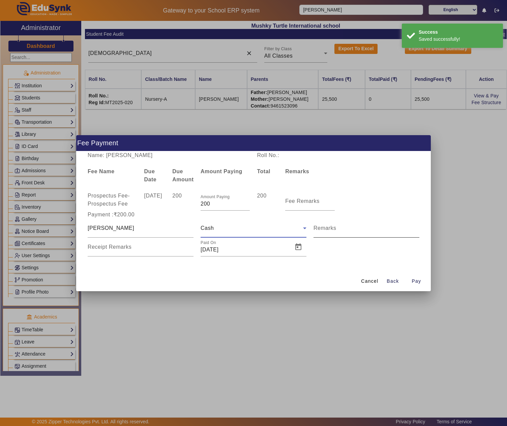
click at [342, 228] on input "Remarks" at bounding box center [366, 231] width 106 height 8
click at [297, 247] on span "Open calendar" at bounding box center [298, 247] width 16 height 16
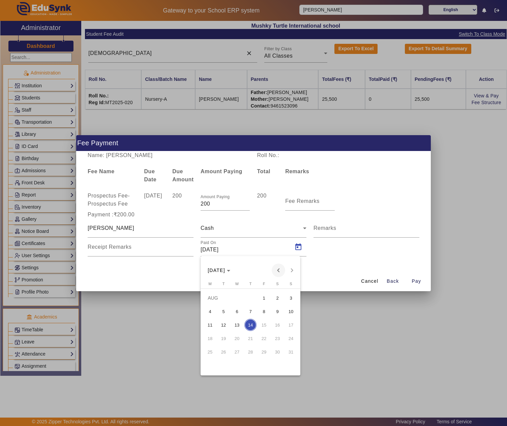
click at [280, 267] on span "Previous month" at bounding box center [278, 269] width 13 height 13
click at [278, 336] on span "21" at bounding box center [277, 338] width 12 height 12
type input "[DATE]"
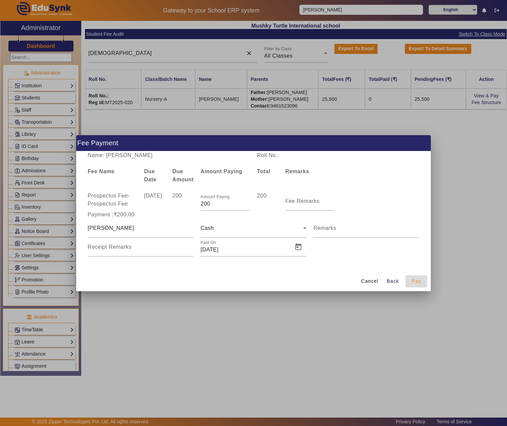
click at [418, 282] on span "Pay" at bounding box center [415, 281] width 9 height 7
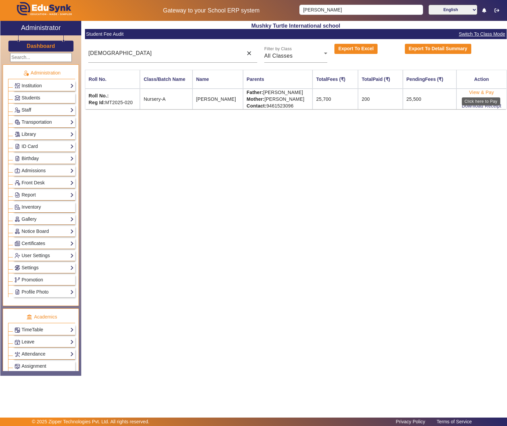
click at [487, 92] on link "View & Pay" at bounding box center [481, 92] width 25 height 5
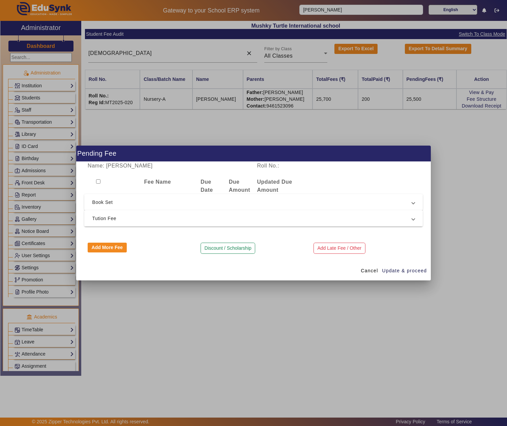
click at [200, 216] on span "Tution Fee" at bounding box center [252, 218] width 320 height 8
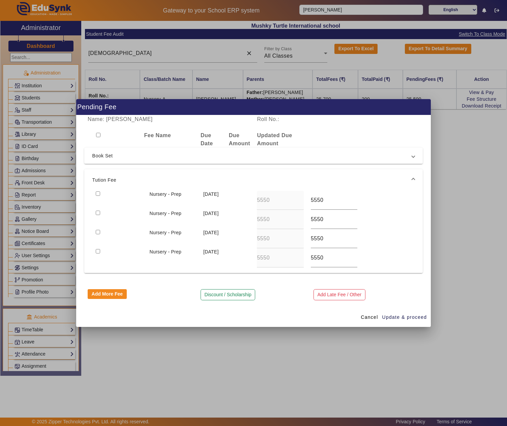
click at [99, 191] on input "checkbox" at bounding box center [98, 193] width 4 height 4
checkbox input "true"
click at [98, 212] on input "checkbox" at bounding box center [98, 213] width 4 height 4
checkbox input "true"
click at [104, 294] on button "Add More Fee" at bounding box center [107, 294] width 39 height 10
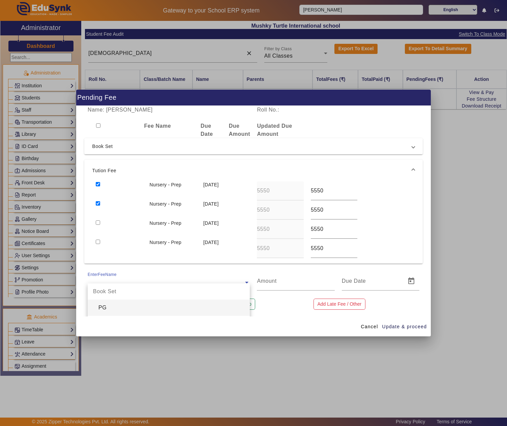
click at [116, 275] on div "EnterFeeName" at bounding box center [166, 276] width 156 height 9
type input "Reg"
click at [137, 309] on div "Registration Fee" at bounding box center [169, 308] width 162 height 16
type input "1500"
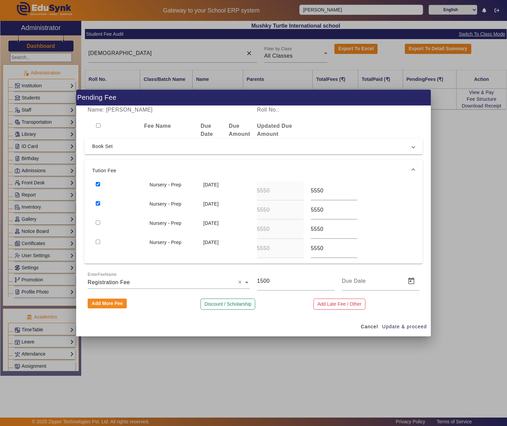
click at [111, 145] on span "Book Set" at bounding box center [252, 146] width 320 height 8
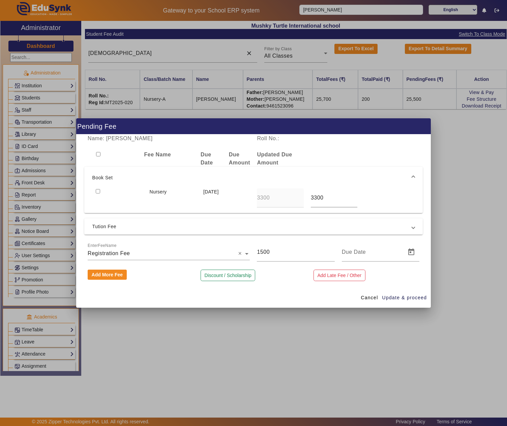
click at [99, 190] on input "checkbox" at bounding box center [98, 191] width 4 height 4
checkbox input "true"
drag, startPoint x: 347, startPoint y: 275, endPoint x: 249, endPoint y: 280, distance: 97.8
click at [347, 275] on button "Add Late Fee / Other" at bounding box center [339, 275] width 52 height 11
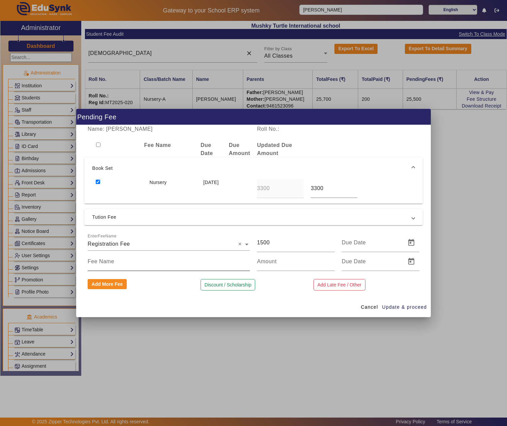
click at [161, 263] on input at bounding box center [169, 261] width 162 height 8
type input "Uniform (2 set)"
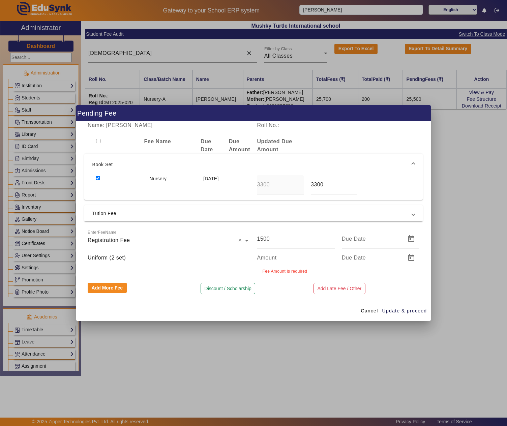
click at [151, 224] on div "Name: [PERSON_NAME] Roll No.: Fee Name Due Date Due Amount Updated Due Amount B…" at bounding box center [253, 211] width 355 height 180
click at [153, 213] on span "Tution Fee" at bounding box center [252, 213] width 320 height 8
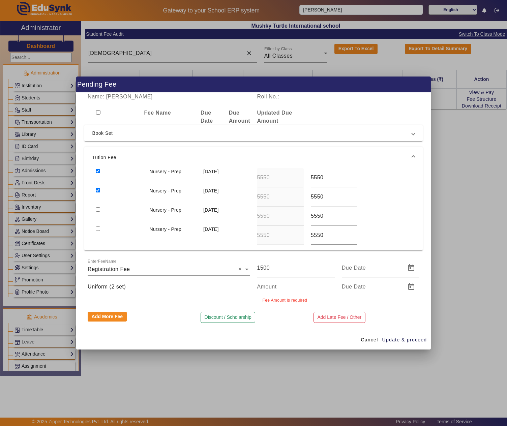
click at [266, 132] on span "Book Set" at bounding box center [252, 133] width 320 height 8
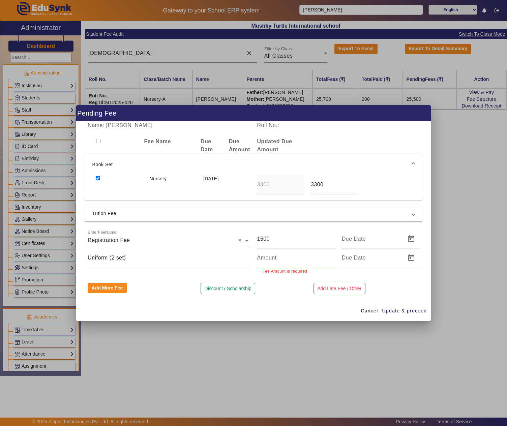
click at [284, 251] on div at bounding box center [295, 257] width 77 height 19
type input "8"
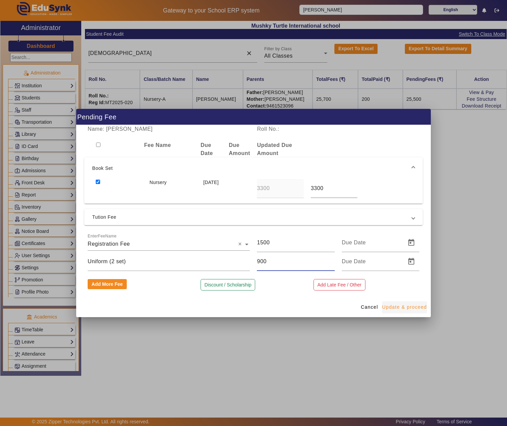
type input "900"
click at [409, 308] on span "Update & proceed" at bounding box center [404, 307] width 45 height 7
type input "[DATE]"
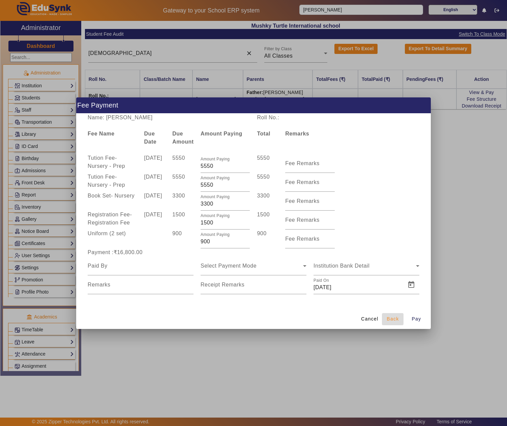
click at [390, 322] on span "Back" at bounding box center [392, 318] width 12 height 7
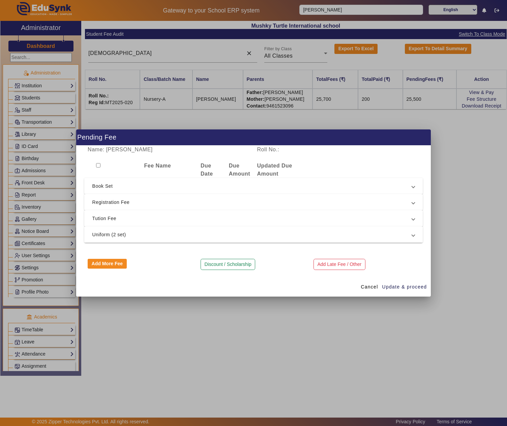
click at [151, 231] on span "Uniform (2 set)" at bounding box center [252, 234] width 320 height 8
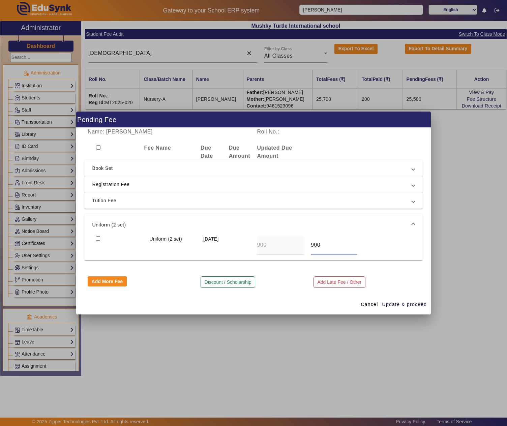
click at [301, 245] on div "Uniform (2 set) [DATE] 900 900" at bounding box center [253, 245] width 322 height 19
type input "800"
click at [98, 238] on input "checkbox" at bounding box center [98, 238] width 4 height 4
checkbox input "true"
click at [103, 193] on mat-expansion-panel-header "Tution Fee" at bounding box center [253, 200] width 339 height 16
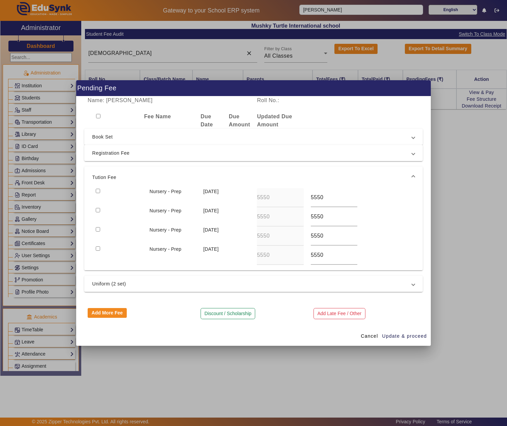
click at [98, 189] on input "checkbox" at bounding box center [98, 191] width 4 height 4
checkbox input "true"
click at [97, 209] on input "checkbox" at bounding box center [98, 210] width 4 height 4
checkbox input "true"
click at [112, 149] on span "Registration Fee" at bounding box center [252, 153] width 320 height 8
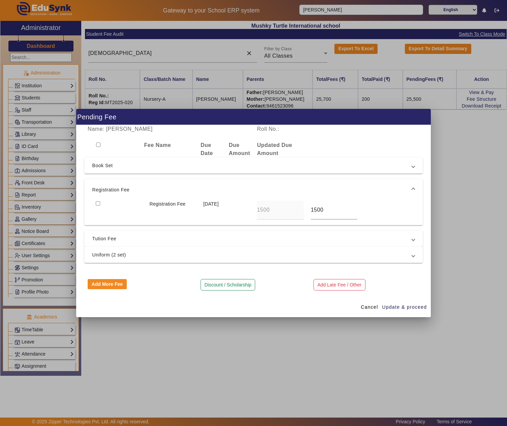
click at [98, 201] on input "checkbox" at bounding box center [98, 203] width 4 height 4
checkbox input "true"
click at [108, 165] on span "Book Set" at bounding box center [252, 165] width 320 height 8
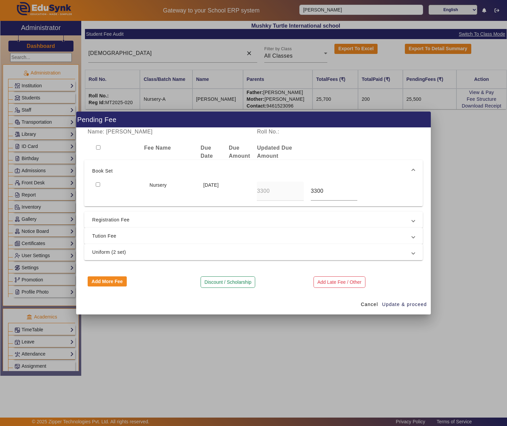
drag, startPoint x: 99, startPoint y: 183, endPoint x: 100, endPoint y: 187, distance: 3.4
click at [98, 183] on input "checkbox" at bounding box center [98, 184] width 4 height 4
checkbox input "true"
click at [405, 307] on span "Update & proceed" at bounding box center [404, 304] width 45 height 7
type input "800"
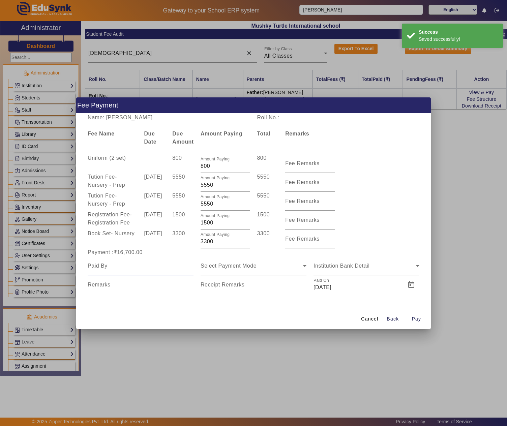
click at [145, 268] on input at bounding box center [141, 266] width 106 height 8
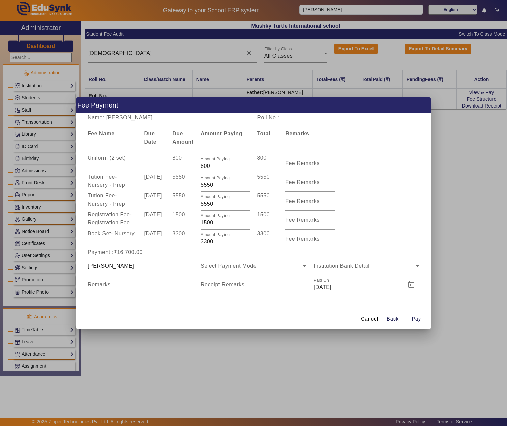
type input "[PERSON_NAME]"
click at [344, 265] on input "Remarks" at bounding box center [366, 269] width 106 height 8
paste input "2 Quarterly Fee, Registration Fee, 2 Uniform, Book Set"
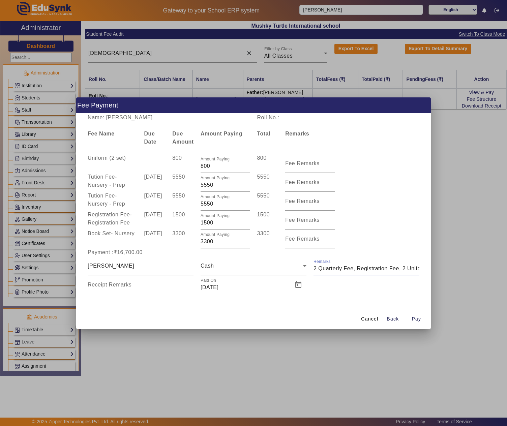
scroll to position [0, 34]
type input "2 Quarterly Fee, Registration Fee, 2 Uniform, Book Set"
click at [300, 287] on span "Open calendar" at bounding box center [298, 285] width 16 height 16
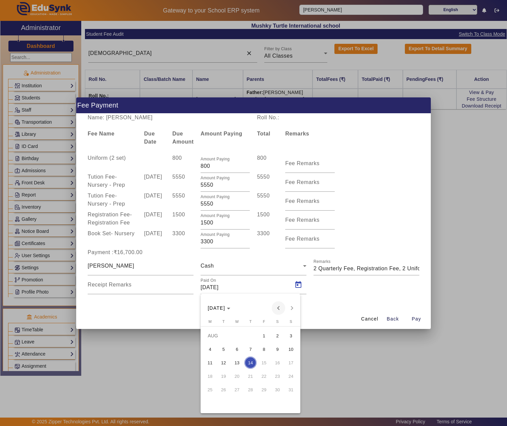
click at [276, 308] on span "Previous month" at bounding box center [278, 307] width 13 height 13
click at [247, 387] on span "26" at bounding box center [250, 389] width 12 height 12
type input "[DATE]"
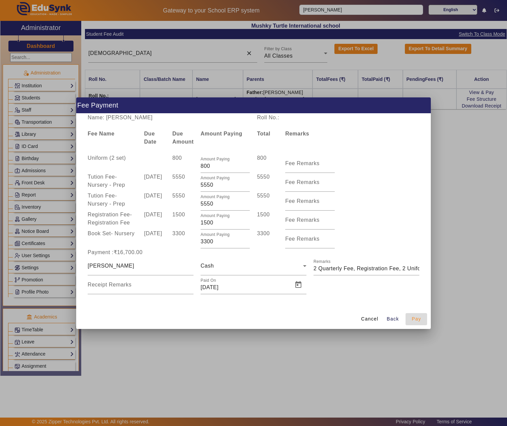
click at [414, 319] on span "Pay" at bounding box center [415, 318] width 9 height 7
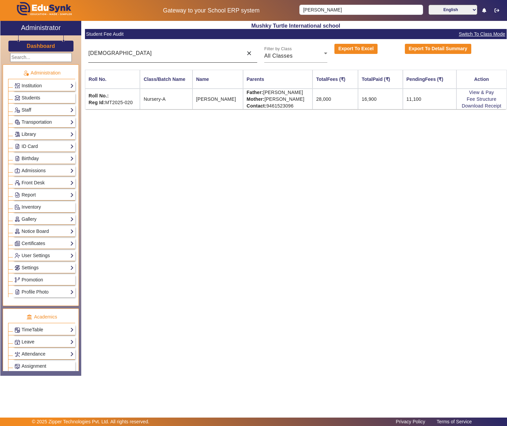
click at [163, 55] on input "[DEMOGRAPHIC_DATA]" at bounding box center [163, 53] width 151 height 8
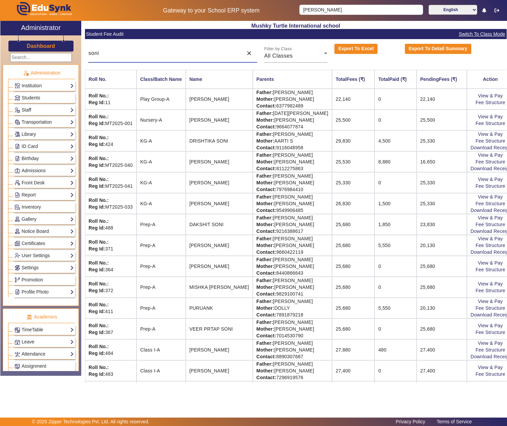
type input "soni"
drag, startPoint x: 259, startPoint y: 115, endPoint x: 305, endPoint y: 113, distance: 45.9
click at [305, 113] on td "Father: [DATE][PERSON_NAME] Mother: [PERSON_NAME] Contact: [PHONE_NUMBER]" at bounding box center [292, 120] width 79 height 21
click at [485, 117] on link "View & Pay" at bounding box center [490, 116] width 25 height 5
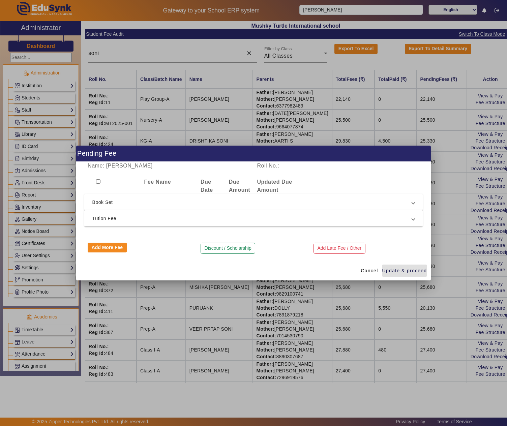
click at [114, 214] on span "Tution Fee" at bounding box center [252, 218] width 320 height 8
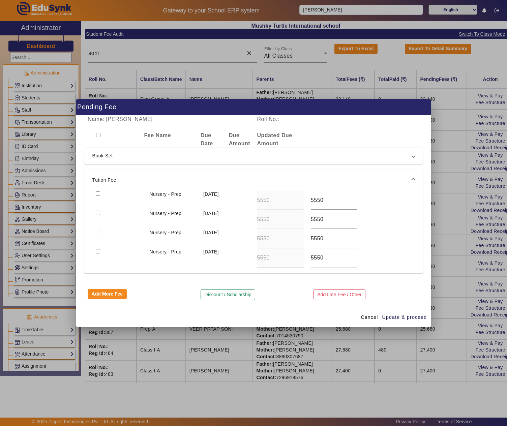
click at [100, 191] on input "checkbox" at bounding box center [98, 193] width 4 height 4
checkbox input "true"
click at [113, 292] on button "Add More Fee" at bounding box center [107, 294] width 39 height 10
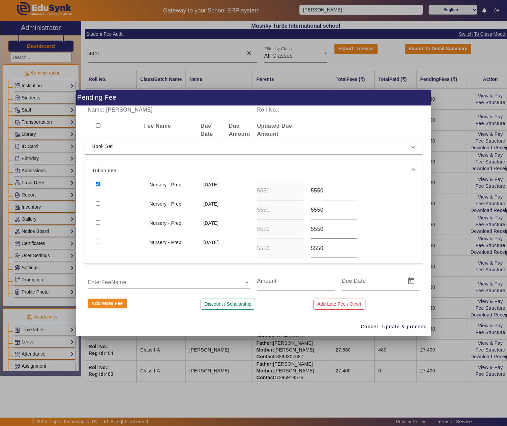
click at [121, 278] on div "EnterFeeName" at bounding box center [107, 282] width 39 height 8
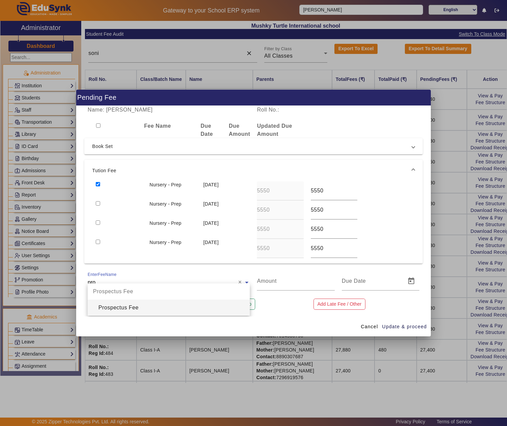
type input "pros"
click at [132, 307] on div "Prospectus Fee" at bounding box center [169, 308] width 162 height 16
type input "200"
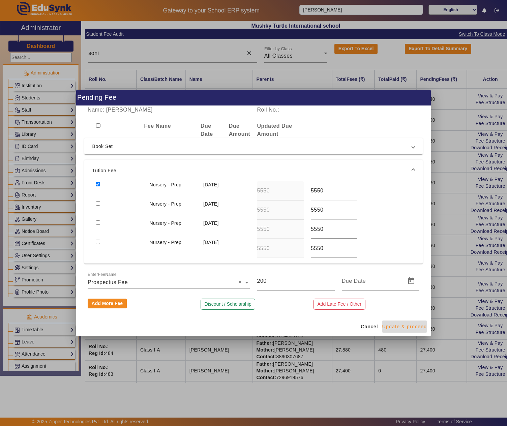
click at [408, 324] on span "Update & proceed" at bounding box center [404, 326] width 45 height 7
type input "[DATE]"
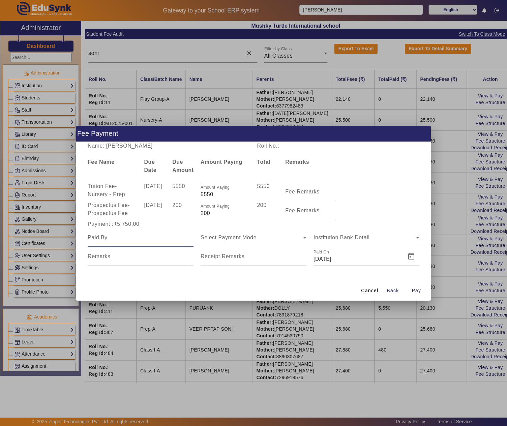
drag, startPoint x: 146, startPoint y: 238, endPoint x: 149, endPoint y: 237, distance: 3.4
click at [146, 238] on input at bounding box center [141, 238] width 106 height 8
type input "[DATE][PERSON_NAME]"
click at [342, 245] on div "Remarks" at bounding box center [366, 237] width 106 height 19
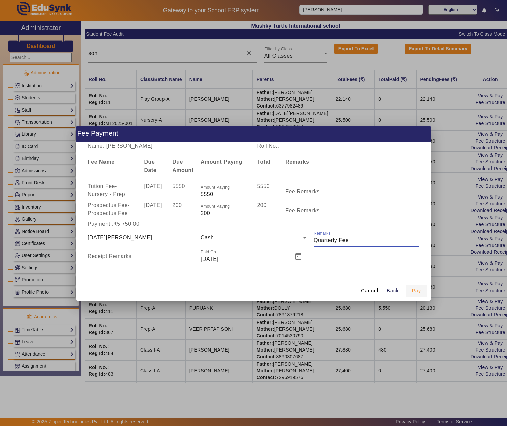
type input "Quarterly Fee"
click at [418, 292] on span "Pay" at bounding box center [415, 290] width 9 height 7
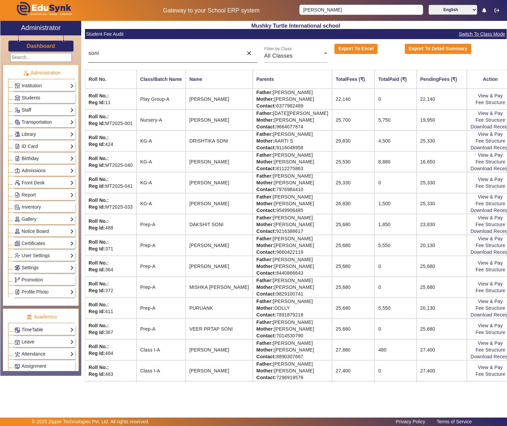
click at [137, 53] on input "soni" at bounding box center [163, 53] width 151 height 8
paste input "[PERSON_NAME]"
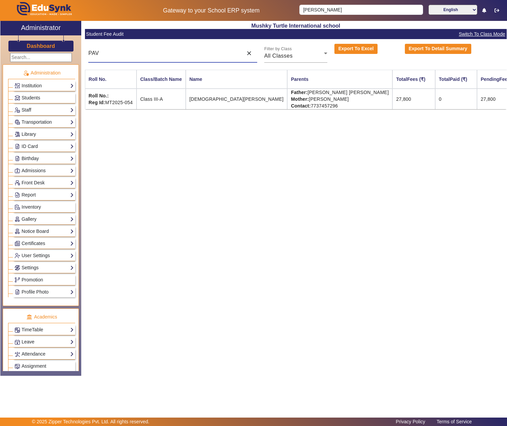
type input "PAV"
drag, startPoint x: 259, startPoint y: 90, endPoint x: 310, endPoint y: 93, distance: 50.6
click at [310, 93] on td "Father: [PERSON_NAME] [PERSON_NAME] Mother: [PERSON_NAME] Contact: [PHONE_NUMBE…" at bounding box center [339, 99] width 105 height 21
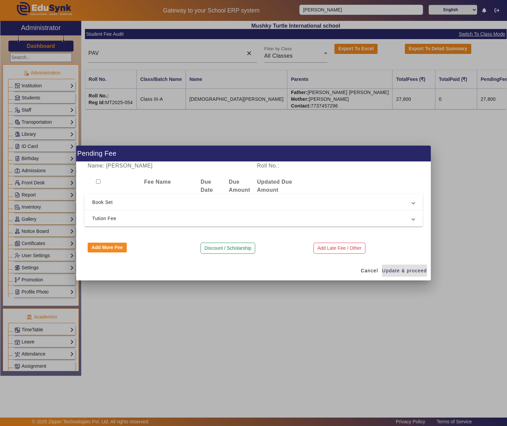
click at [137, 216] on span "Tution Fee" at bounding box center [252, 218] width 320 height 8
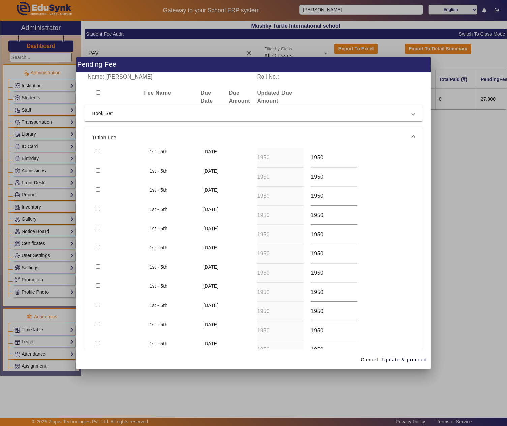
click at [98, 149] on input "checkbox" at bounding box center [98, 151] width 4 height 4
checkbox input "true"
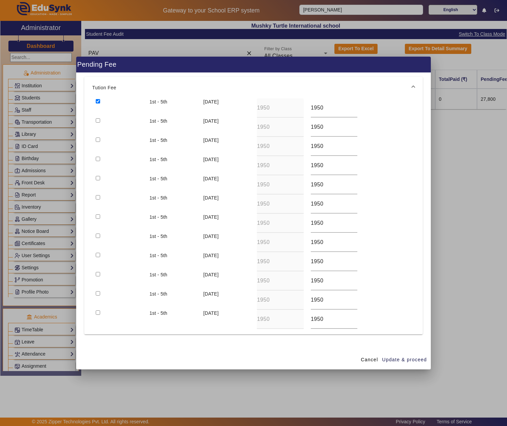
scroll to position [73, 0]
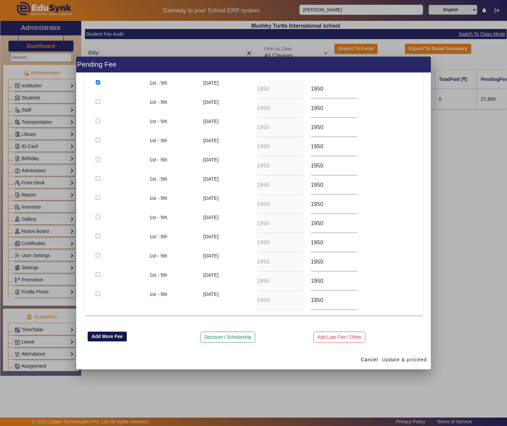
click at [102, 334] on button "Add More Fee" at bounding box center [107, 337] width 39 height 10
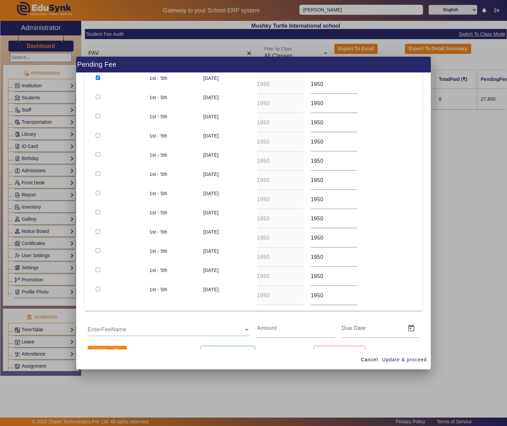
click at [111, 328] on div "EnterFeeName" at bounding box center [166, 323] width 156 height 9
type input "Pros"
click at [122, 342] on div "Prospectus Fee" at bounding box center [169, 339] width 162 height 16
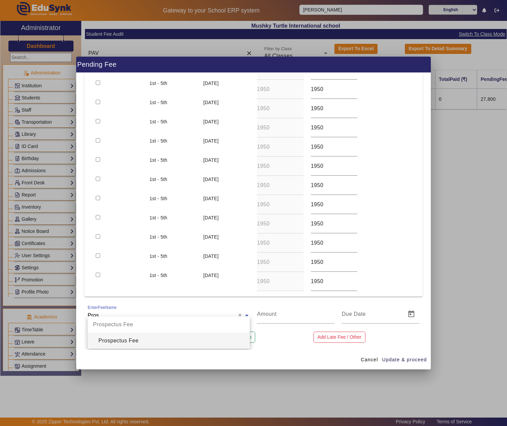
scroll to position [92, 0]
click at [167, 341] on div "Prospectus Fee" at bounding box center [169, 341] width 162 height 16
type input "200"
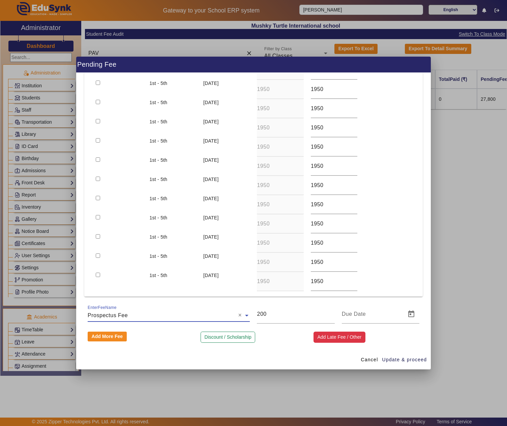
click at [340, 337] on button "Add Late Fee / Other" at bounding box center [339, 337] width 52 height 11
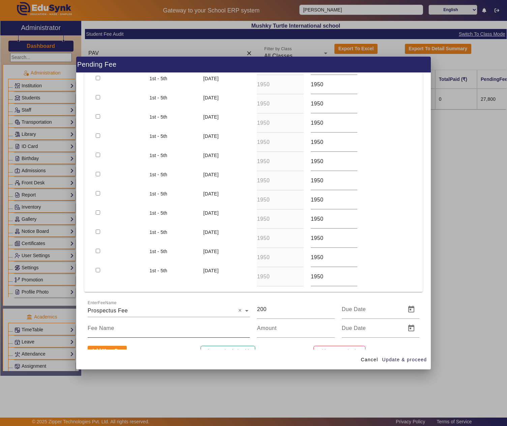
click at [106, 330] on input at bounding box center [169, 328] width 162 height 8
type input "Development Fee"
type input "1500"
click at [416, 359] on span "Update & proceed" at bounding box center [404, 359] width 45 height 7
type input "[DATE]"
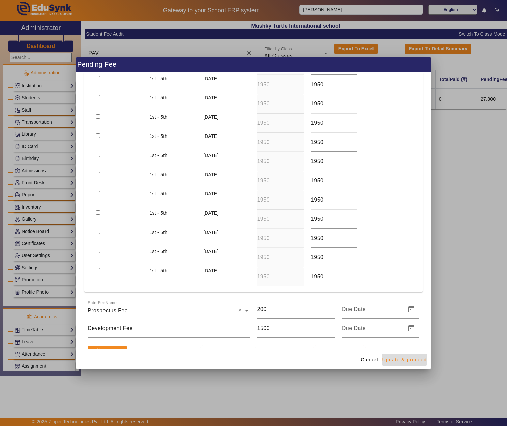
type input "[DATE]"
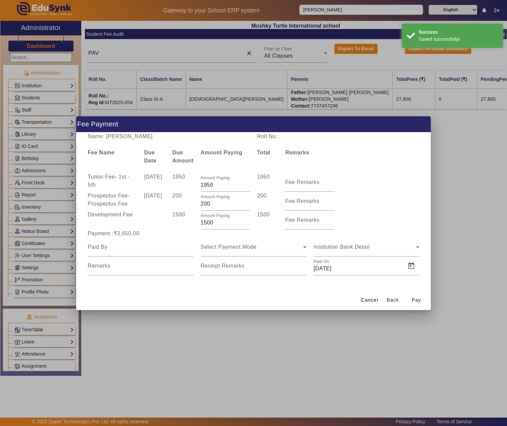
scroll to position [0, 0]
click at [154, 251] on div at bounding box center [141, 247] width 106 height 19
paste input "[PERSON_NAME] [PERSON_NAME]"
type input "[PERSON_NAME] [PERSON_NAME]"
click at [245, 244] on span "Select Payment Mode" at bounding box center [228, 247] width 56 height 6
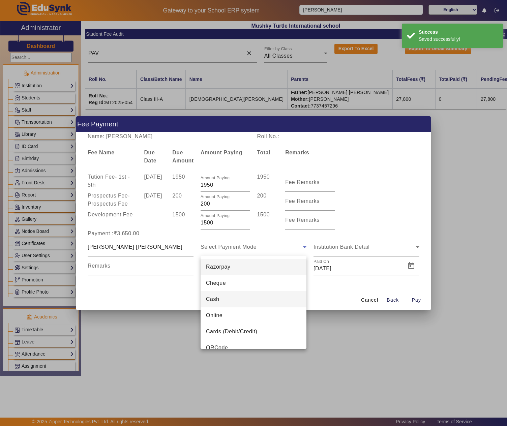
click at [226, 298] on mat-option "Cash" at bounding box center [253, 299] width 106 height 16
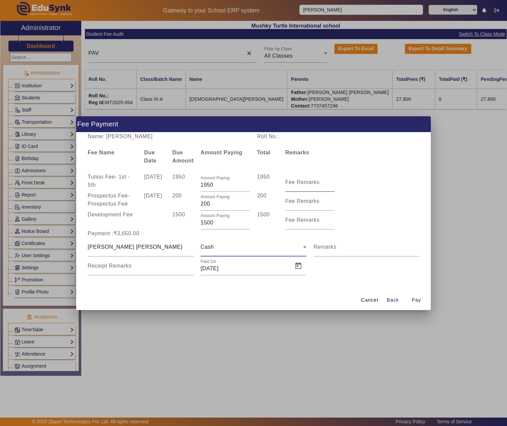
click at [308, 179] on mat-label "Fee Remarks" at bounding box center [302, 182] width 34 height 6
click at [308, 181] on input "Fee Remarks" at bounding box center [309, 185] width 49 height 8
type input "April"
click at [295, 263] on span "Open calendar" at bounding box center [298, 266] width 16 height 16
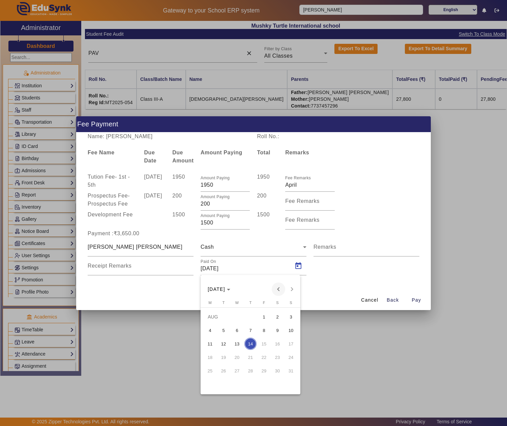
click at [279, 286] on span "Previous month" at bounding box center [278, 288] width 13 height 13
click at [265, 369] on span "27" at bounding box center [264, 371] width 12 height 12
type input "[DATE]"
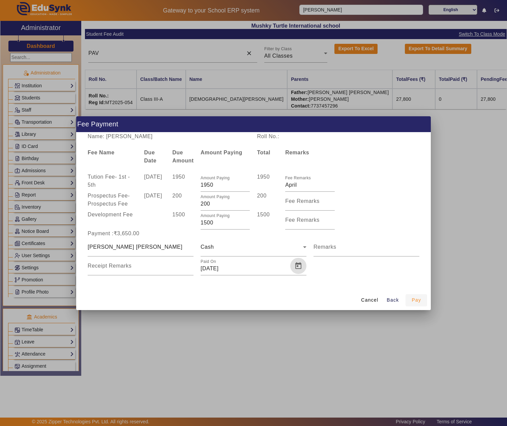
click at [415, 298] on span "Pay" at bounding box center [415, 300] width 9 height 7
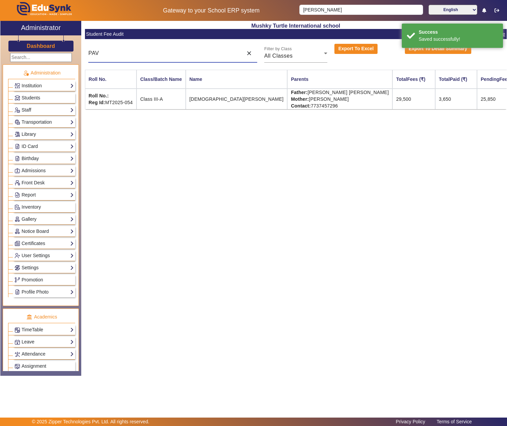
click at [165, 53] on input "PAV" at bounding box center [163, 53] width 151 height 8
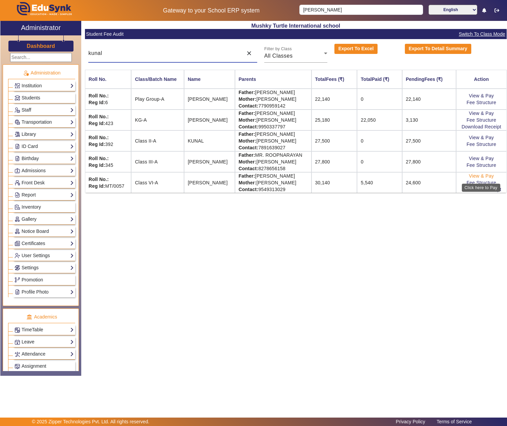
type input "kunal"
click at [476, 179] on link "View & Pay" at bounding box center [481, 175] width 25 height 5
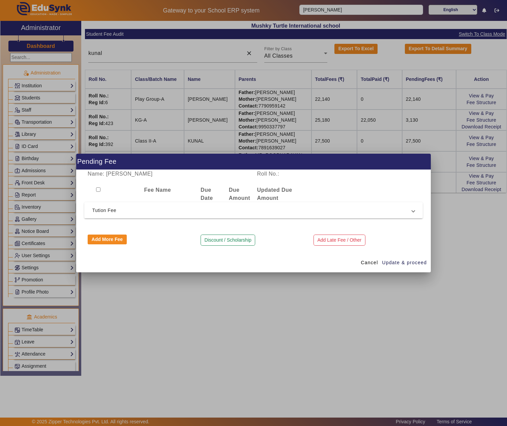
click at [133, 204] on mat-expansion-panel-header "Tution Fee" at bounding box center [253, 210] width 339 height 16
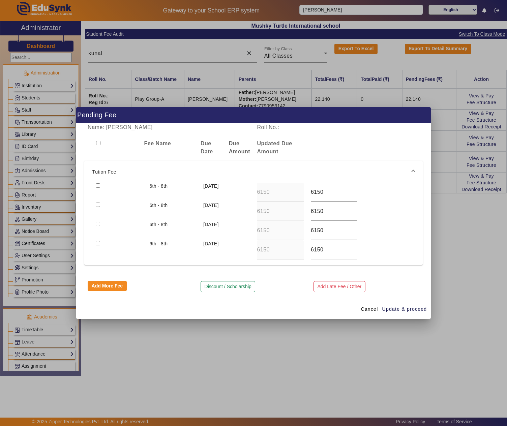
click at [100, 183] on div at bounding box center [119, 192] width 54 height 19
click at [100, 142] on input "checkbox" at bounding box center [98, 143] width 4 height 4
checkbox input "true"
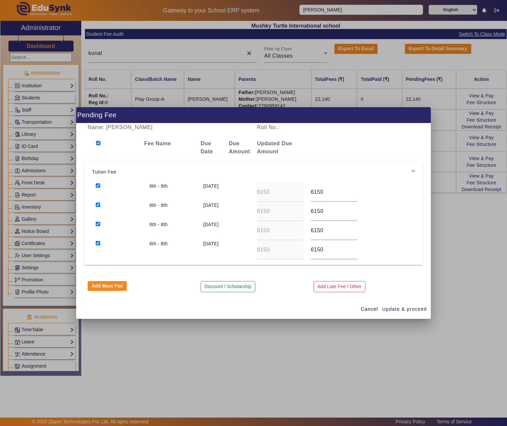
checkbox input "true"
click at [230, 287] on button "Discount / Scholarship" at bounding box center [227, 286] width 55 height 11
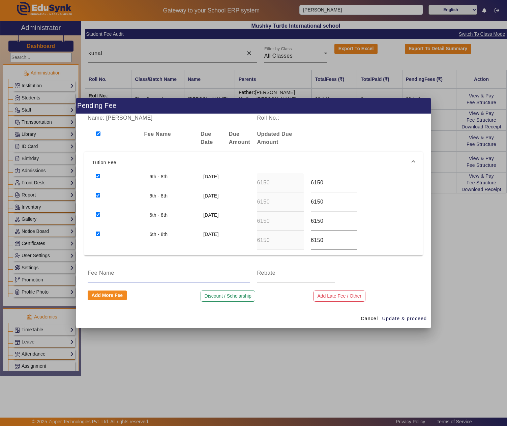
click at [148, 275] on input at bounding box center [169, 273] width 162 height 8
type input "1 month discount"
type input "2050"
click at [418, 322] on span "Update & proceed" at bounding box center [404, 318] width 45 height 7
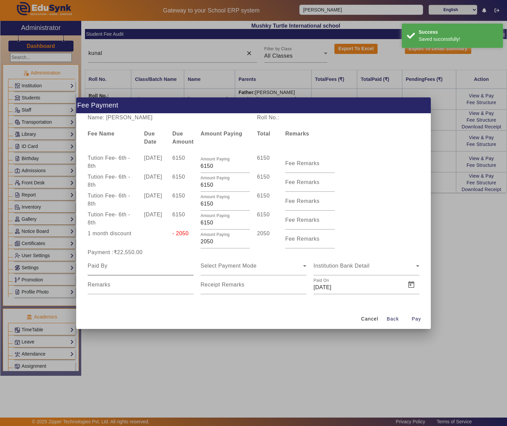
click at [142, 266] on input at bounding box center [141, 266] width 106 height 8
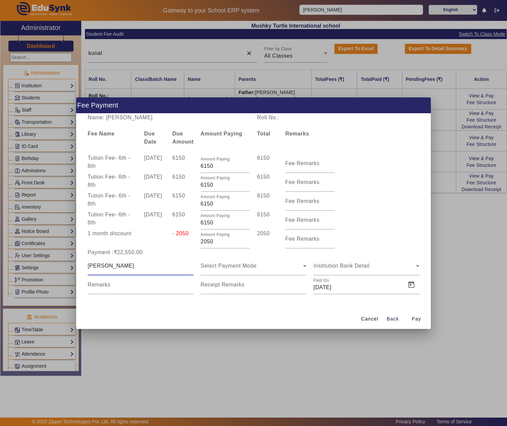
type input "[PERSON_NAME]"
click at [239, 266] on span "Select Payment Mode" at bounding box center [228, 266] width 56 height 6
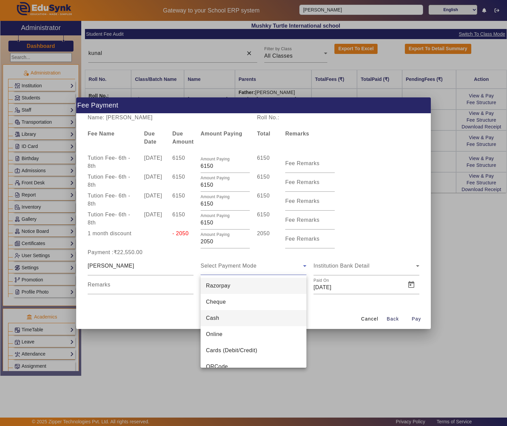
click at [223, 314] on mat-option "Cash" at bounding box center [253, 318] width 106 height 16
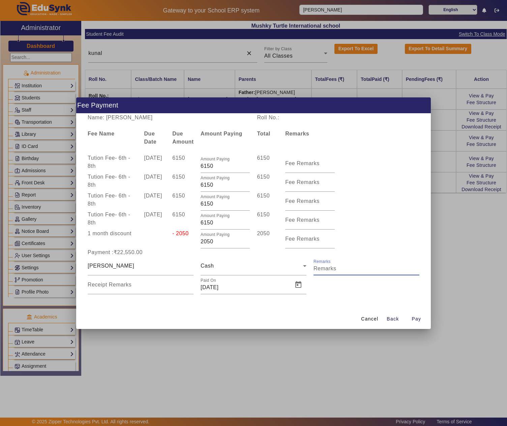
click at [363, 267] on input "Remarks" at bounding box center [366, 269] width 106 height 8
type input "Full Year Fee"
click at [297, 284] on span "Open calendar" at bounding box center [298, 285] width 16 height 16
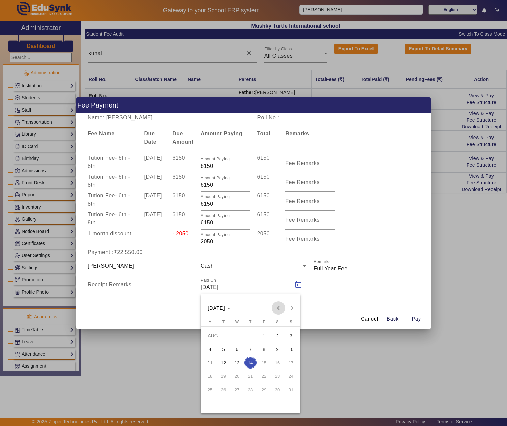
click at [276, 308] on span "Previous month" at bounding box center [278, 307] width 13 height 13
click at [278, 389] on span "28" at bounding box center [277, 389] width 12 height 12
type input "[DATE]"
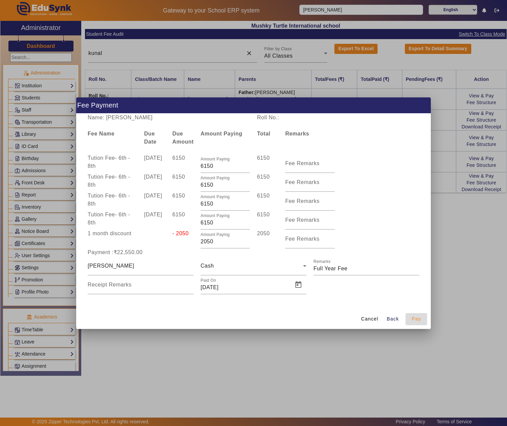
click at [414, 316] on span "Pay" at bounding box center [415, 318] width 9 height 7
type input "0"
